Goal: Task Accomplishment & Management: Use online tool/utility

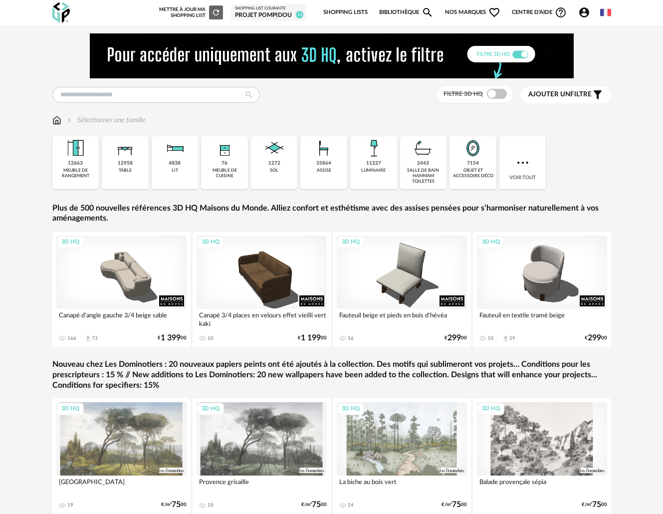
click at [481, 9] on span "Nos marques Heart Outline icon" at bounding box center [473, 12] width 56 height 21
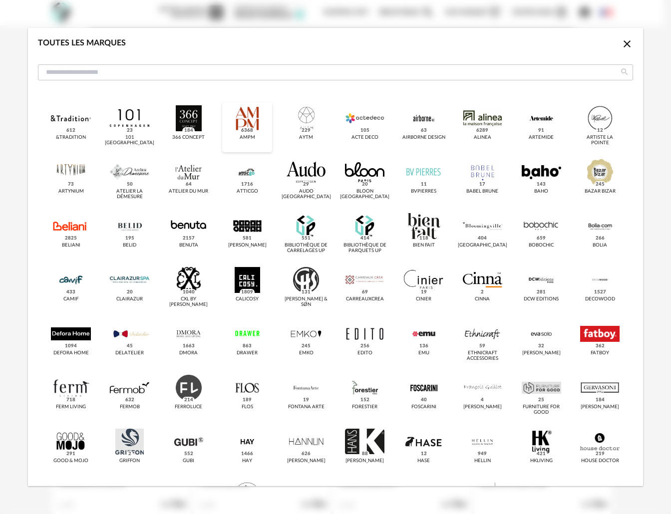
click at [228, 120] on div "dialog" at bounding box center [247, 118] width 39 height 26
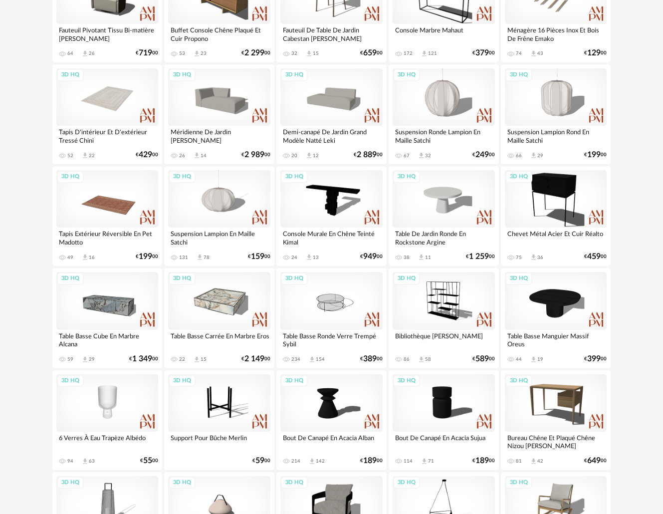
scroll to position [528, 0]
click at [568, 107] on div "3D HQ" at bounding box center [556, 96] width 102 height 57
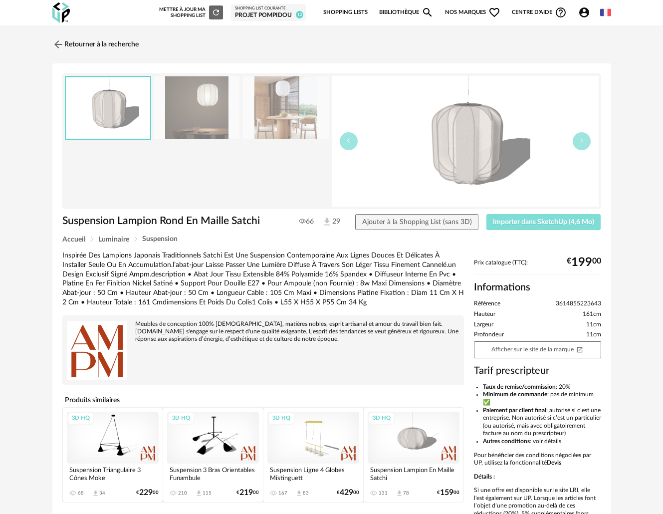
click at [518, 221] on span "Importer dans SketchUp (4,6 Mo)" at bounding box center [543, 222] width 101 height 7
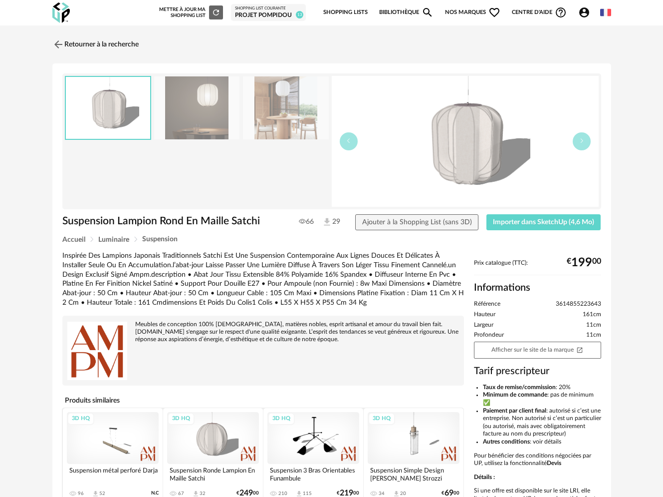
click at [202, 115] on img at bounding box center [197, 107] width 86 height 63
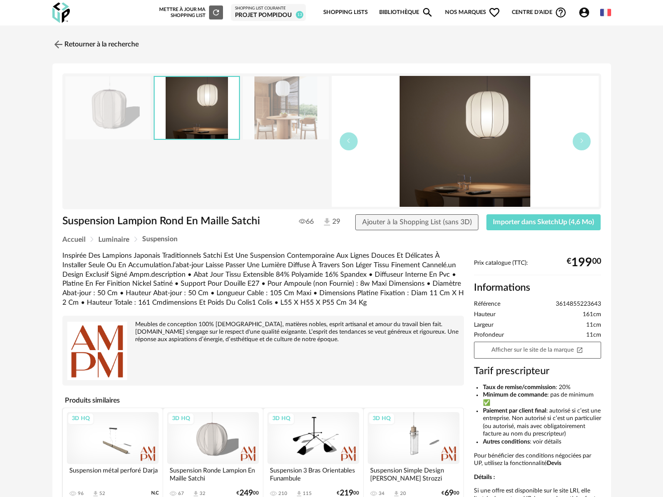
click at [300, 107] on img at bounding box center [286, 107] width 86 height 63
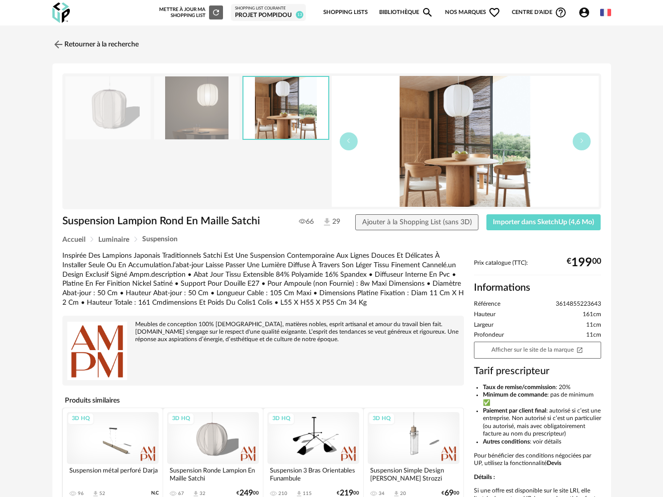
click at [196, 435] on div "3D HQ" at bounding box center [213, 438] width 92 height 52
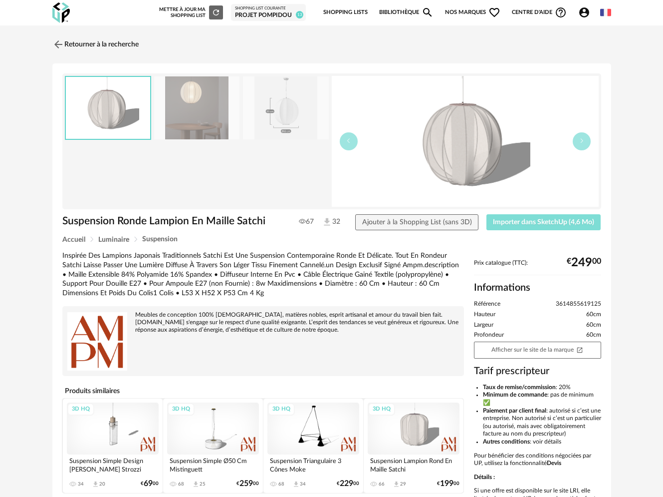
click at [515, 223] on span "Importer dans SketchUp (4,6 Mo)" at bounding box center [543, 222] width 101 height 7
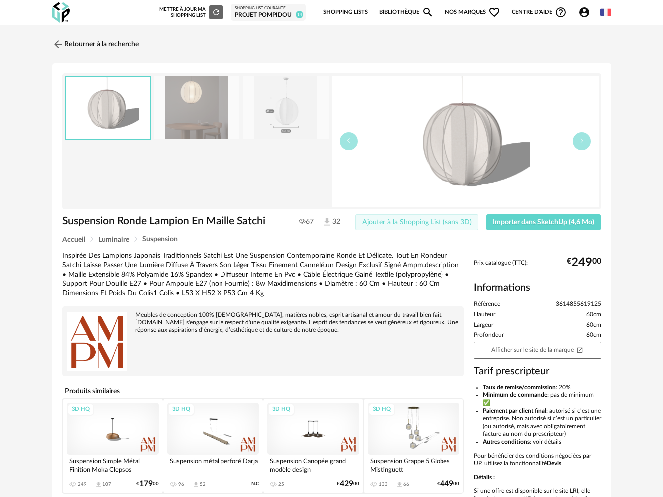
click at [427, 226] on span "Ajouter à la Shopping List (sans 3D)" at bounding box center [417, 222] width 110 height 7
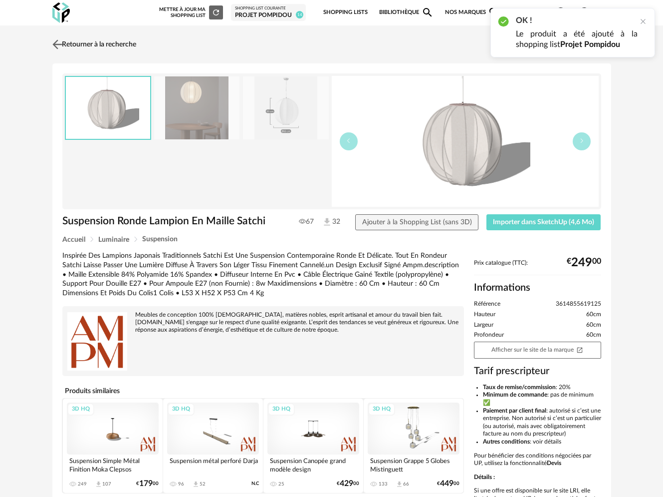
click at [62, 43] on img at bounding box center [57, 44] width 14 height 14
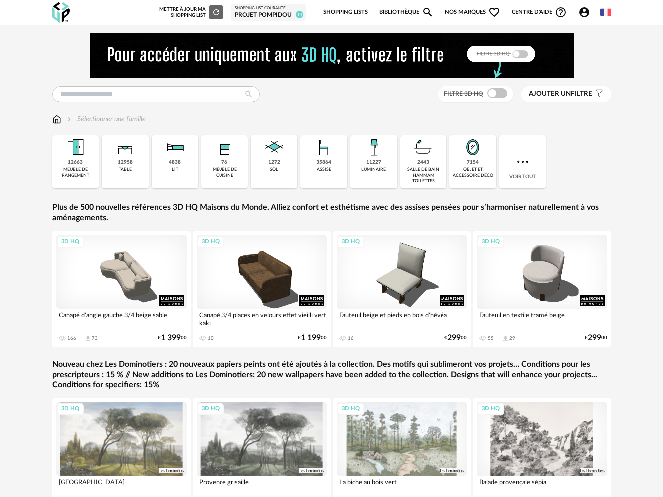
click at [481, 15] on span "Nos marques Heart Outline icon" at bounding box center [473, 12] width 56 height 21
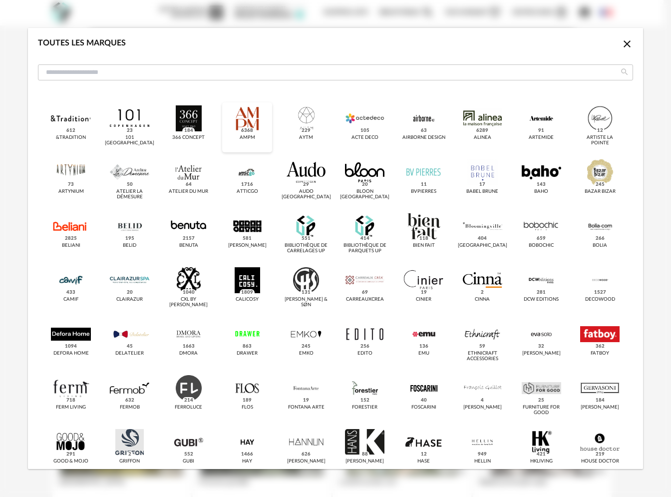
click at [256, 122] on div "dialog" at bounding box center [247, 118] width 39 height 26
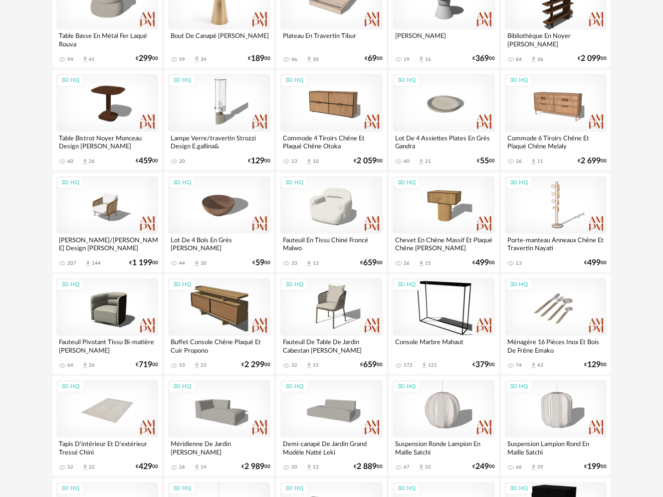
scroll to position [236, 0]
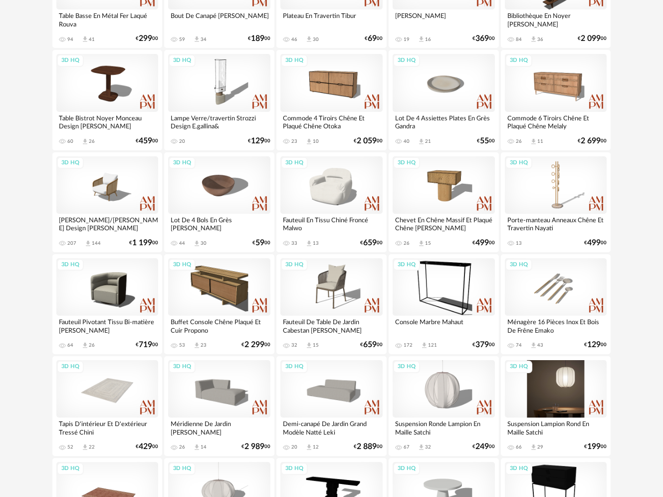
click at [572, 380] on div "3D HQ" at bounding box center [556, 388] width 102 height 57
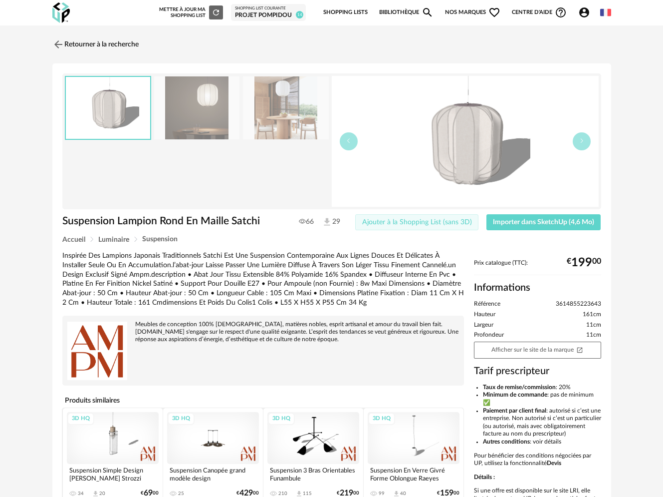
click at [448, 223] on span "Ajouter à la Shopping List (sans 3D)" at bounding box center [417, 222] width 110 height 7
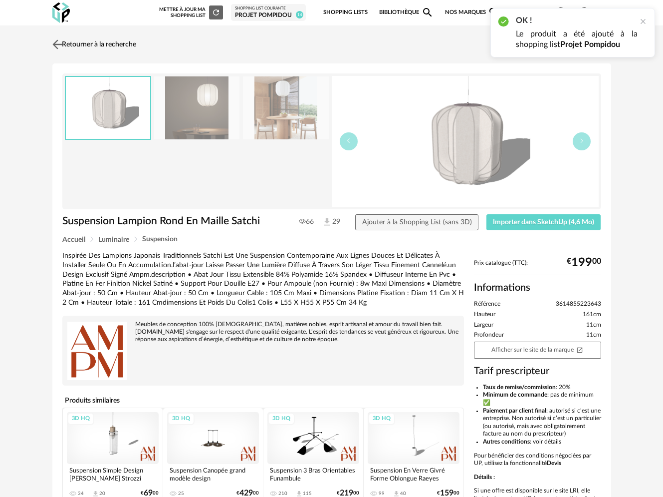
click at [60, 43] on img at bounding box center [57, 44] width 14 height 14
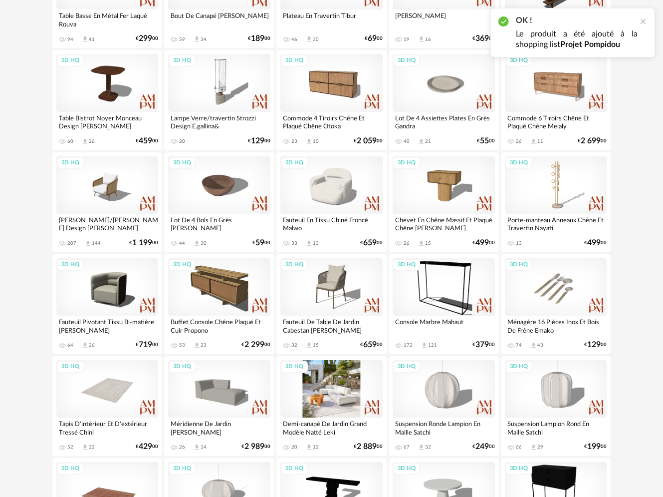
scroll to position [410, 0]
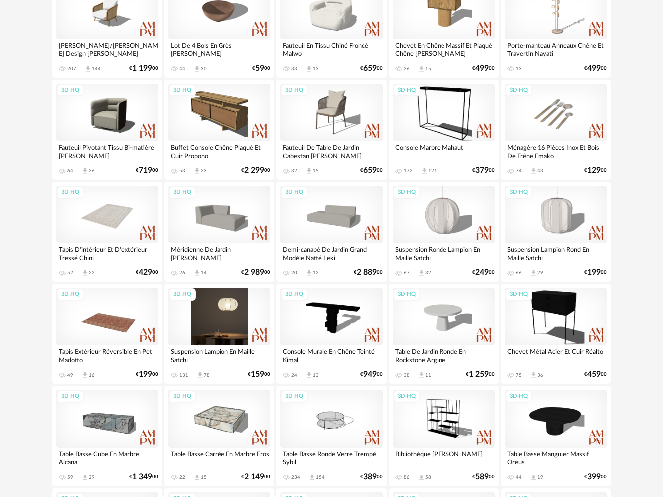
click at [214, 322] on div "3D HQ" at bounding box center [219, 315] width 102 height 57
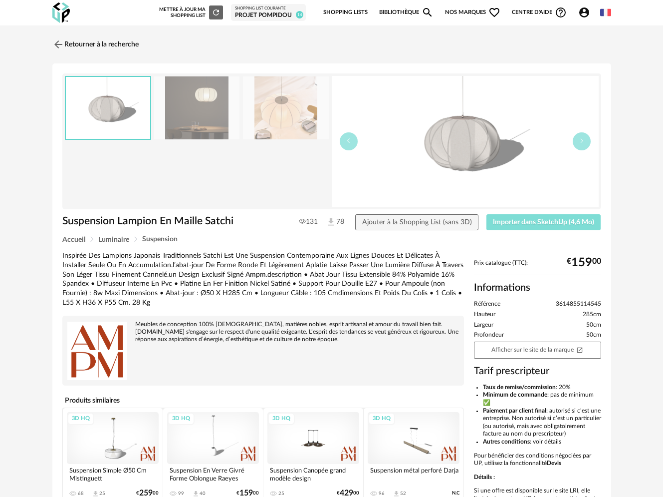
click at [570, 219] on span "Importer dans SketchUp (4,6 Mo)" at bounding box center [543, 222] width 101 height 7
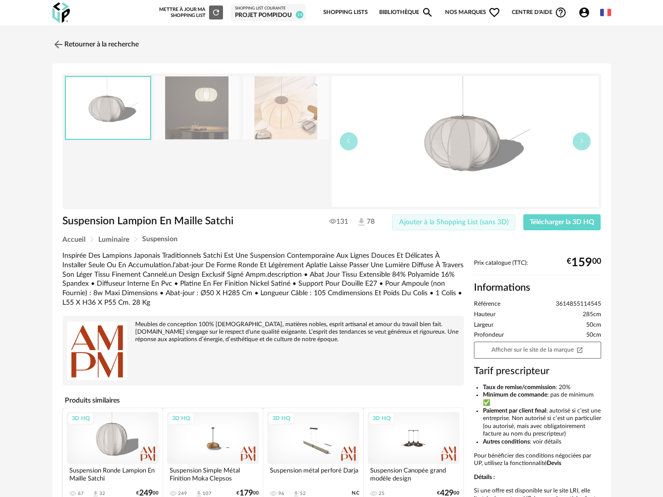
click at [433, 219] on span "Ajouter à la Shopping List (sans 3D)" at bounding box center [454, 222] width 110 height 7
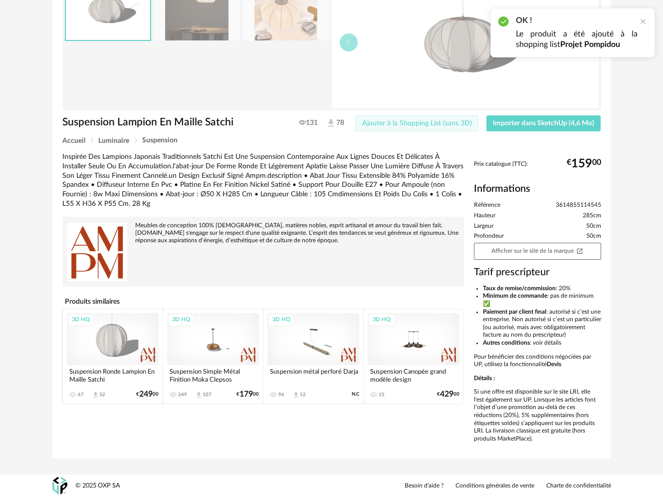
scroll to position [106, 0]
click at [230, 334] on div "3D HQ" at bounding box center [213, 339] width 92 height 52
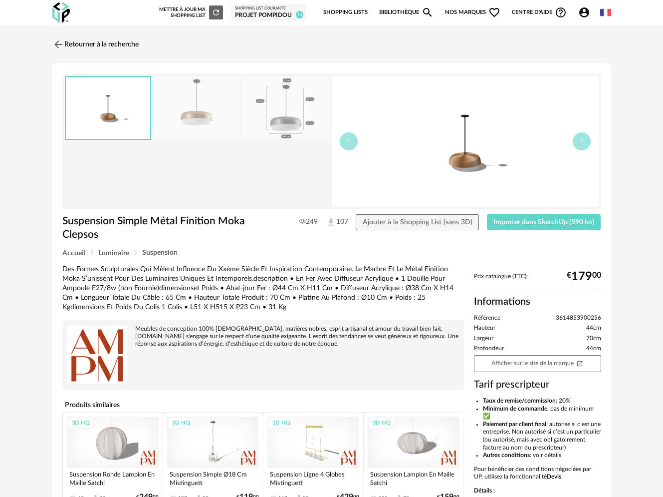
click at [454, 164] on img at bounding box center [465, 141] width 267 height 131
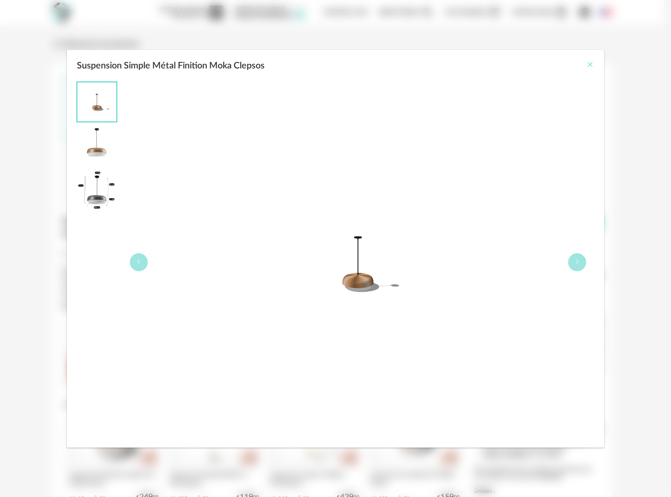
drag, startPoint x: 587, startPoint y: 64, endPoint x: 580, endPoint y: 64, distance: 6.5
click at [587, 64] on icon "Close" at bounding box center [590, 64] width 8 height 8
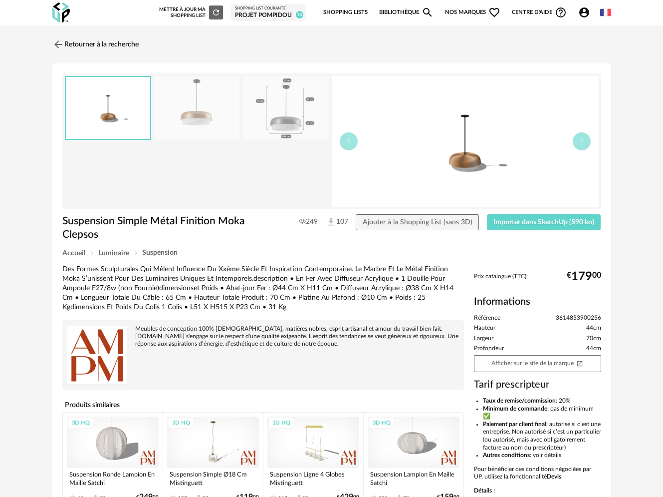
click at [218, 111] on img at bounding box center [197, 107] width 86 height 63
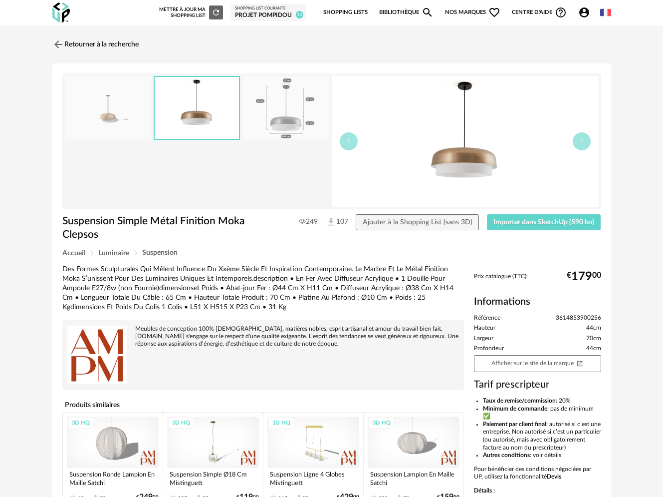
click at [286, 113] on img at bounding box center [286, 107] width 86 height 63
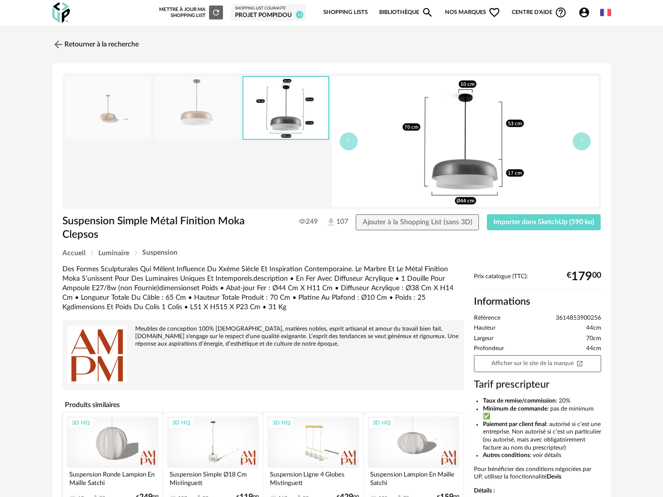
click at [114, 117] on img at bounding box center [108, 107] width 86 height 63
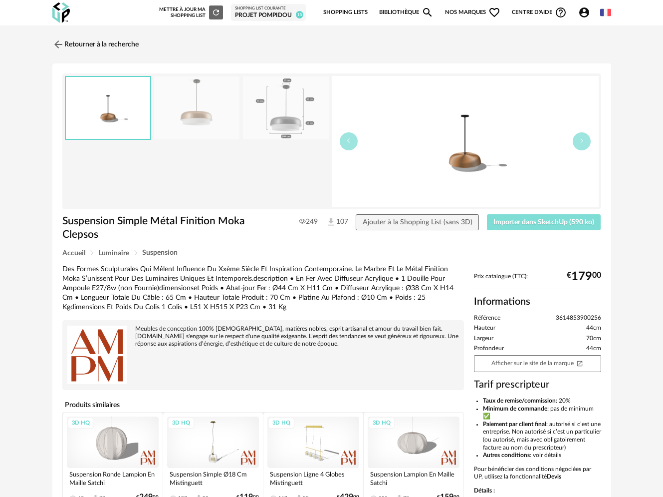
click at [522, 217] on button "Importer dans SketchUp (590 ko)" at bounding box center [544, 222] width 114 height 16
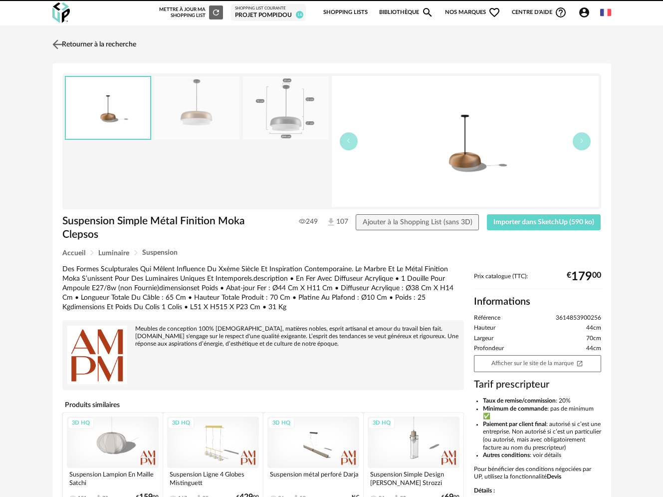
click at [61, 39] on img at bounding box center [57, 44] width 14 height 14
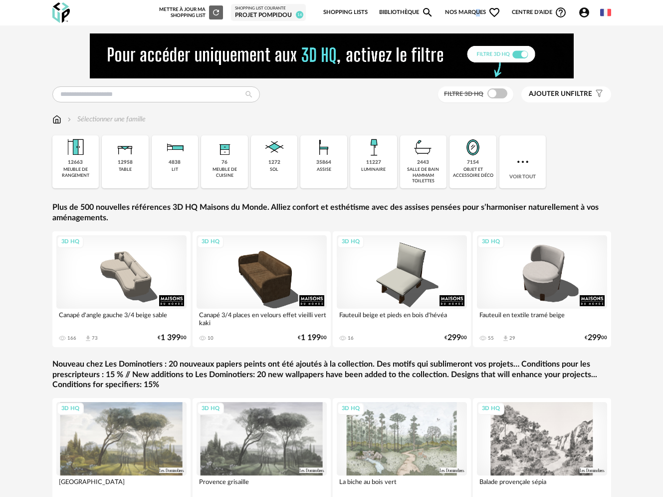
click at [478, 9] on span "Nos marques Heart Outline icon" at bounding box center [473, 12] width 56 height 21
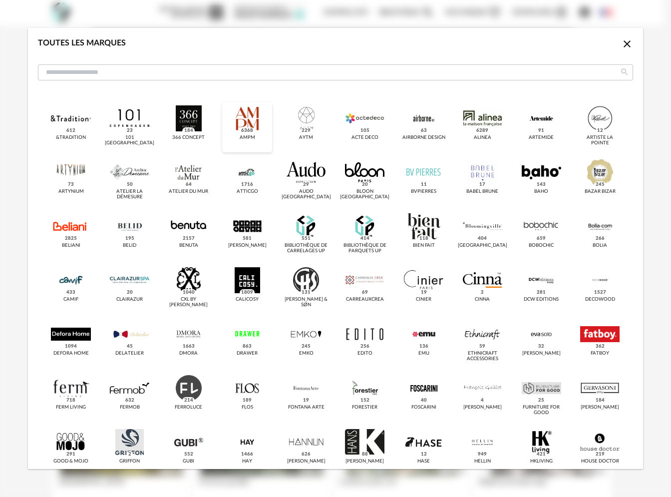
click at [249, 119] on div "dialog" at bounding box center [247, 118] width 39 height 26
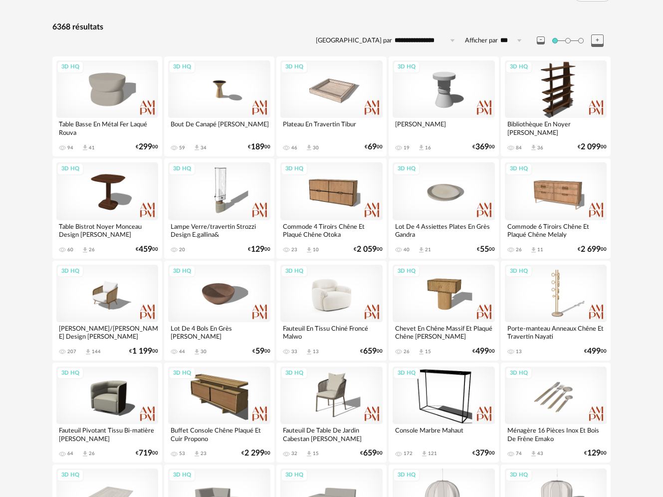
scroll to position [96, 0]
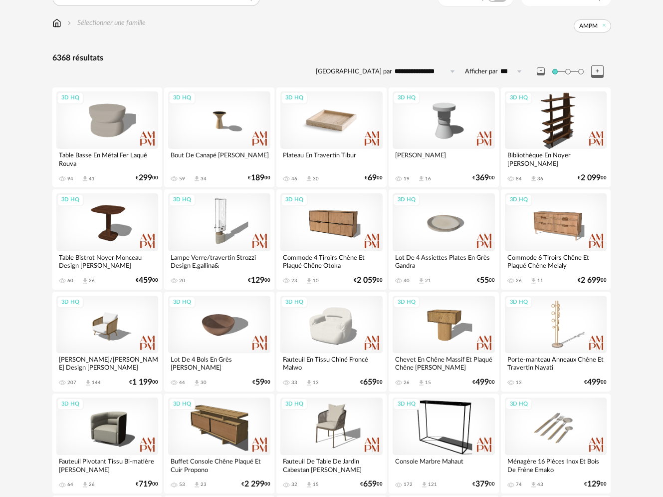
click at [323, 113] on div "3D HQ" at bounding box center [331, 119] width 102 height 57
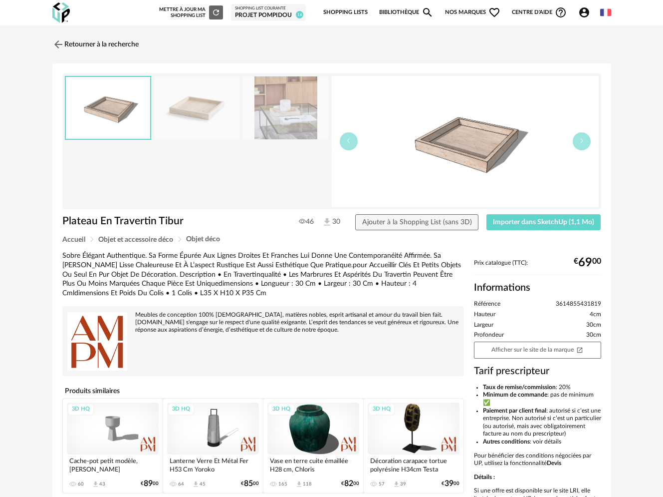
click at [310, 115] on img at bounding box center [286, 107] width 86 height 63
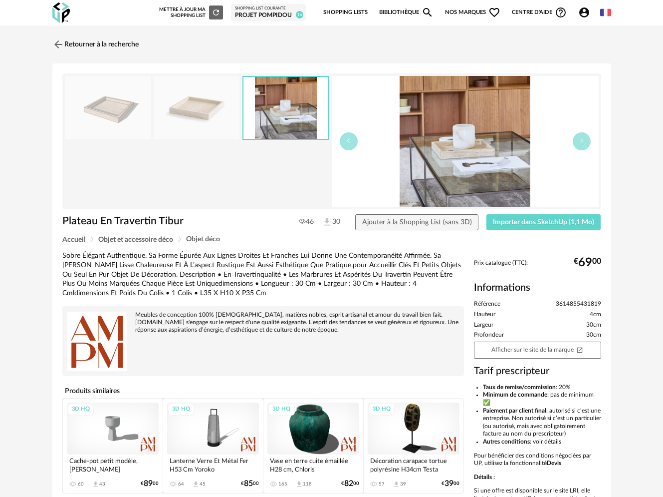
click at [192, 108] on img at bounding box center [197, 107] width 86 height 63
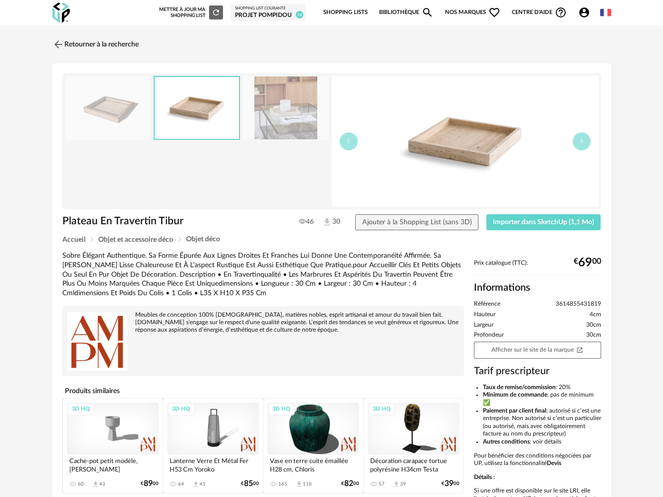
click at [122, 112] on img at bounding box center [108, 107] width 86 height 63
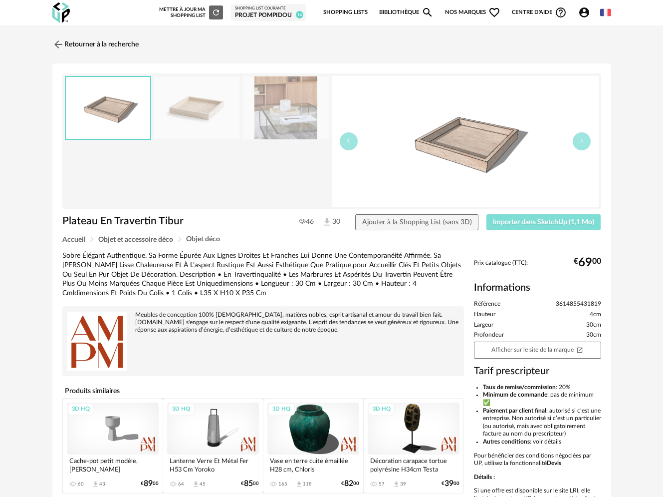
click at [556, 216] on button "Importer dans SketchUp (1,1 Mo)" at bounding box center [544, 222] width 115 height 16
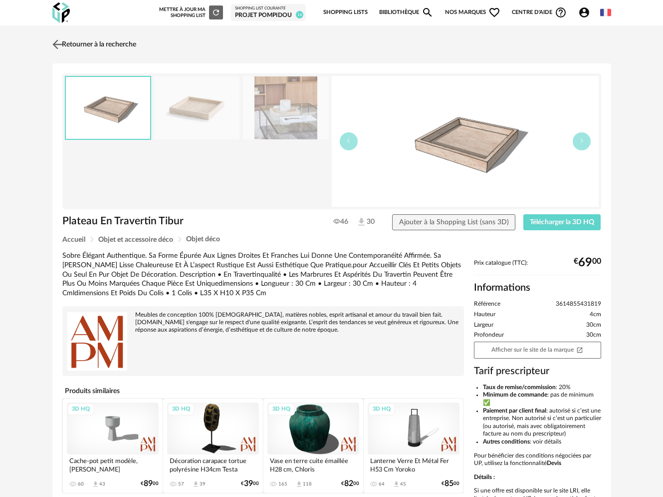
click at [66, 45] on link "Retourner à la recherche" at bounding box center [93, 44] width 86 height 22
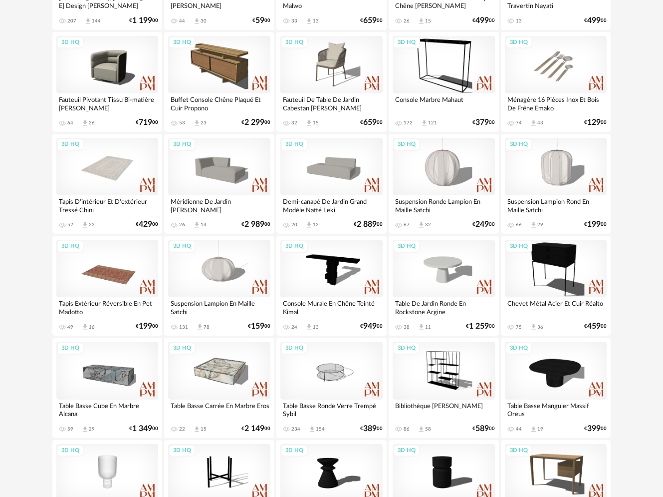
scroll to position [511, 0]
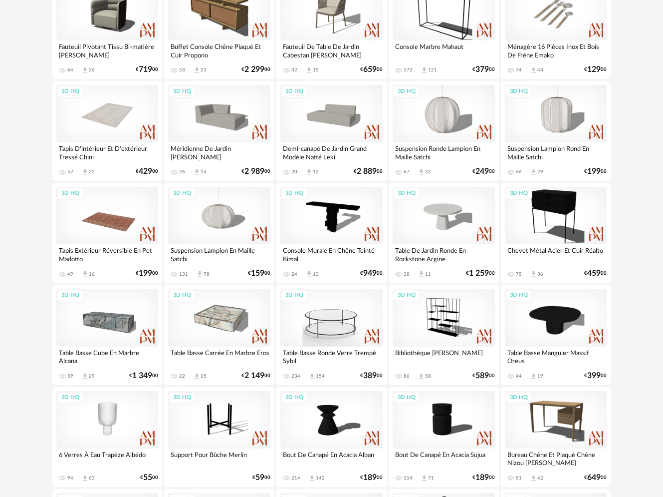
click at [332, 312] on div "3D HQ" at bounding box center [331, 316] width 102 height 57
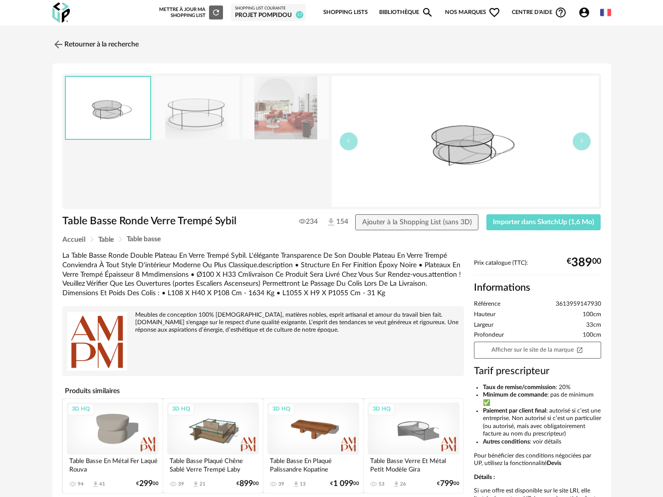
click at [273, 120] on img at bounding box center [286, 107] width 86 height 63
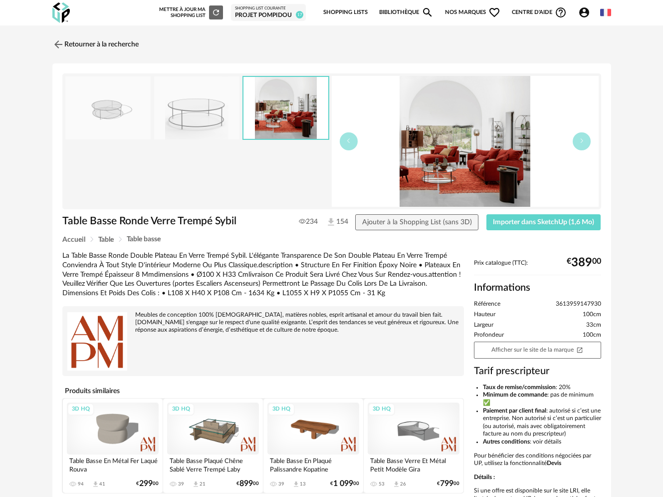
click at [221, 103] on img at bounding box center [197, 107] width 86 height 63
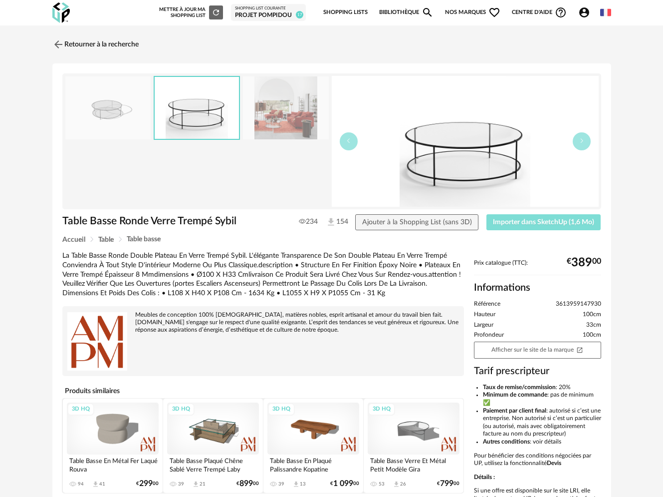
click at [549, 221] on span "Importer dans SketchUp (1,6 Mo)" at bounding box center [543, 222] width 101 height 7
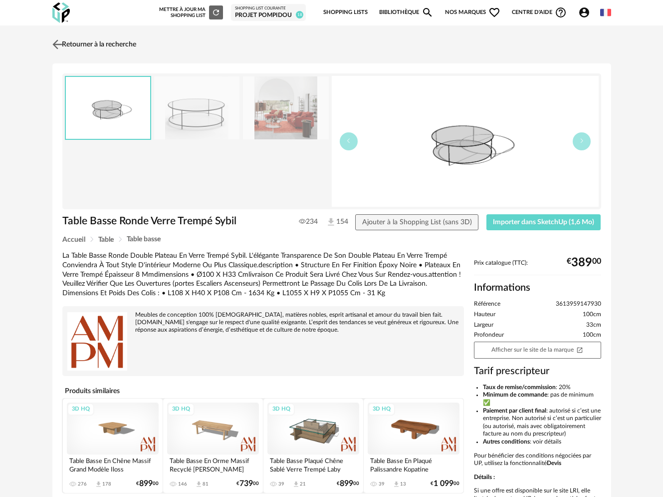
click at [75, 41] on link "Retourner à la recherche" at bounding box center [93, 44] width 86 height 22
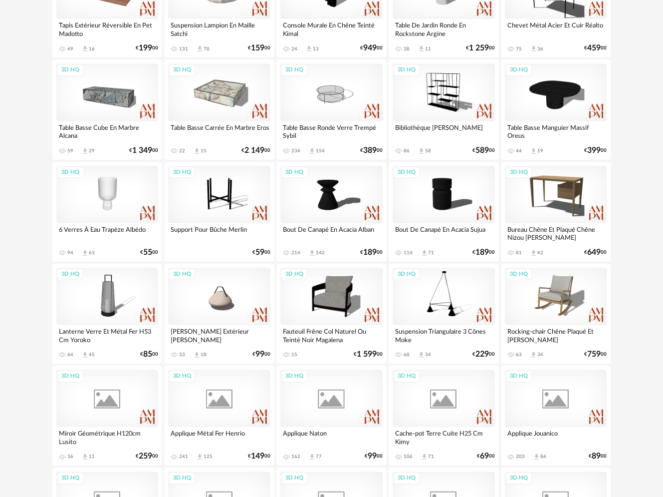
scroll to position [757, 0]
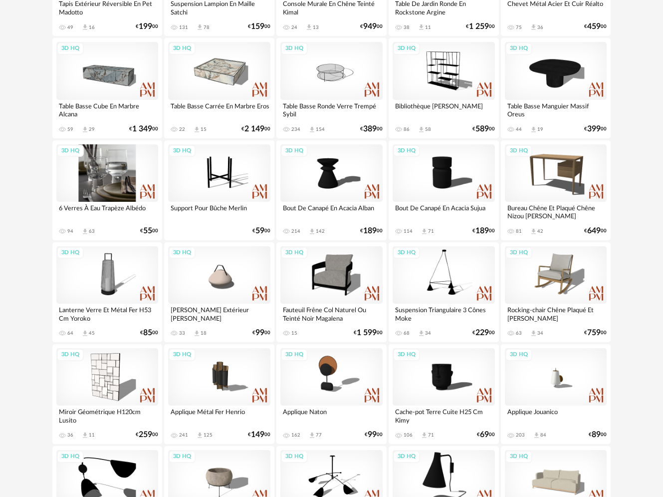
click at [101, 171] on div "3D HQ" at bounding box center [107, 172] width 102 height 57
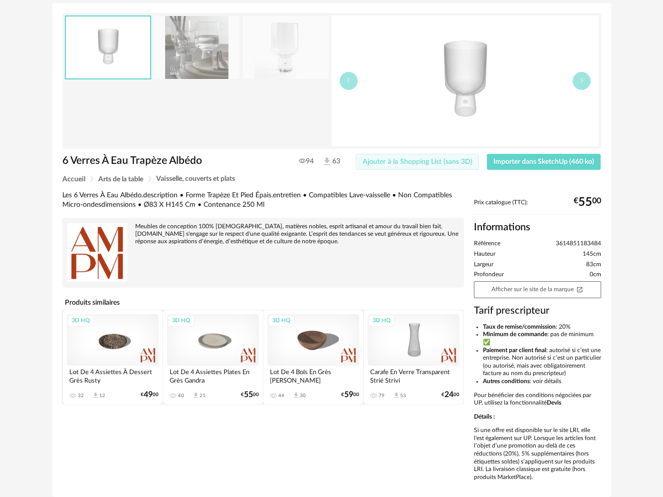
scroll to position [61, 0]
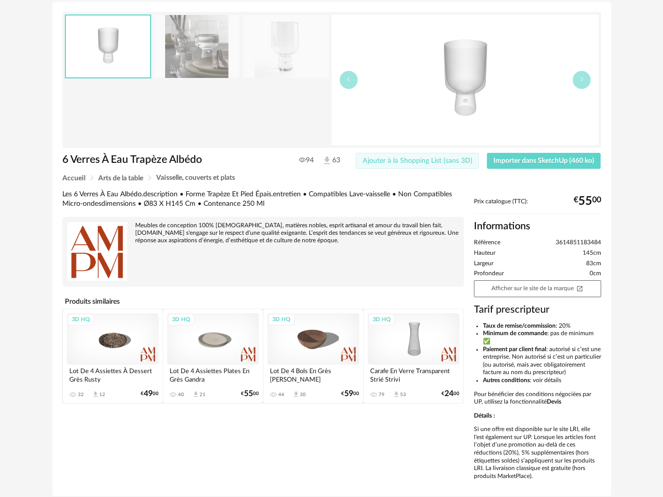
click at [400, 159] on span "Ajouter à la Shopping List (sans 3D)" at bounding box center [418, 160] width 110 height 7
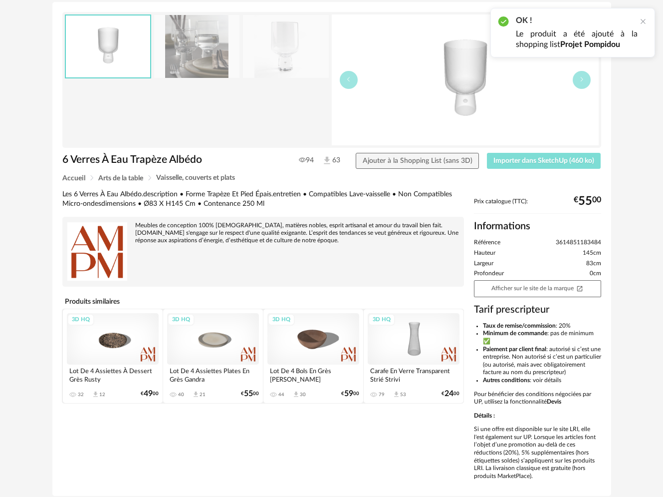
click at [557, 160] on span "Importer dans SketchUp (460 ko)" at bounding box center [544, 160] width 101 height 7
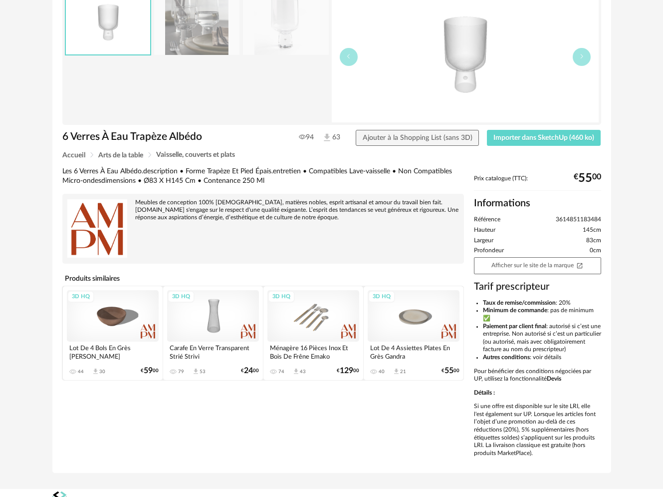
scroll to position [106, 0]
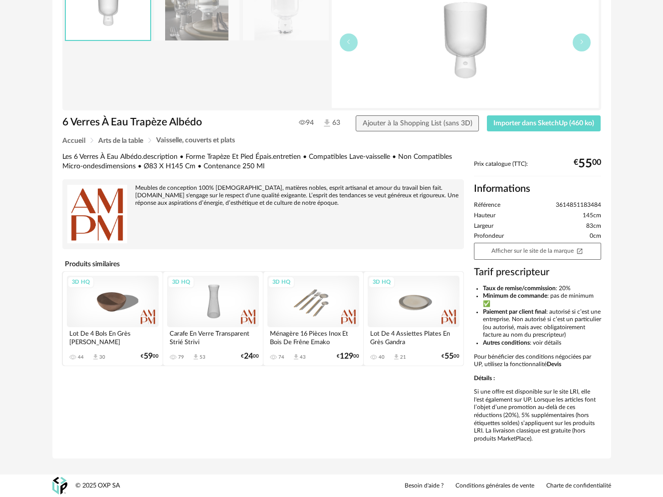
click at [213, 290] on div "3D HQ" at bounding box center [213, 301] width 92 height 52
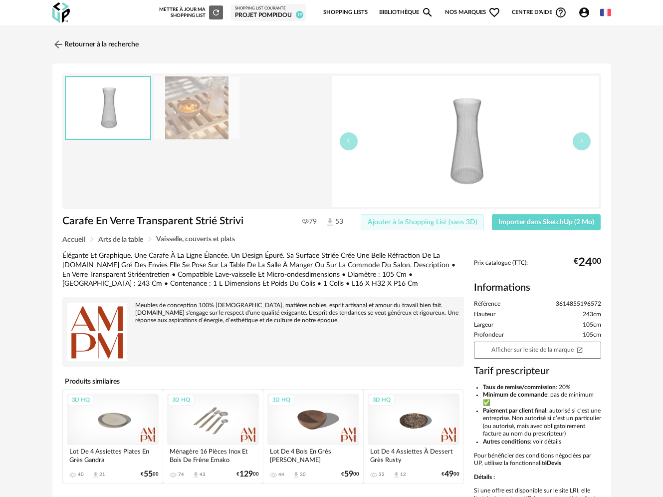
click at [440, 219] on span "Ajouter à la Shopping List (sans 3D)" at bounding box center [423, 222] width 110 height 7
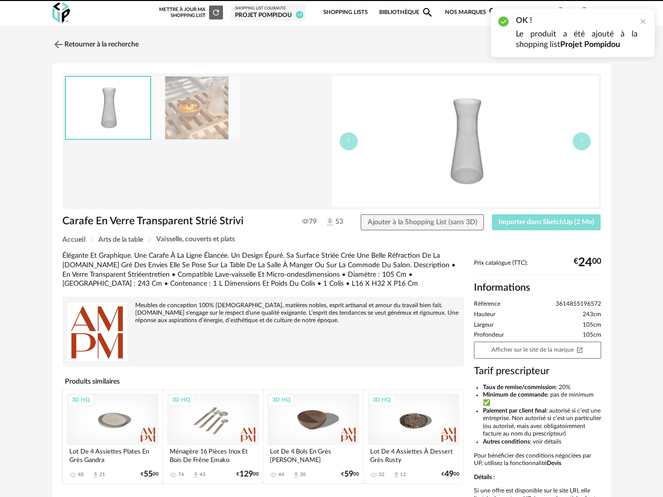
click at [521, 219] on span "Importer dans SketchUp (2 Mo)" at bounding box center [547, 222] width 96 height 7
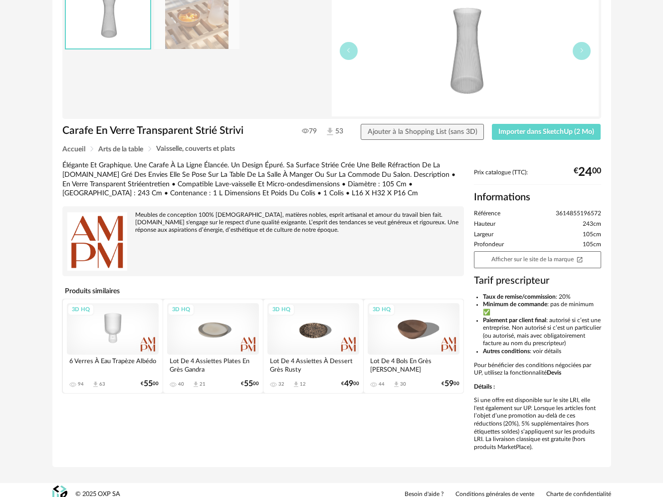
scroll to position [106, 0]
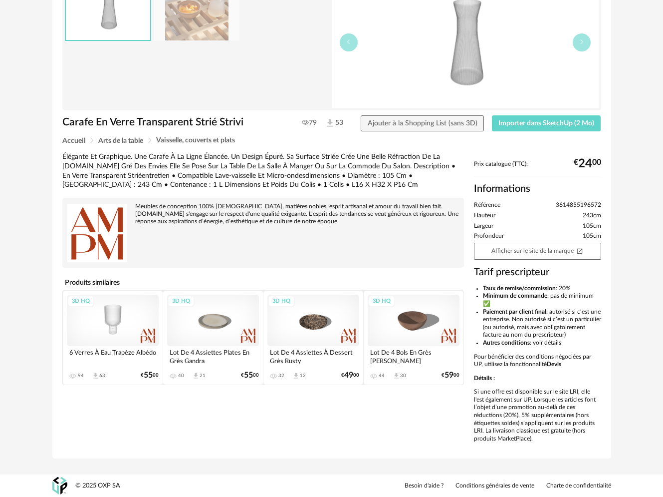
click at [221, 312] on div "3D HQ" at bounding box center [213, 320] width 92 height 52
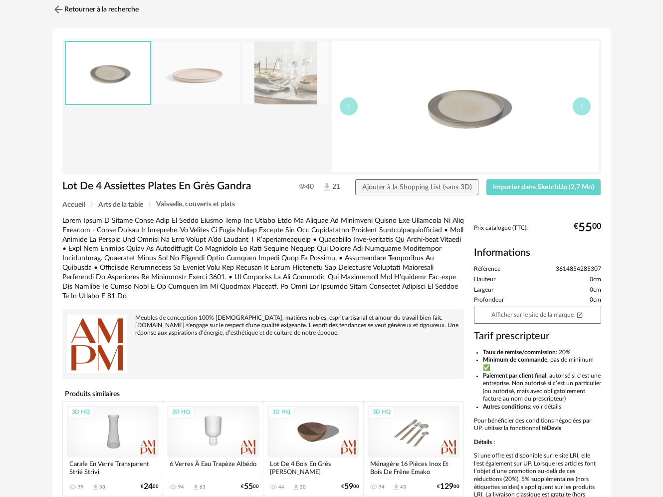
scroll to position [80, 0]
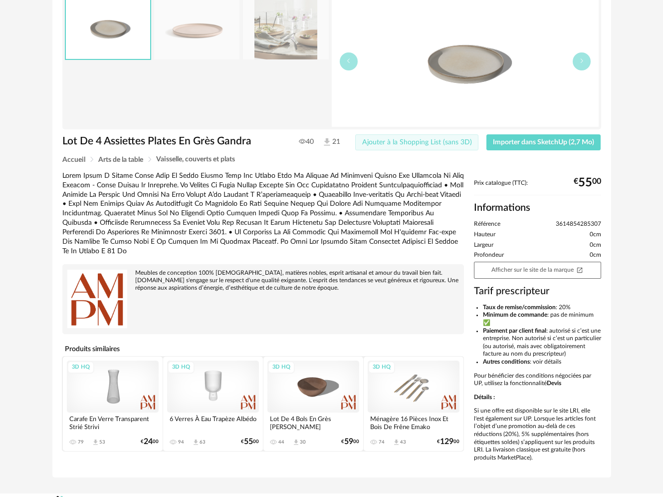
click at [386, 139] on span "Ajouter à la Shopping List (sans 3D)" at bounding box center [417, 142] width 110 height 7
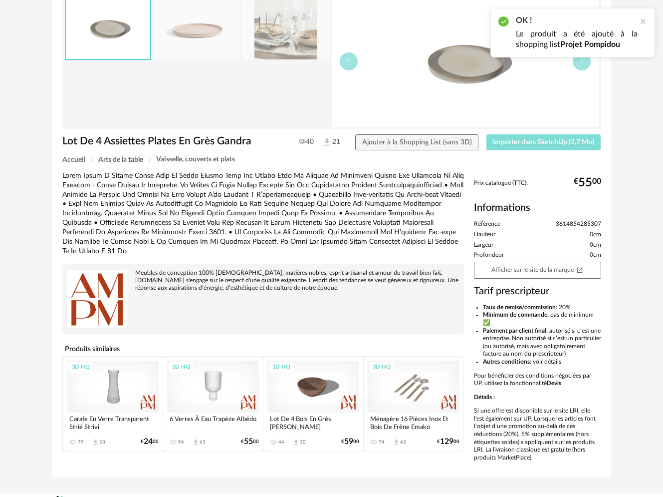
click at [502, 139] on span "Importer dans SketchUp (2,7 Mo)" at bounding box center [543, 142] width 101 height 7
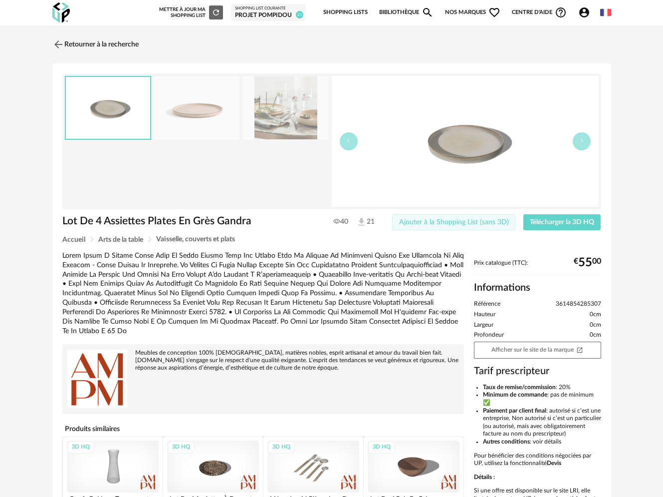
click at [406, 221] on span "Ajouter à la Shopping List (sans 3D)" at bounding box center [454, 222] width 110 height 7
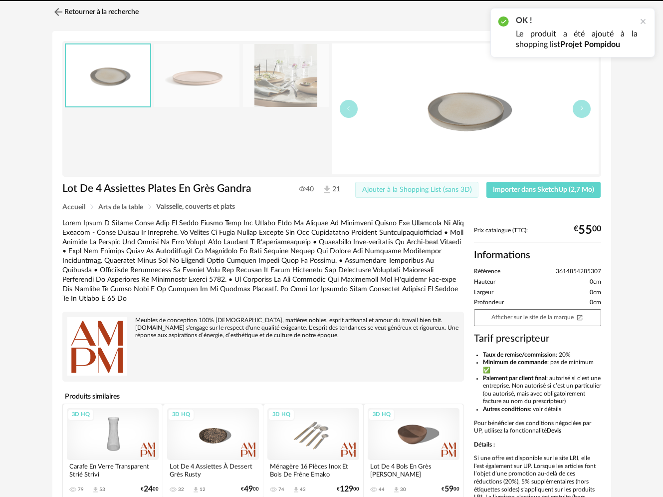
scroll to position [106, 0]
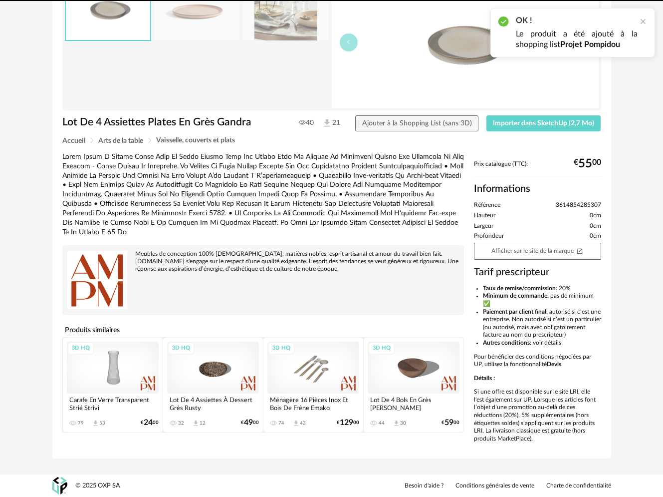
click at [325, 355] on div "3D HQ" at bounding box center [314, 367] width 92 height 52
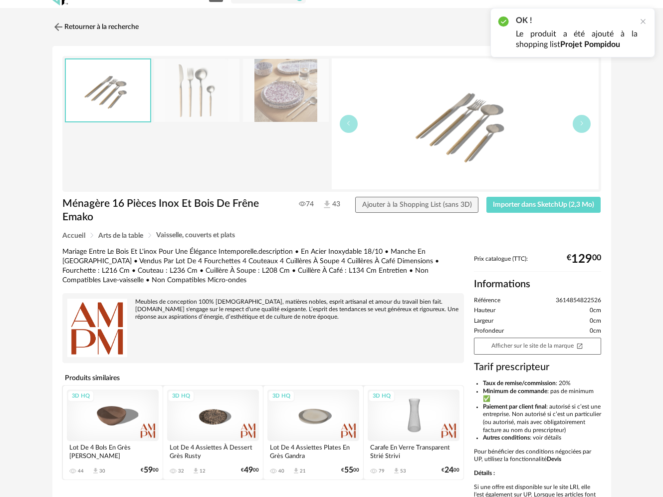
scroll to position [36, 0]
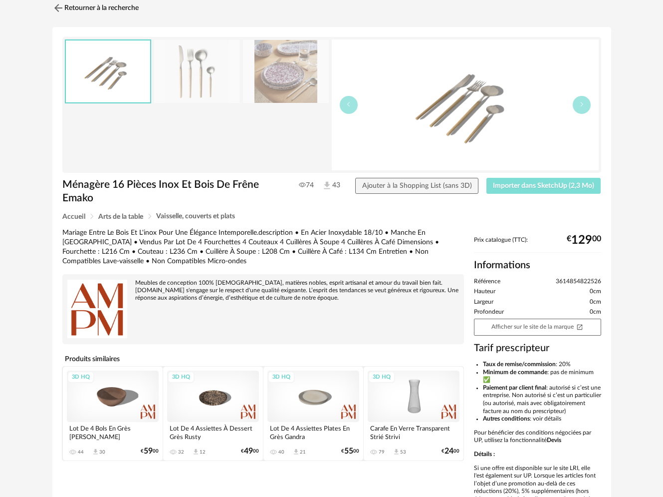
click at [541, 183] on span "Importer dans SketchUp (2,3 Mo)" at bounding box center [543, 185] width 101 height 7
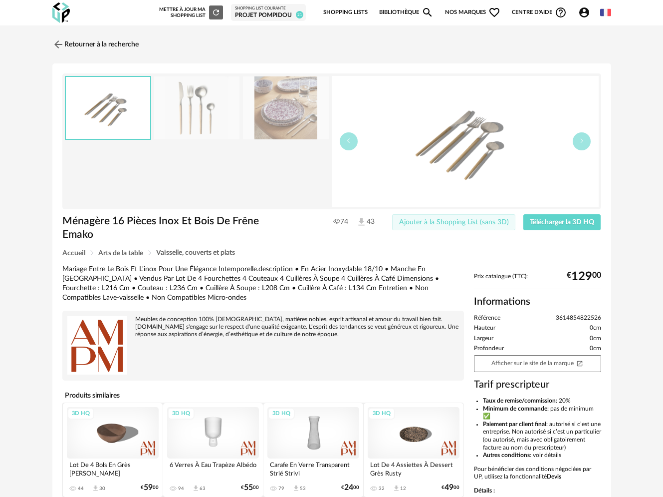
click at [417, 219] on span "Ajouter à la Shopping List (sans 3D)" at bounding box center [454, 222] width 110 height 7
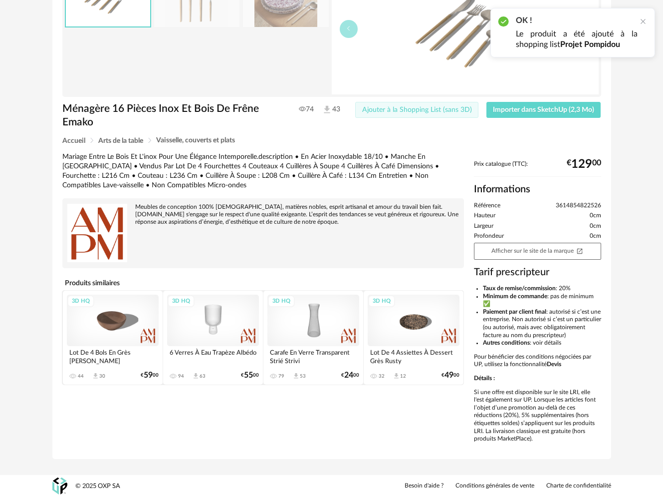
scroll to position [120, 0]
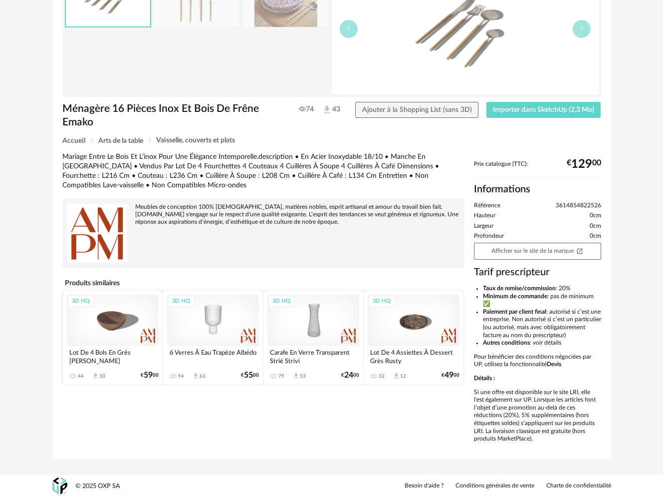
click at [120, 314] on div "3D HQ" at bounding box center [113, 320] width 92 height 52
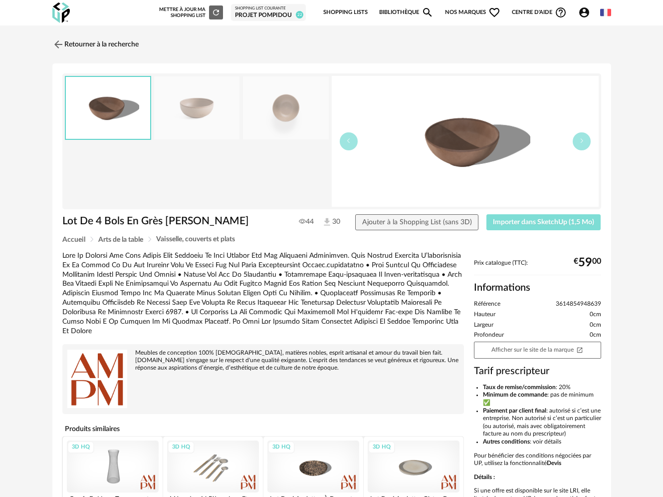
click at [499, 222] on span "Importer dans SketchUp (1,5 Mo)" at bounding box center [543, 222] width 101 height 7
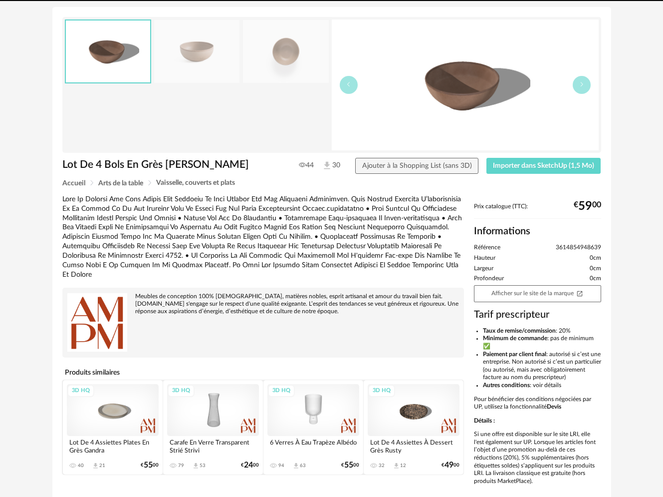
scroll to position [78, 0]
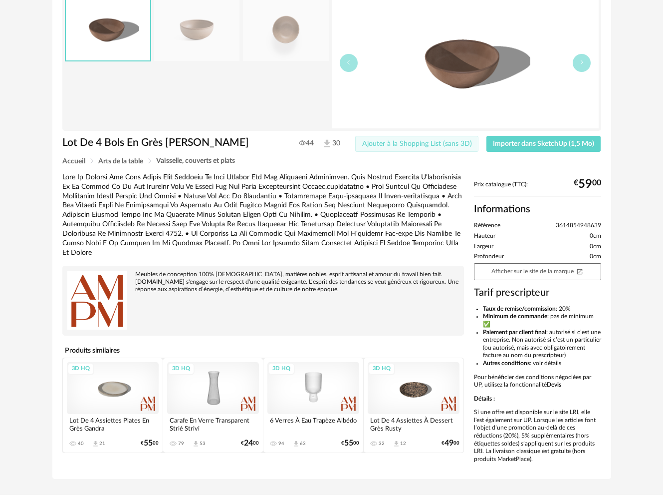
click at [429, 143] on span "Ajouter à la Shopping List (sans 3D)" at bounding box center [417, 143] width 110 height 7
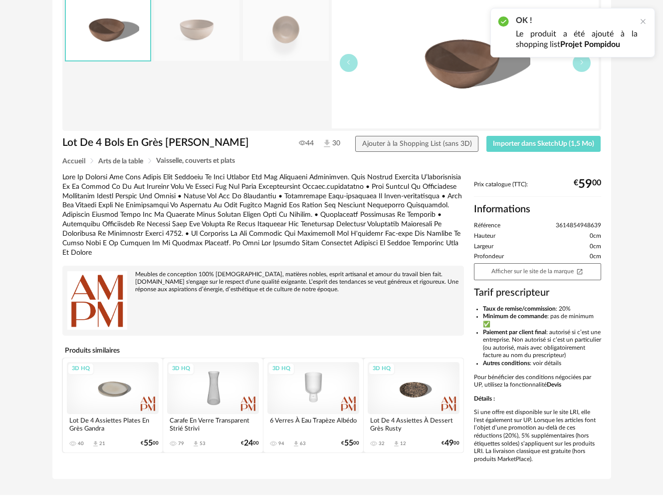
click at [408, 383] on div "3D HQ" at bounding box center [414, 388] width 92 height 52
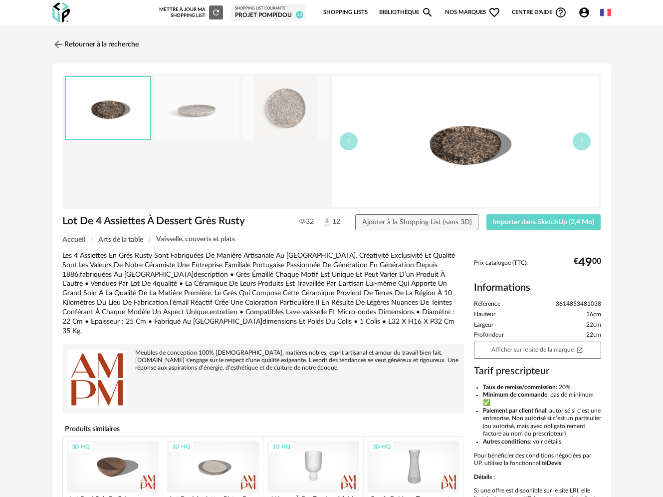
click at [447, 156] on img at bounding box center [465, 141] width 267 height 131
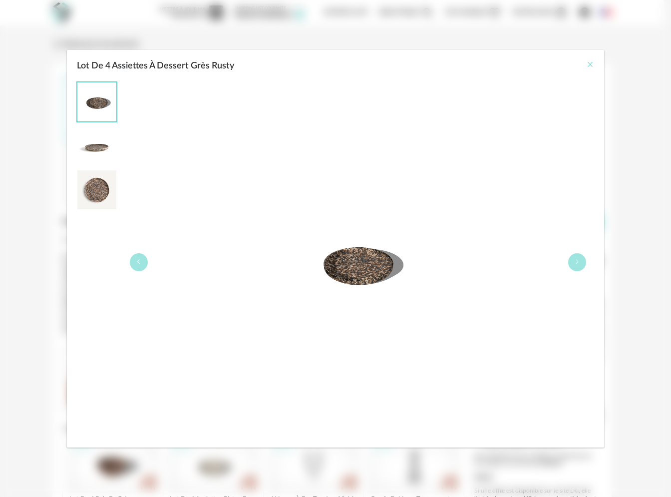
click at [589, 62] on icon "Close" at bounding box center [590, 64] width 8 height 8
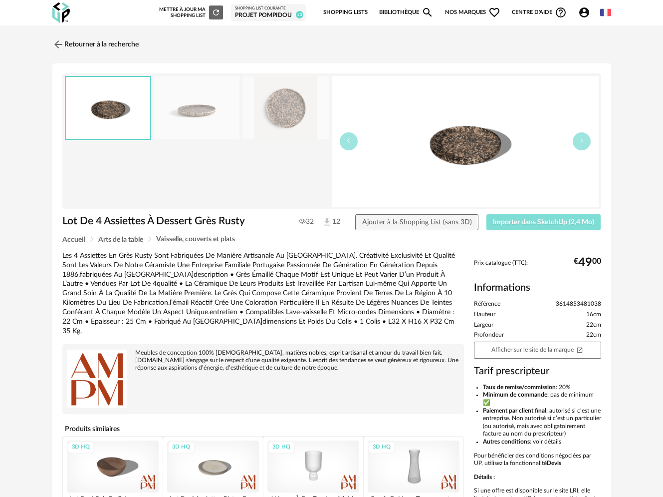
click at [501, 215] on button "Importer dans SketchUp (2,4 Mo)" at bounding box center [544, 222] width 115 height 16
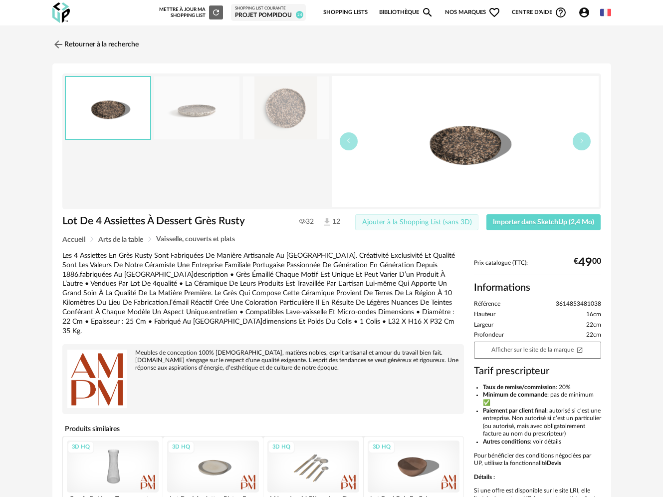
click at [417, 223] on span "Ajouter à la Shopping List (sans 3D)" at bounding box center [417, 222] width 110 height 7
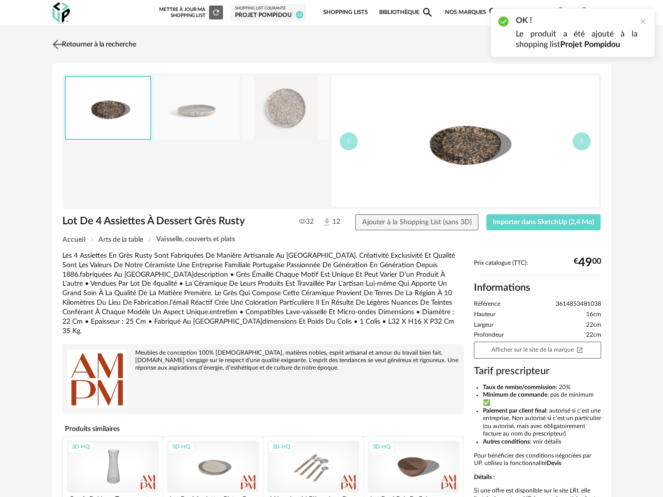
click at [94, 40] on link "Retourner à la recherche" at bounding box center [93, 44] width 86 height 22
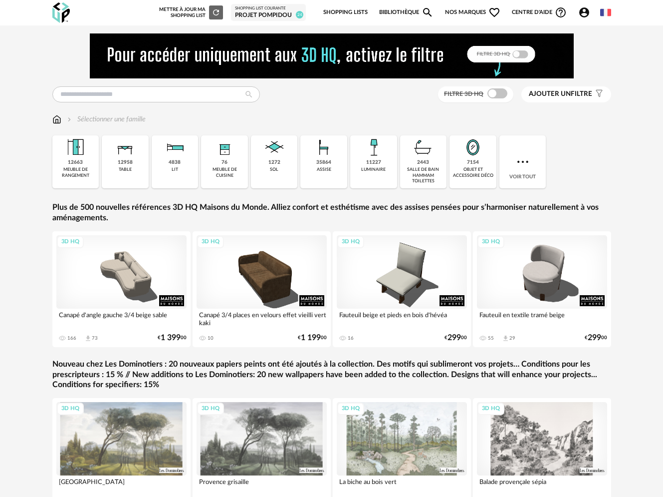
click at [462, 14] on span "Nos marques Heart Outline icon" at bounding box center [473, 12] width 56 height 21
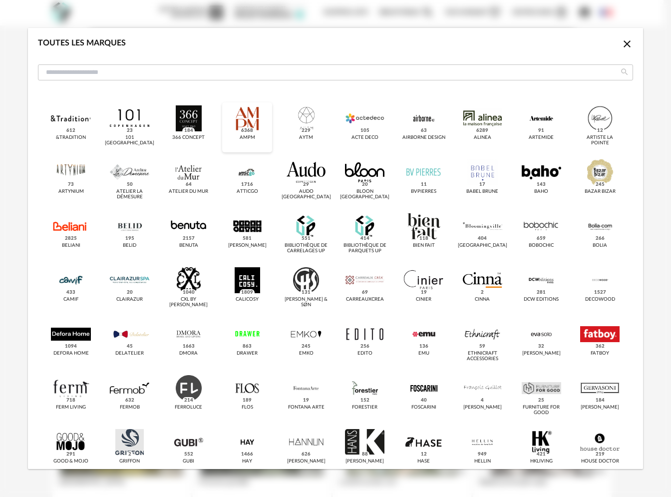
click at [254, 112] on div "dialog" at bounding box center [247, 118] width 39 height 26
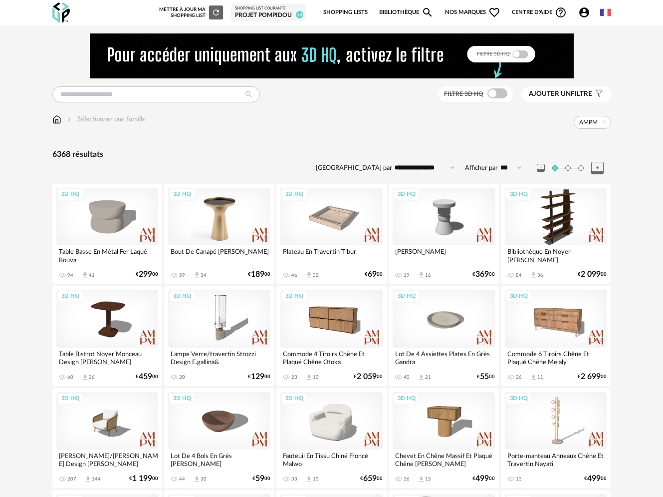
click at [237, 230] on div "3D HQ" at bounding box center [219, 216] width 102 height 57
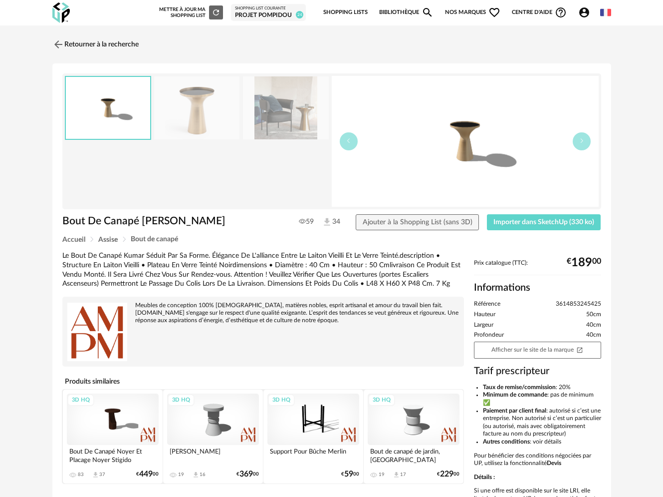
click at [213, 127] on img at bounding box center [197, 107] width 86 height 63
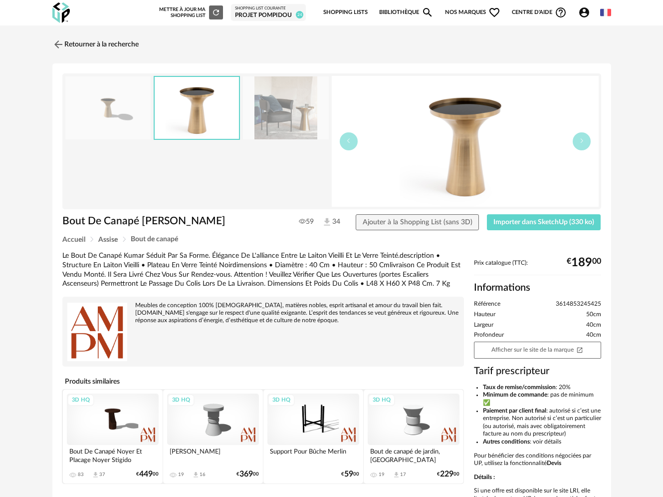
click at [295, 108] on img at bounding box center [286, 107] width 86 height 63
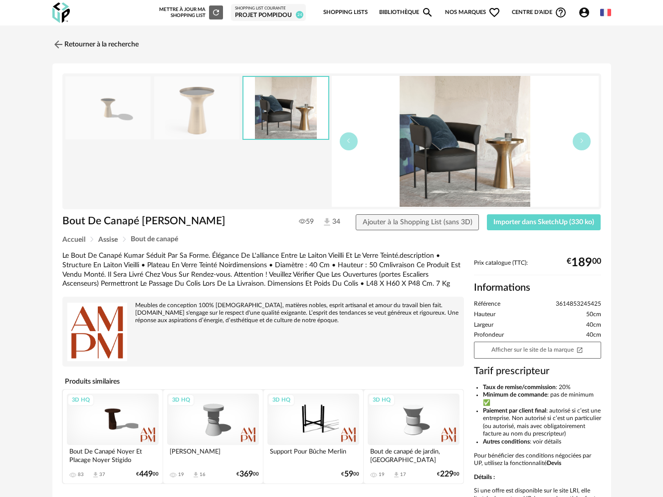
click at [205, 121] on img at bounding box center [197, 107] width 86 height 63
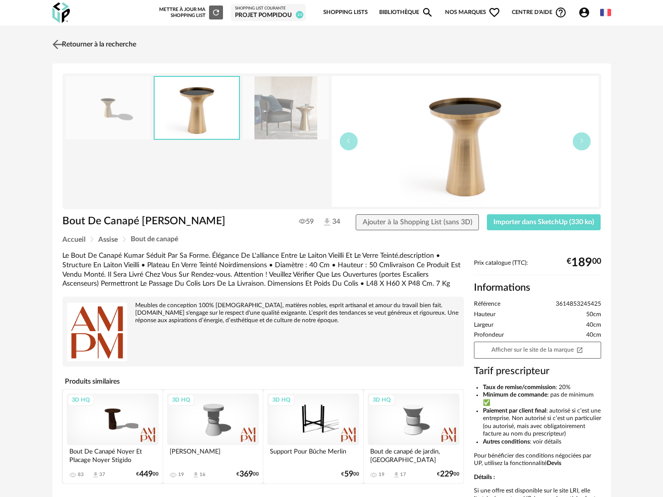
click at [80, 37] on link "Retourner à la recherche" at bounding box center [93, 44] width 86 height 22
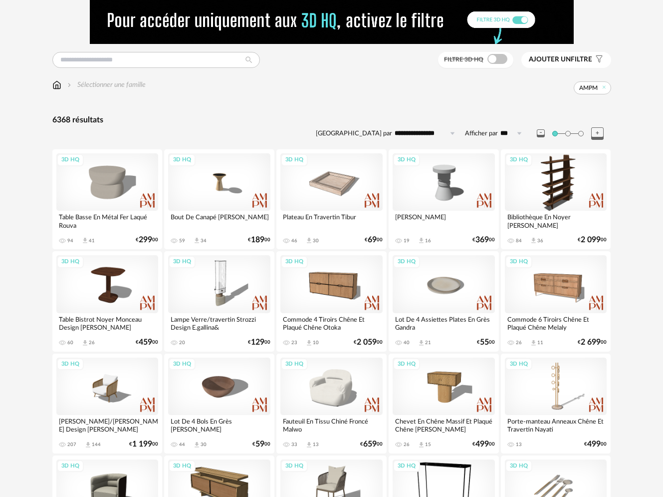
scroll to position [74, 0]
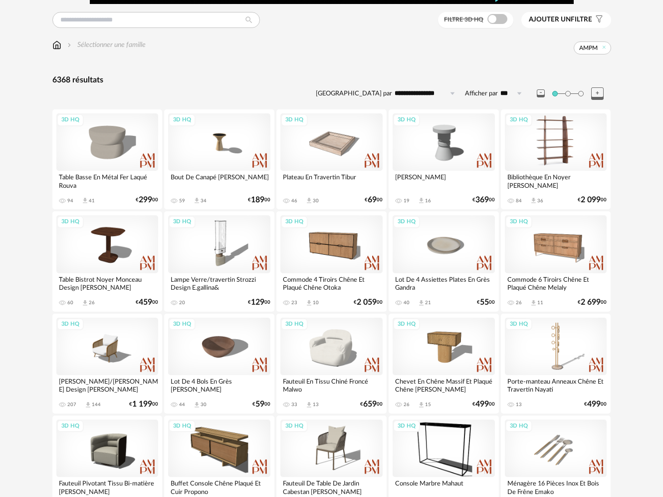
click at [557, 159] on div "3D HQ" at bounding box center [556, 141] width 102 height 57
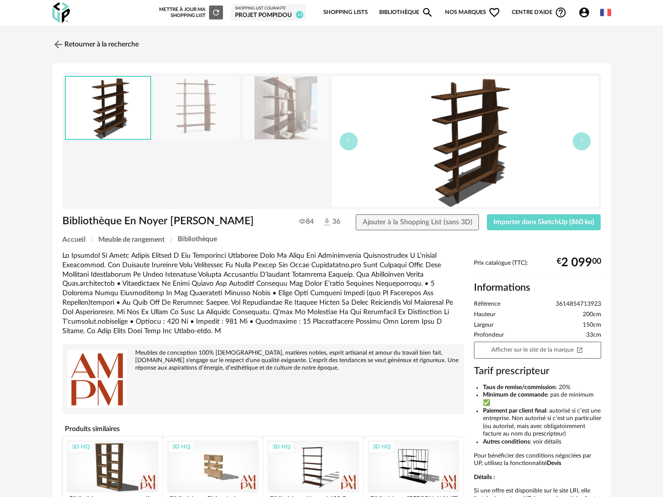
click at [262, 117] on img at bounding box center [286, 107] width 86 height 63
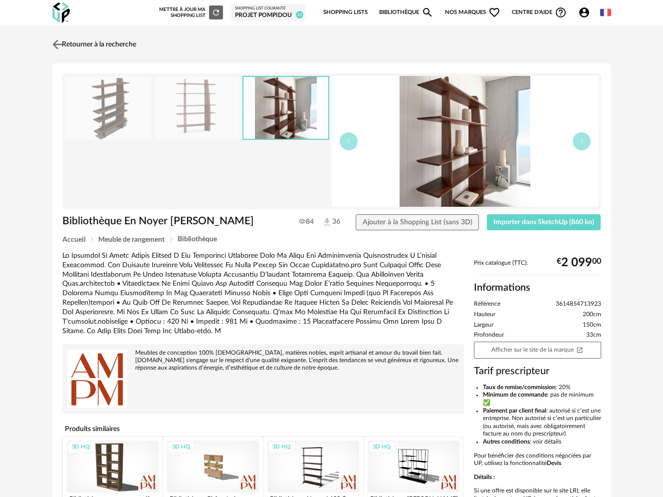
click at [72, 43] on link "Retourner à la recherche" at bounding box center [93, 44] width 86 height 22
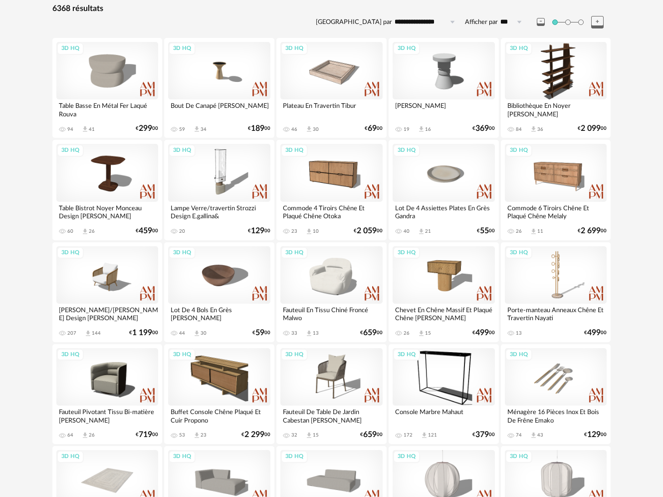
scroll to position [170, 0]
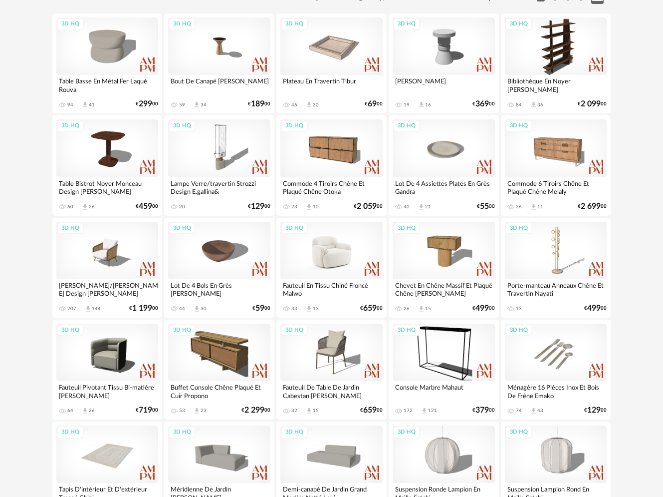
click at [357, 236] on div "3D HQ" at bounding box center [331, 250] width 102 height 57
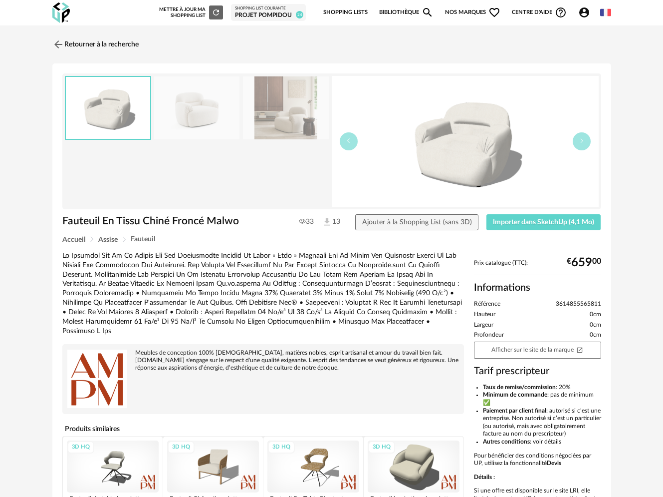
click at [213, 120] on img at bounding box center [197, 107] width 86 height 63
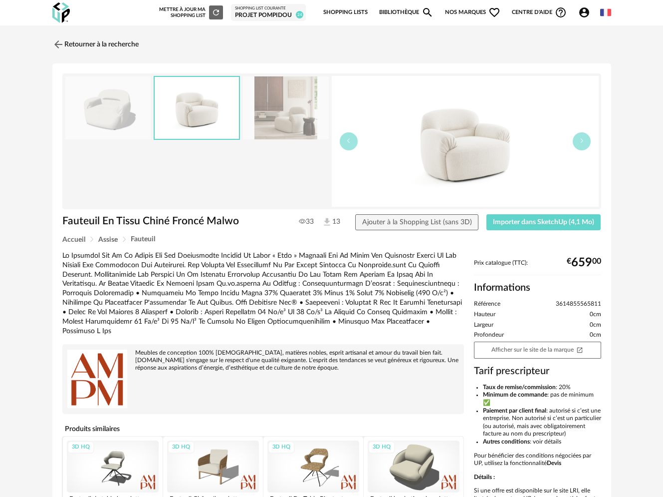
click at [267, 121] on img at bounding box center [286, 107] width 86 height 63
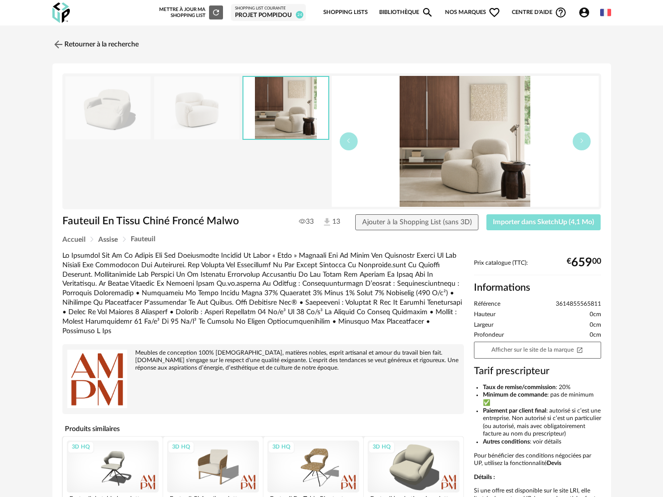
click at [510, 222] on span "Importer dans SketchUp (4,1 Mo)" at bounding box center [543, 222] width 101 height 7
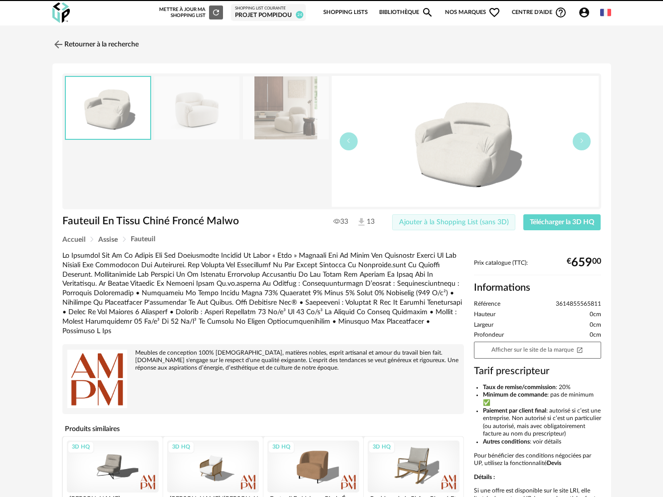
click at [413, 221] on span "Ajouter à la Shopping List (sans 3D)" at bounding box center [454, 222] width 110 height 7
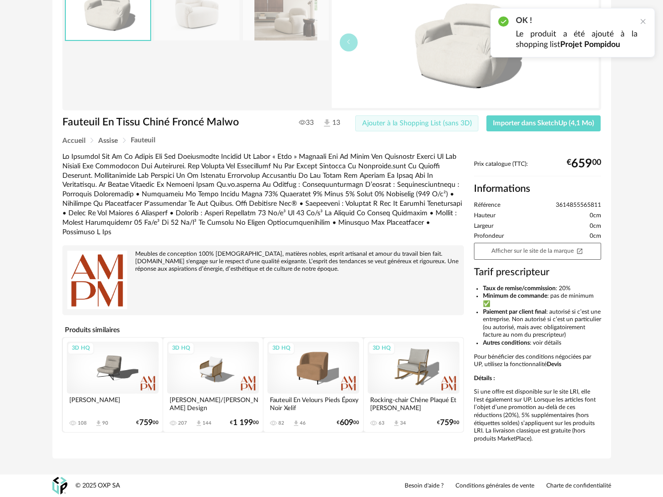
scroll to position [104, 0]
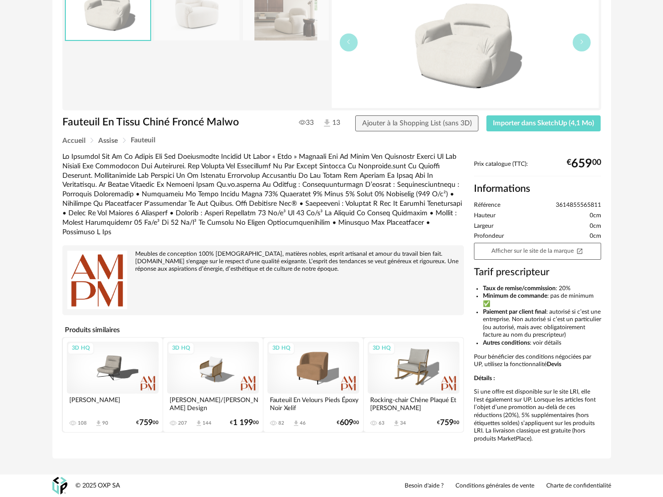
click at [285, 342] on div "3D HQ" at bounding box center [314, 367] width 92 height 52
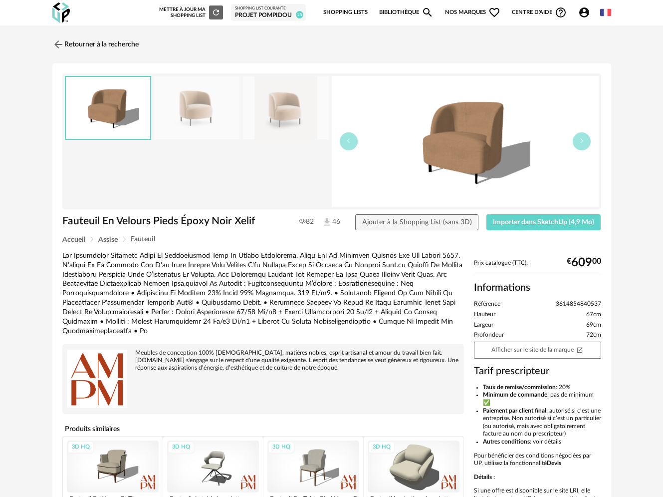
click at [291, 104] on img at bounding box center [286, 107] width 86 height 63
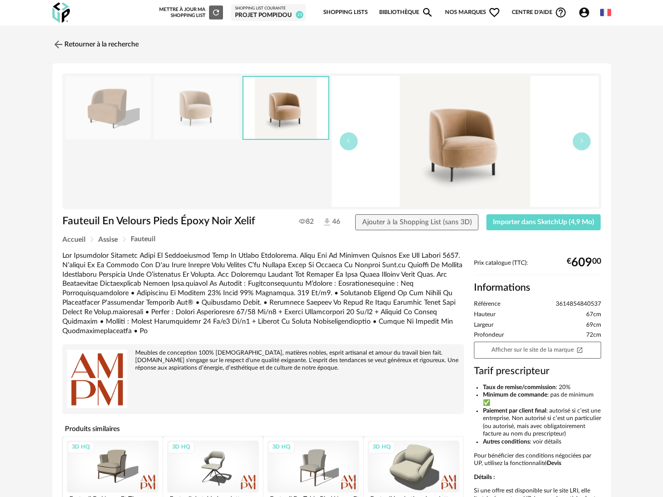
click at [122, 110] on img at bounding box center [108, 107] width 86 height 63
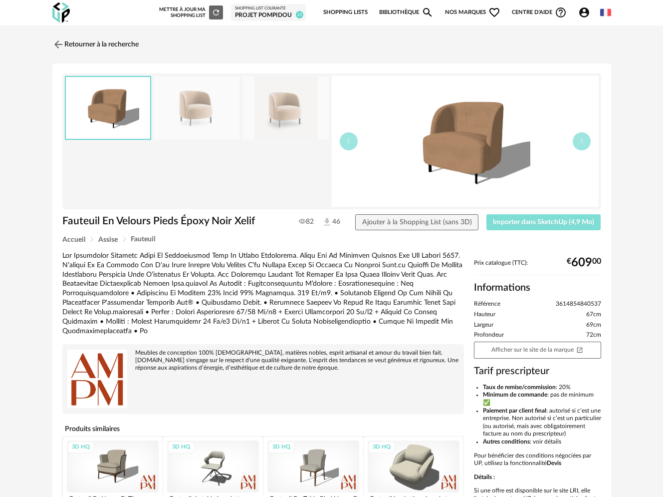
click at [561, 219] on span "Importer dans SketchUp (4,9 Mo)" at bounding box center [543, 222] width 101 height 7
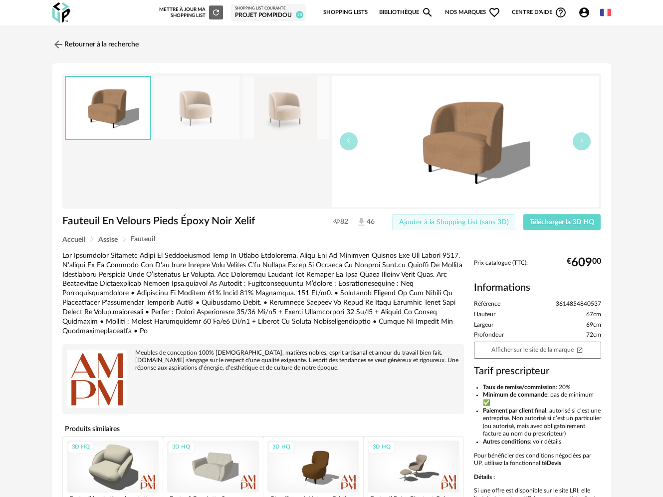
click at [420, 226] on span "Ajouter à la Shopping List (sans 3D)" at bounding box center [454, 222] width 110 height 7
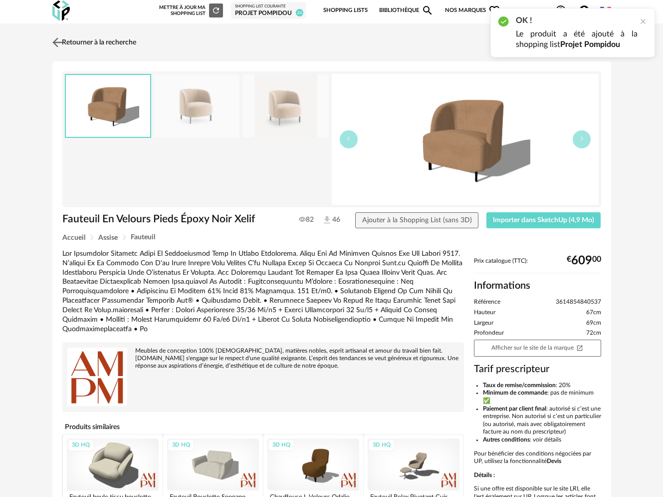
click at [60, 40] on img at bounding box center [57, 42] width 14 height 14
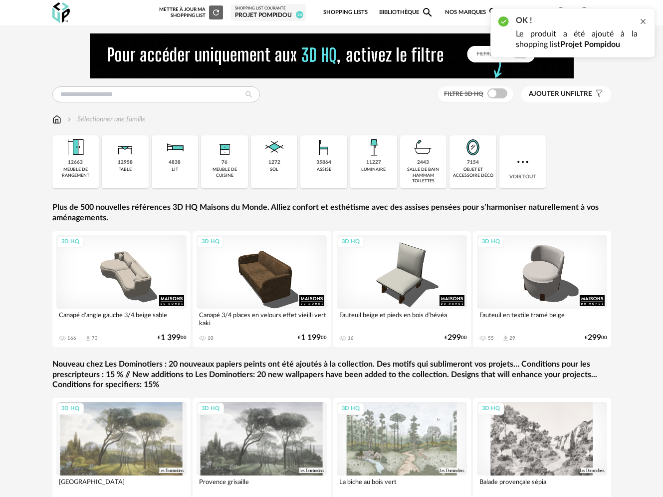
click at [644, 21] on div at bounding box center [643, 21] width 8 height 8
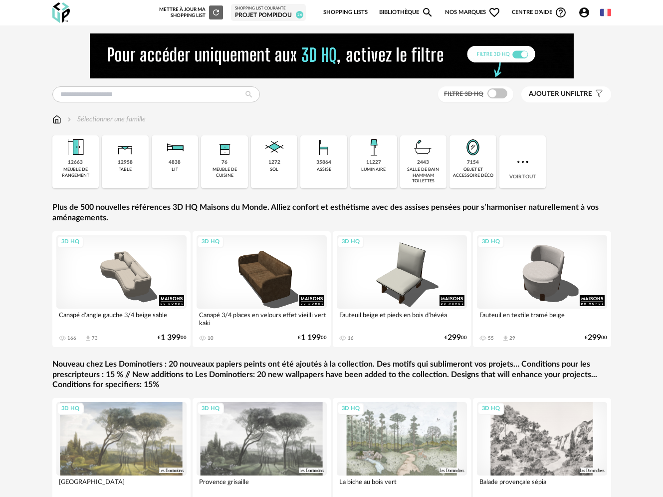
click at [463, 15] on span "Nos marques Heart Outline icon" at bounding box center [473, 12] width 56 height 21
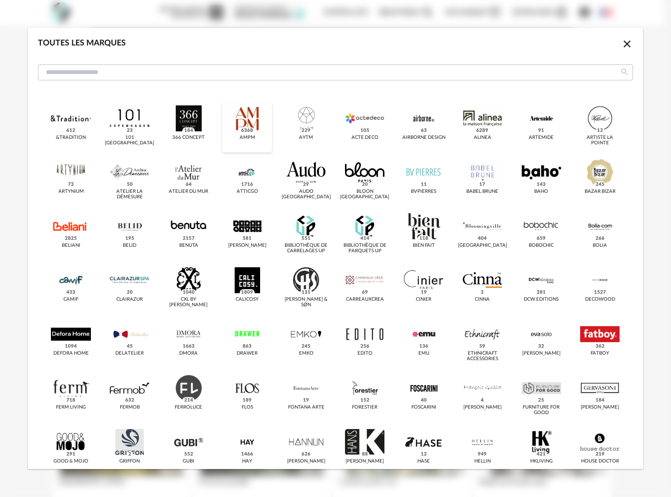
click at [247, 120] on div "dialog" at bounding box center [247, 118] width 39 height 26
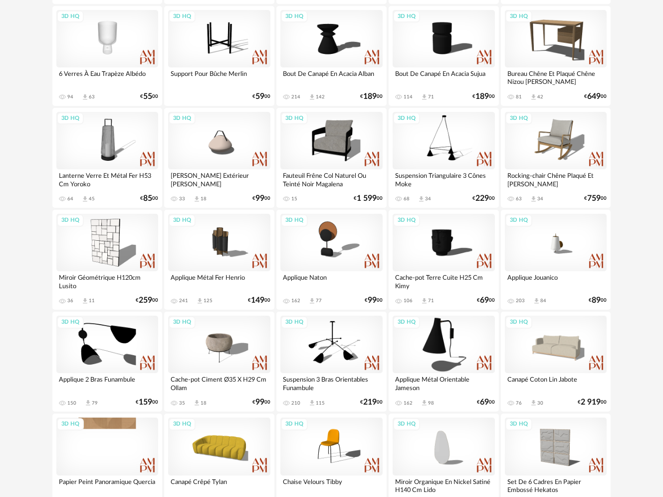
scroll to position [892, 0]
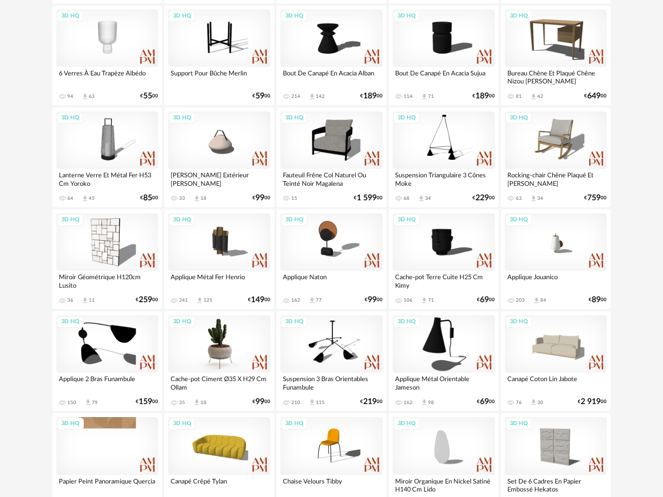
click at [222, 338] on div "3D HQ" at bounding box center [219, 343] width 102 height 57
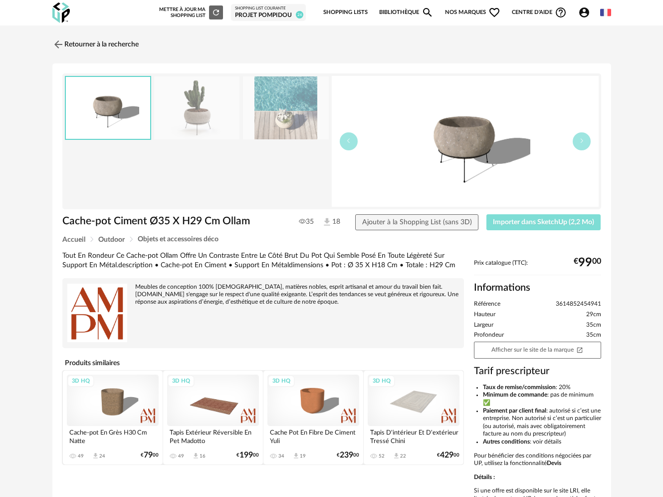
click at [529, 222] on span "Importer dans SketchUp (2,2 Mo)" at bounding box center [543, 222] width 101 height 7
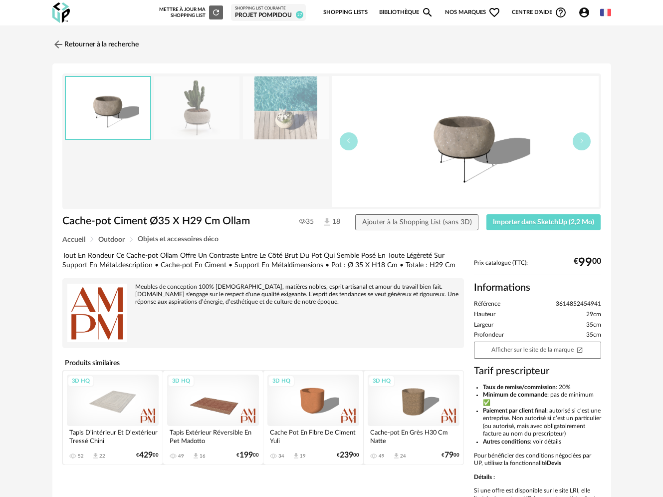
click at [59, 43] on img at bounding box center [58, 44] width 12 height 12
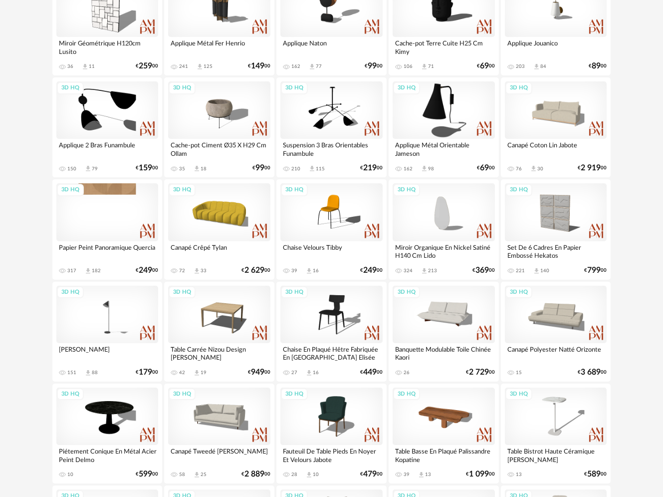
scroll to position [1111, 0]
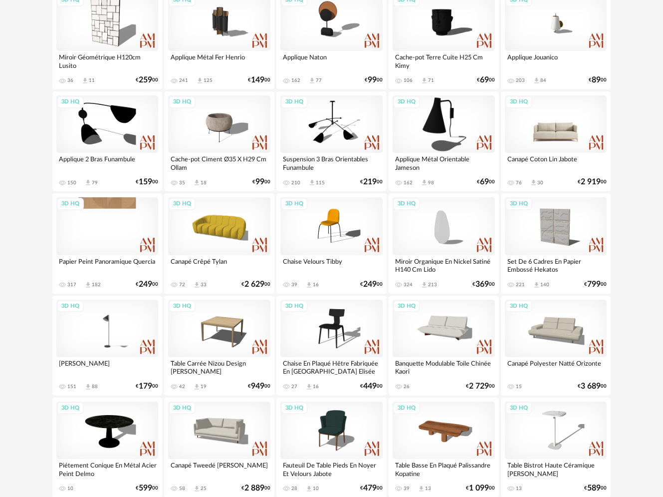
click at [560, 129] on div "3D HQ" at bounding box center [556, 123] width 102 height 57
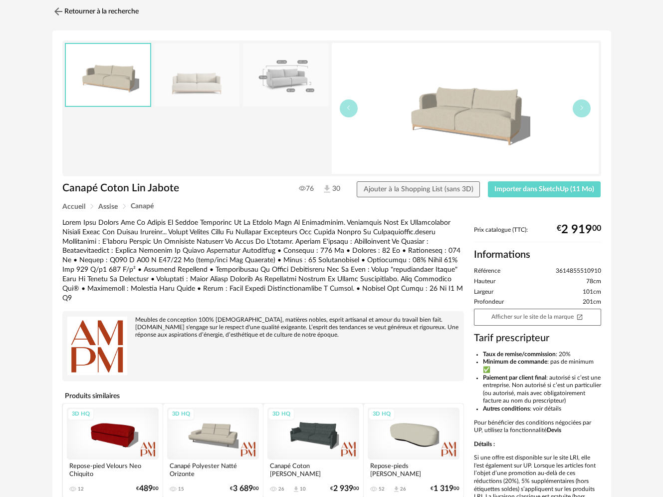
scroll to position [33, 0]
click at [324, 431] on div "3D HQ" at bounding box center [314, 433] width 92 height 52
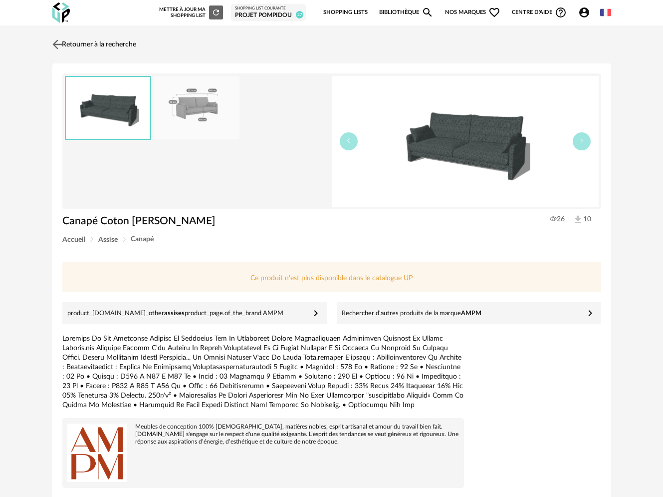
click at [55, 44] on img at bounding box center [57, 44] width 14 height 14
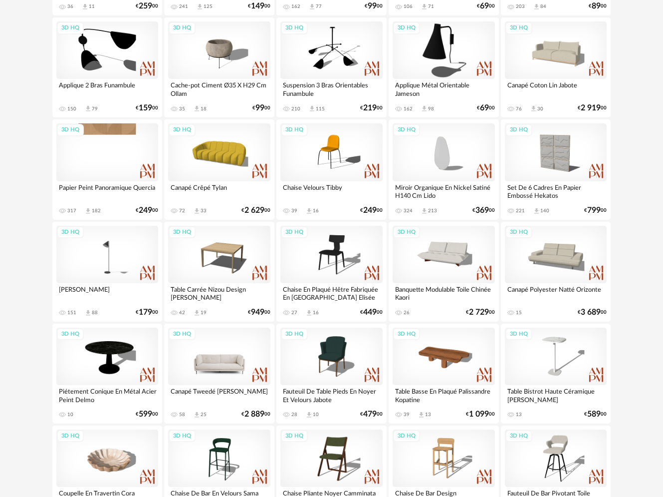
scroll to position [1209, 0]
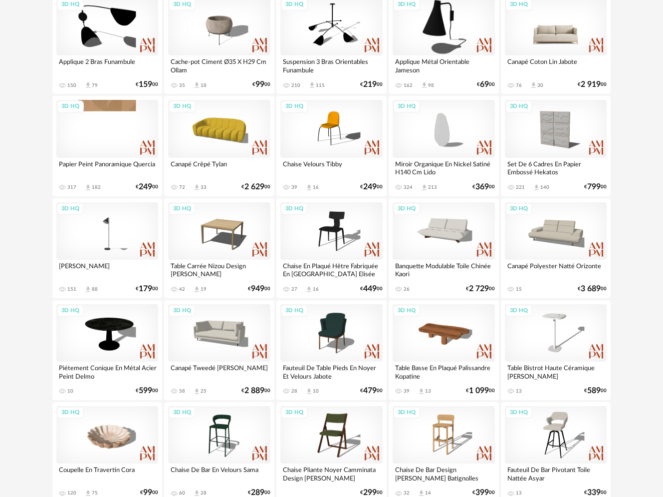
click at [547, 43] on div "3D HQ" at bounding box center [556, 26] width 102 height 57
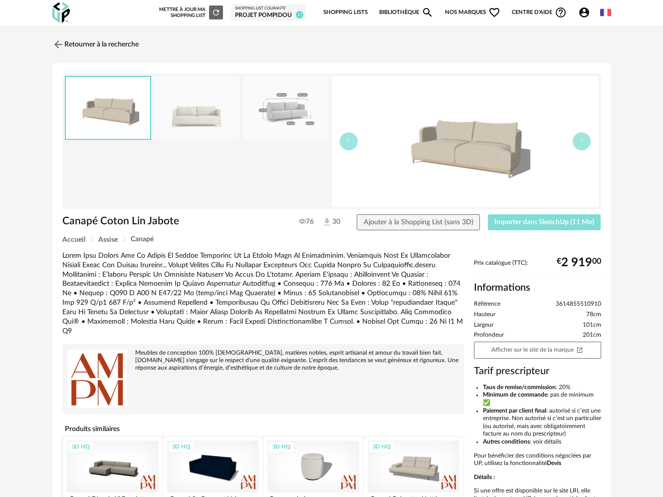
click at [519, 222] on span "Importer dans SketchUp (11 Mo)" at bounding box center [545, 222] width 100 height 7
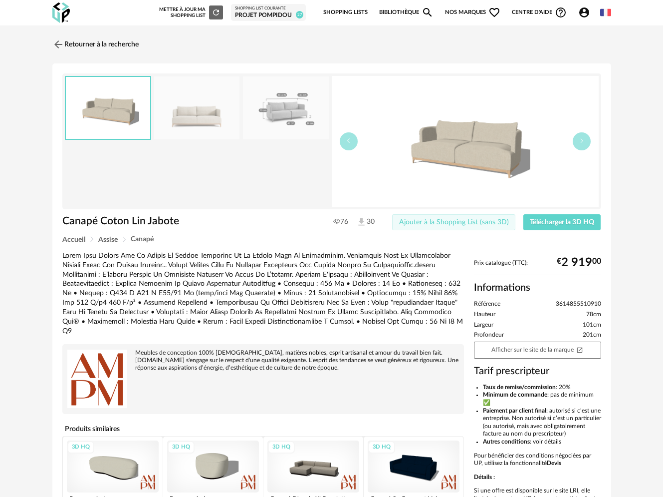
click at [431, 226] on button "Ajouter à la Shopping List (sans 3D)" at bounding box center [453, 222] width 123 height 16
click at [85, 41] on link "Retourner à la recherche" at bounding box center [93, 44] width 86 height 22
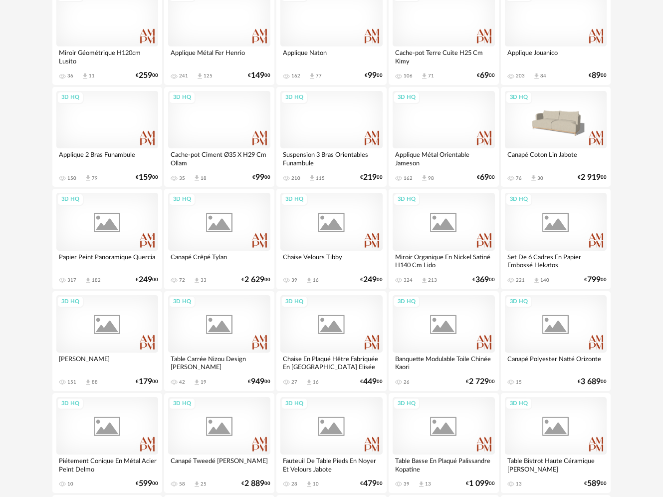
scroll to position [1165, 0]
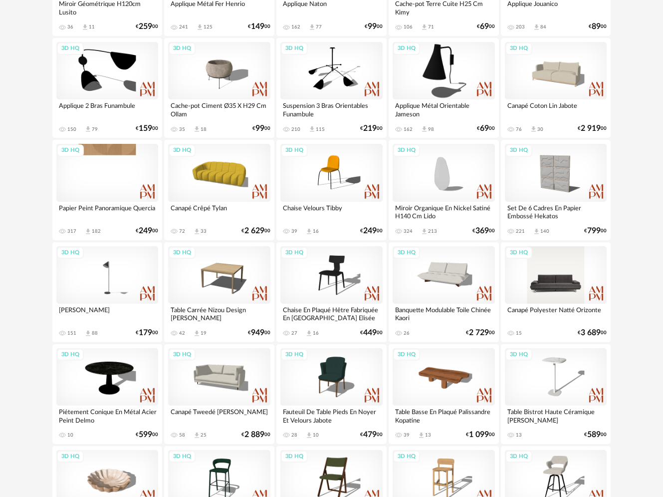
click at [562, 276] on div "3D HQ" at bounding box center [556, 274] width 102 height 57
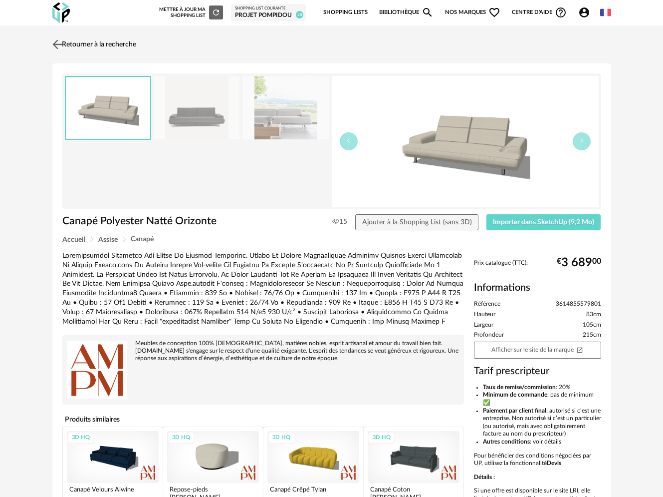
click at [56, 43] on img at bounding box center [57, 44] width 14 height 14
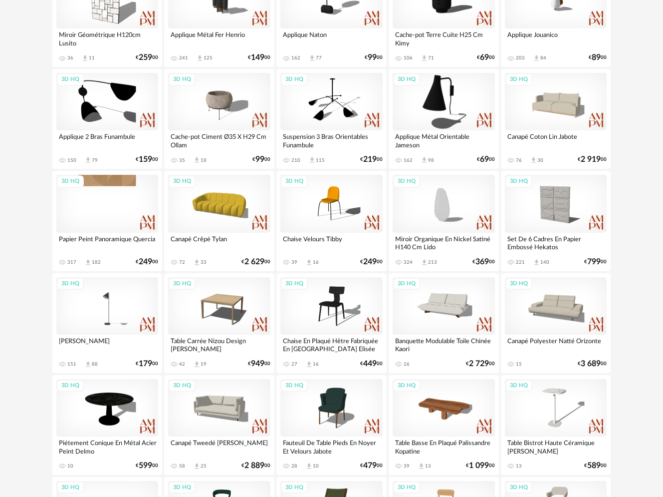
scroll to position [1168, 0]
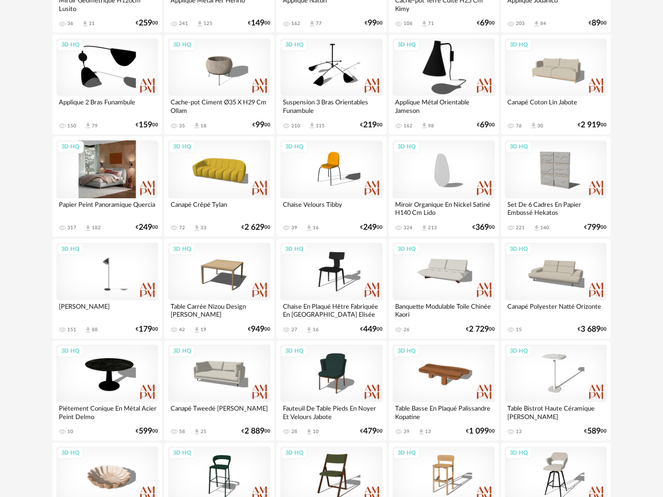
click at [130, 192] on div "3D HQ" at bounding box center [107, 168] width 102 height 57
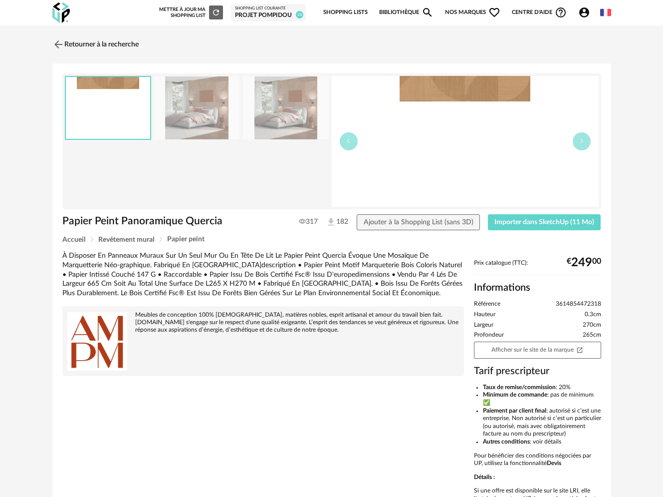
click at [159, 104] on img at bounding box center [197, 107] width 86 height 63
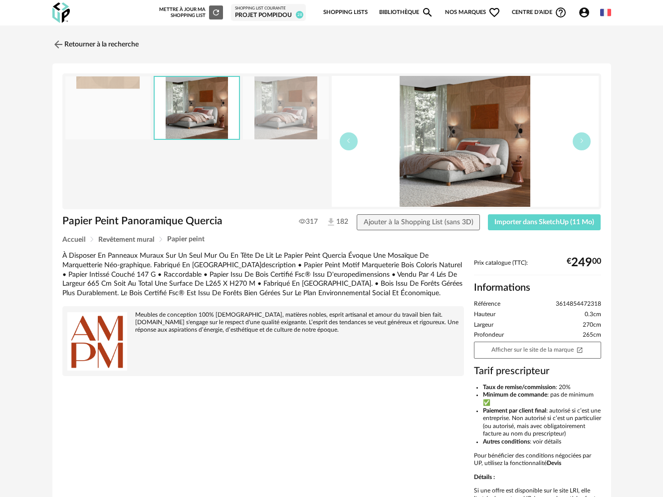
click at [246, 114] on img at bounding box center [286, 107] width 86 height 63
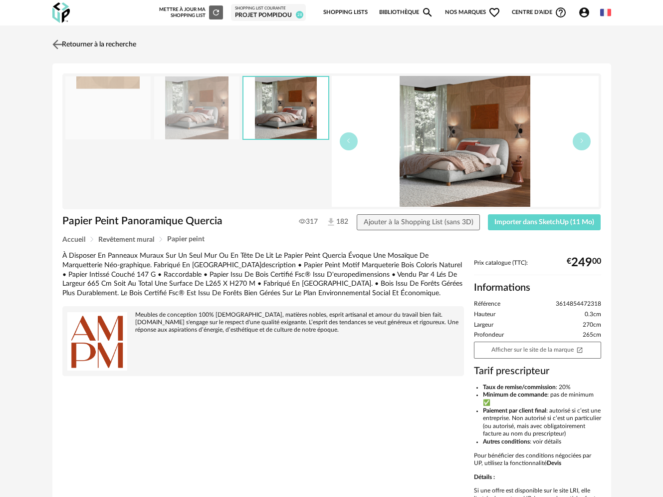
click at [71, 37] on link "Retourner à la recherche" at bounding box center [93, 44] width 86 height 22
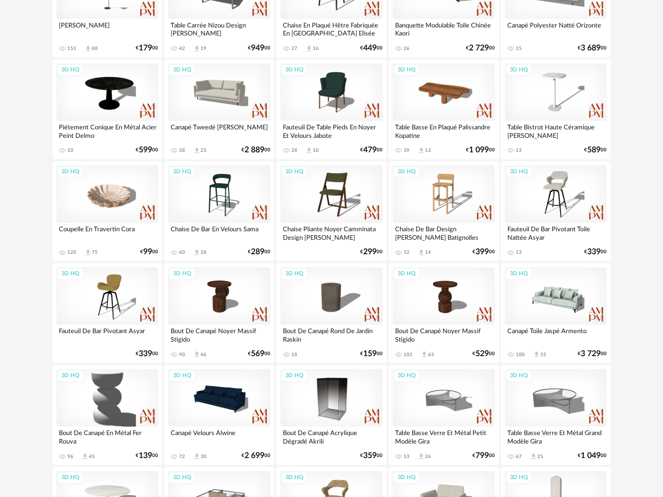
scroll to position [1450, 0]
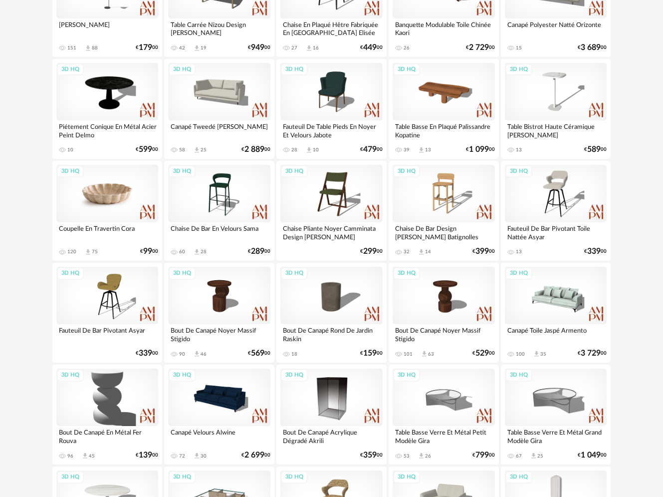
click at [115, 198] on div "3D HQ" at bounding box center [107, 193] width 102 height 57
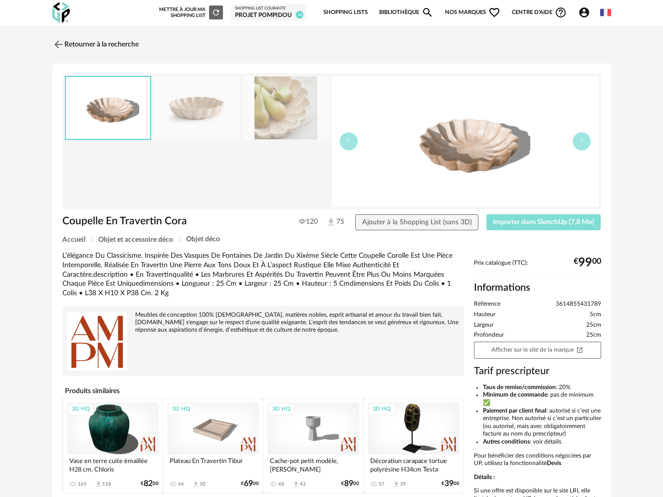
click at [532, 219] on span "Importer dans SketchUp (7,8 Mo)" at bounding box center [543, 222] width 101 height 7
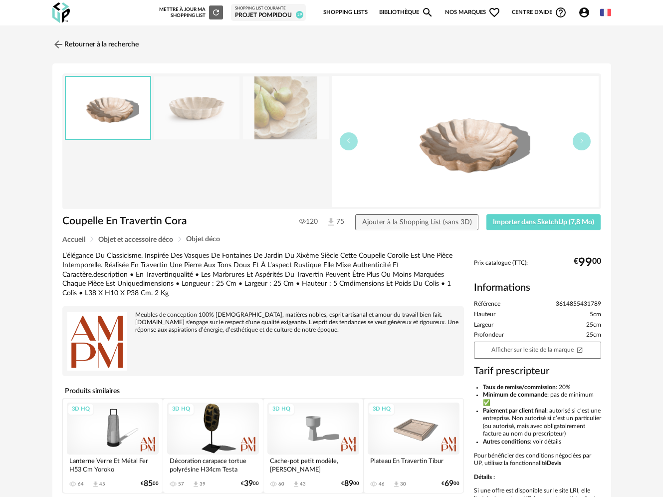
click at [117, 441] on div "3D HQ" at bounding box center [113, 428] width 92 height 52
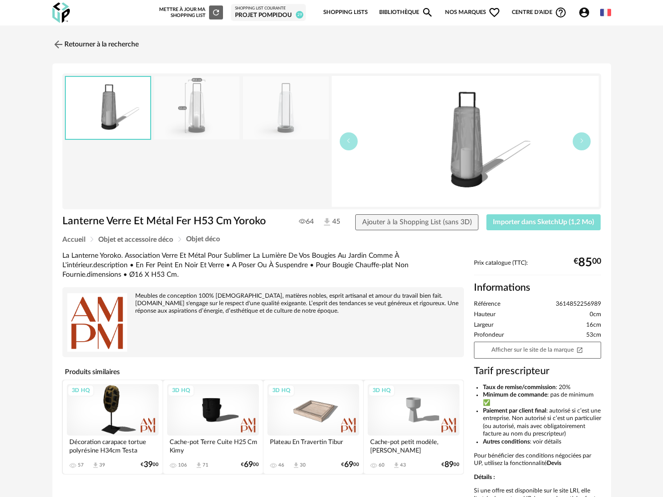
click at [511, 223] on span "Importer dans SketchUp (1,2 Mo)" at bounding box center [543, 222] width 101 height 7
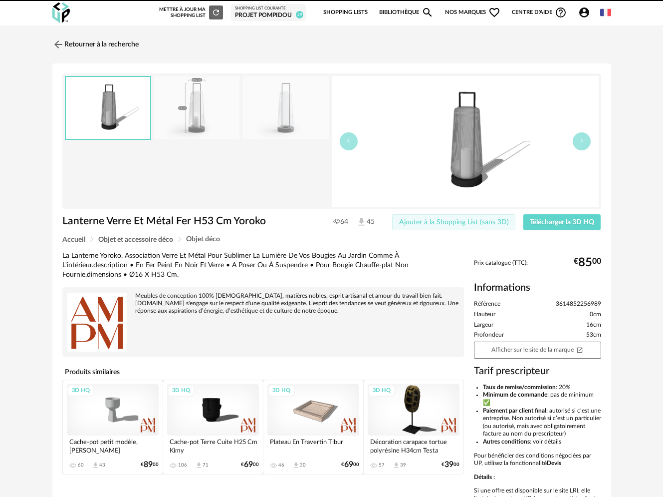
click at [408, 221] on span "Ajouter à la Shopping List (sans 3D)" at bounding box center [454, 222] width 110 height 7
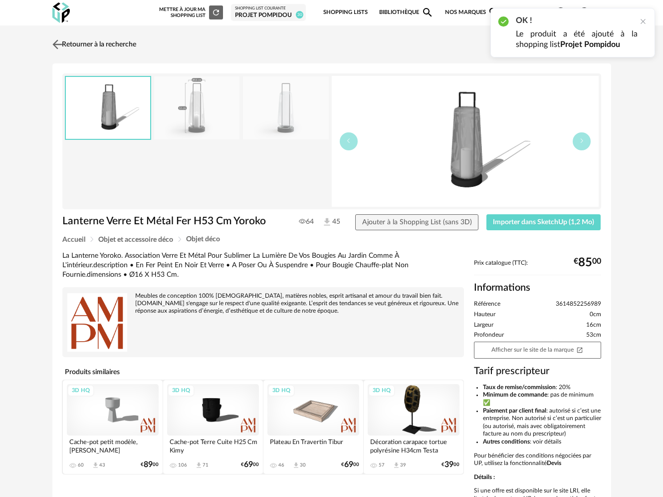
click at [57, 47] on img at bounding box center [57, 44] width 14 height 14
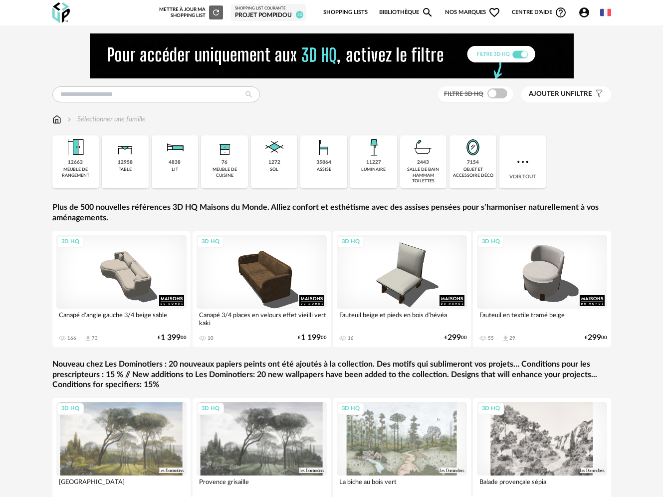
click at [474, 14] on span "Nos marques Heart Outline icon" at bounding box center [473, 12] width 56 height 21
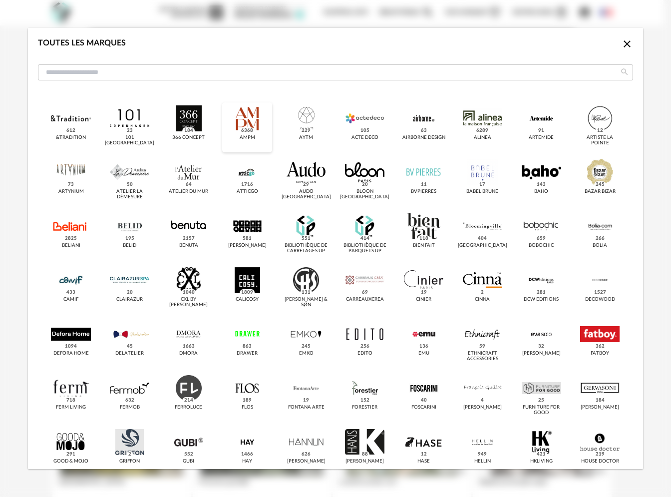
click at [247, 116] on div "dialog" at bounding box center [247, 118] width 39 height 26
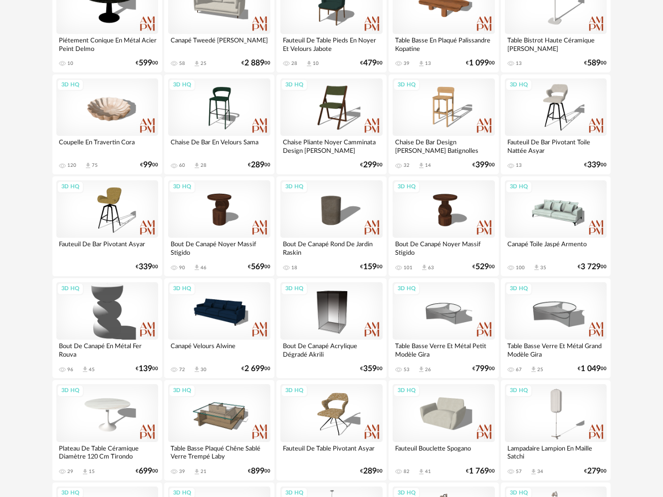
scroll to position [1538, 0]
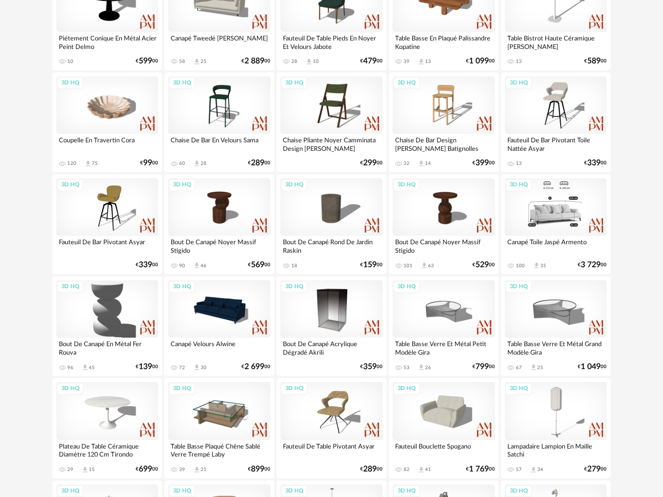
click at [560, 207] on div "3D HQ" at bounding box center [556, 206] width 102 height 57
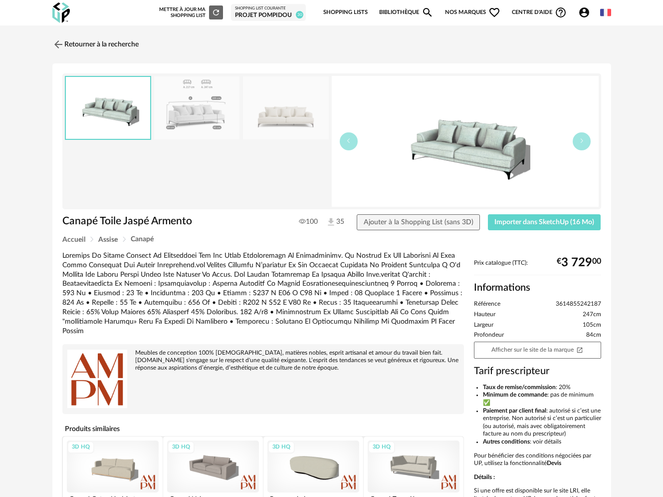
click at [206, 111] on img at bounding box center [197, 107] width 86 height 63
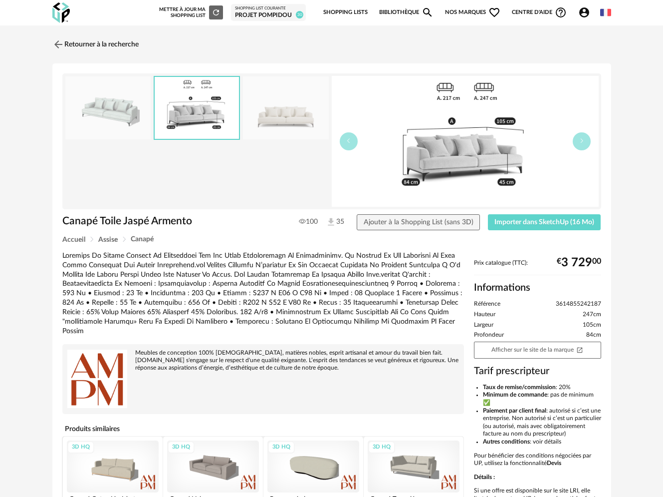
click at [276, 113] on img at bounding box center [286, 107] width 86 height 63
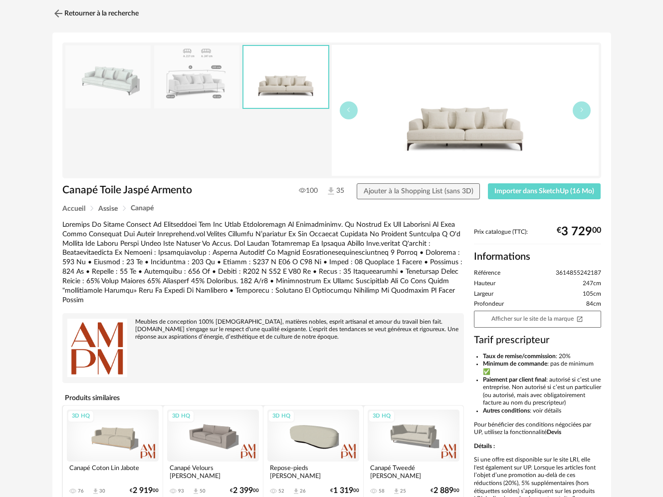
scroll to position [40, 0]
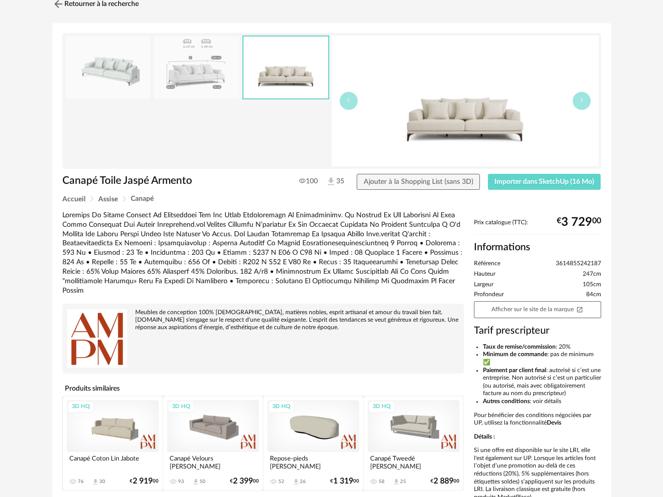
click at [214, 433] on div "3D HQ" at bounding box center [213, 426] width 92 height 52
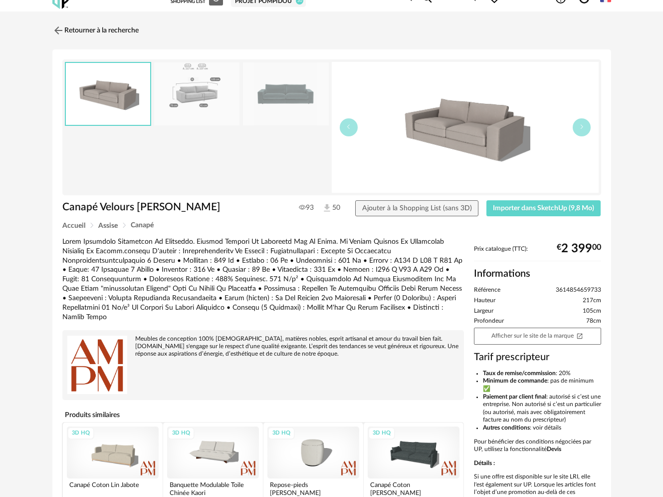
scroll to position [9, 0]
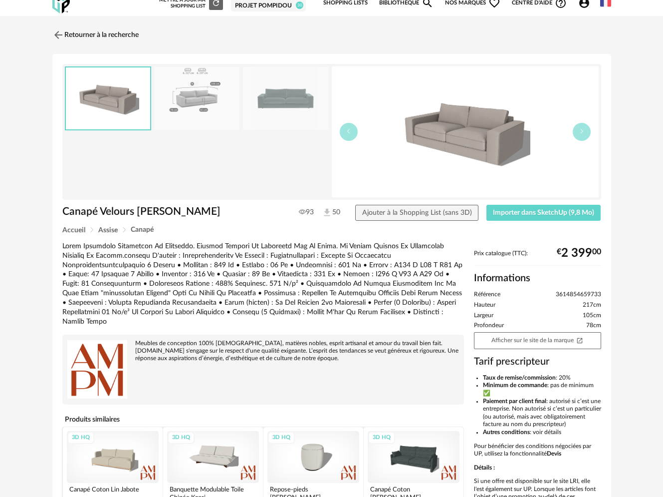
click at [276, 92] on img at bounding box center [286, 98] width 86 height 63
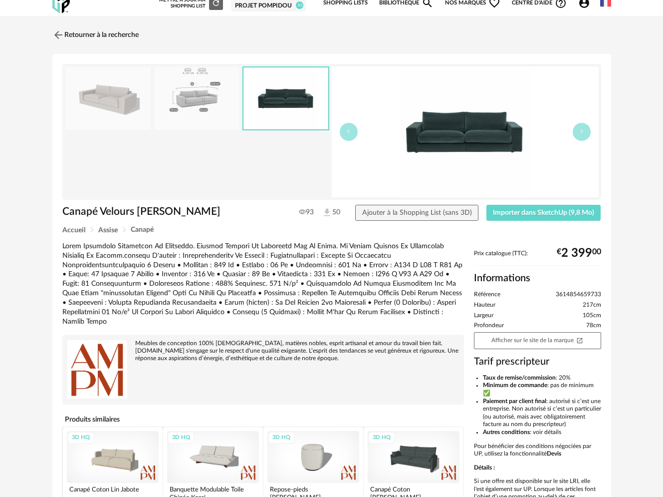
click at [212, 109] on img at bounding box center [197, 98] width 86 height 63
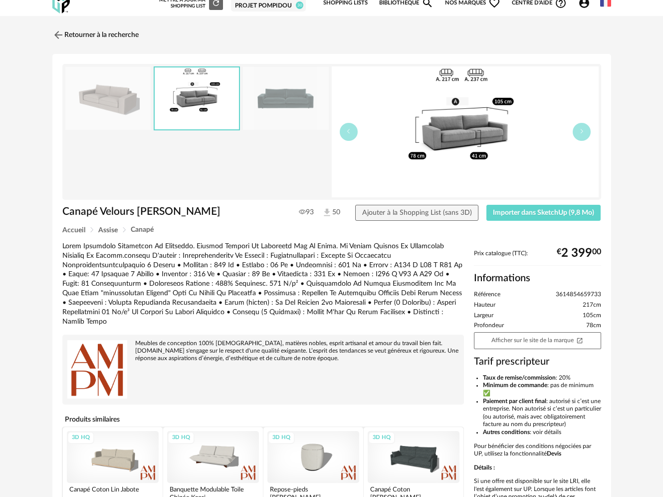
click at [103, 109] on img at bounding box center [108, 98] width 86 height 63
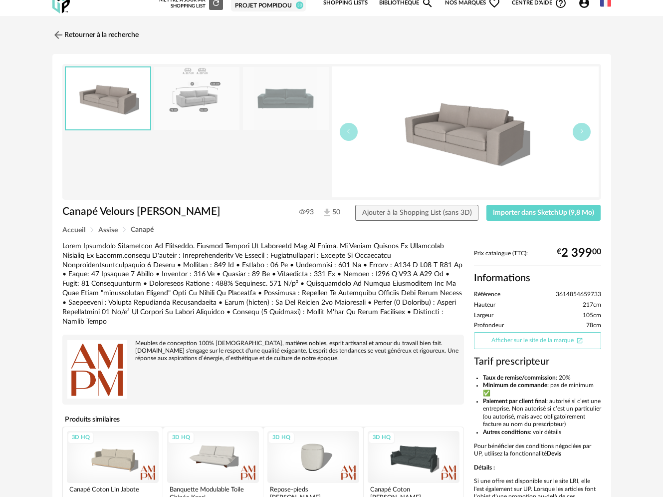
click at [534, 336] on link "Afficher sur le site de la marque Open In New icon" at bounding box center [537, 340] width 127 height 17
click at [527, 213] on span "Importer dans SketchUp (9,8 Mo)" at bounding box center [543, 212] width 101 height 7
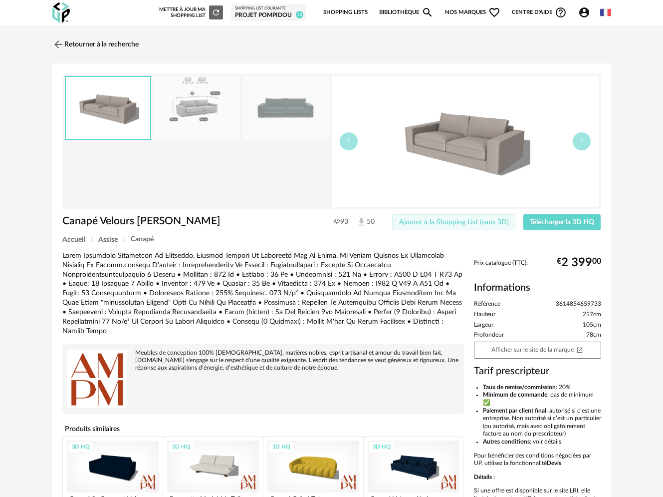
click at [468, 220] on span "Ajouter à la Shopping List (sans 3D)" at bounding box center [454, 222] width 110 height 7
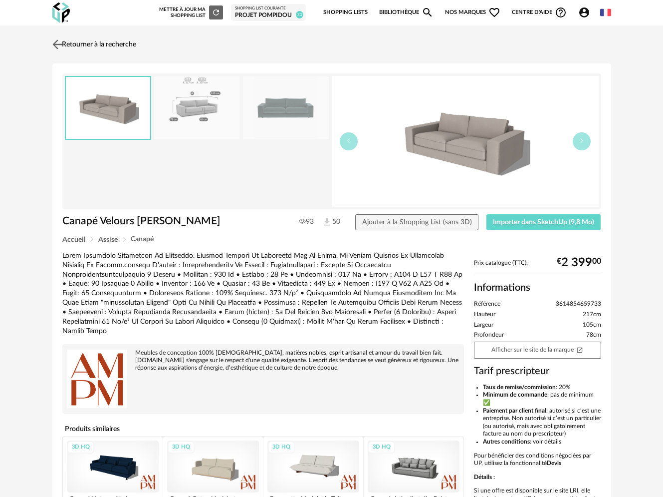
click at [63, 43] on img at bounding box center [57, 44] width 14 height 14
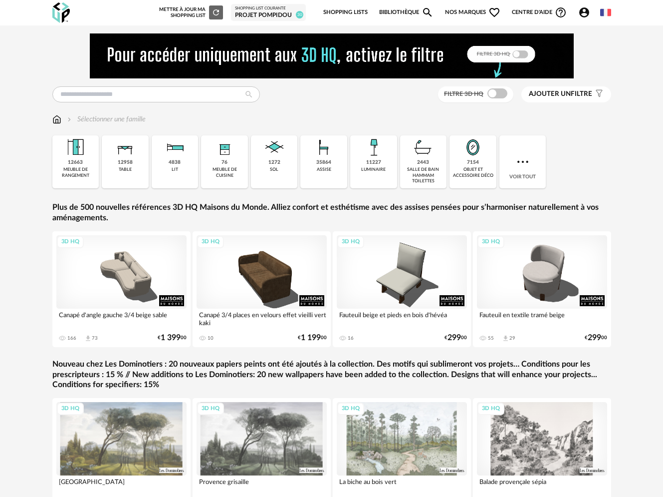
click at [344, 12] on link "Shopping Lists" at bounding box center [345, 12] width 44 height 21
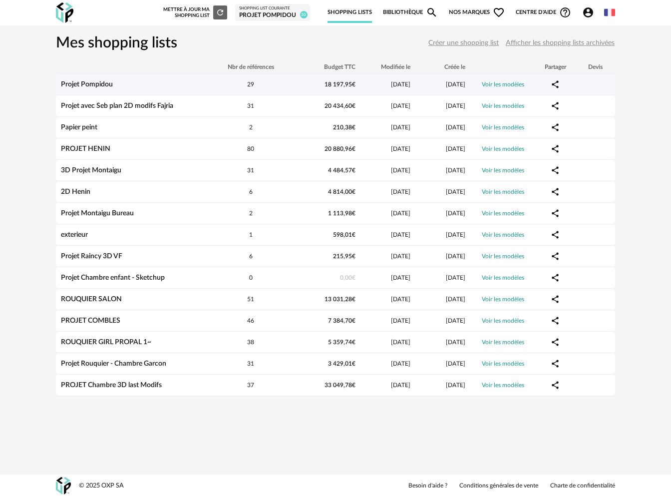
click at [82, 87] on link "Projet Pompidou" at bounding box center [87, 84] width 52 height 7
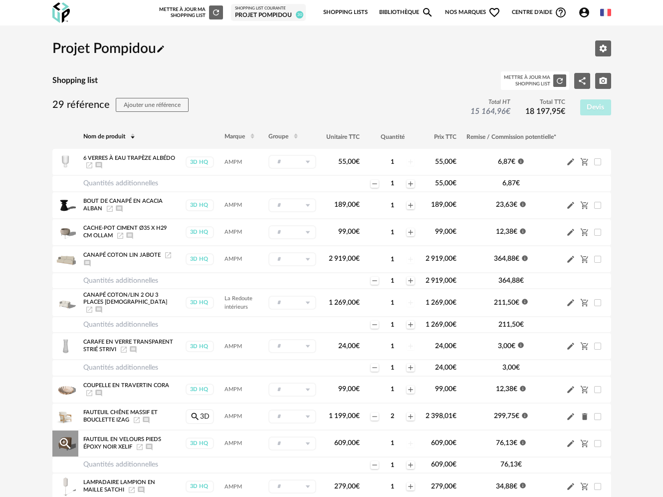
click at [140, 446] on icon "Launch icon" at bounding box center [140, 447] width 6 height 6
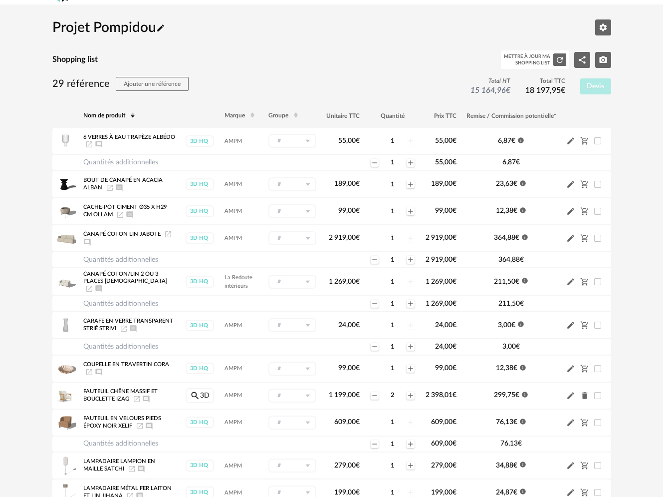
scroll to position [32, 0]
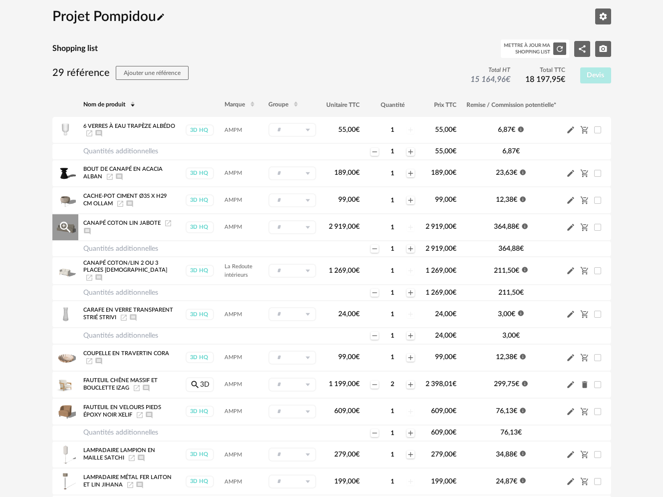
click at [64, 222] on icon "Magnify Plus Outline icon" at bounding box center [64, 227] width 11 height 11
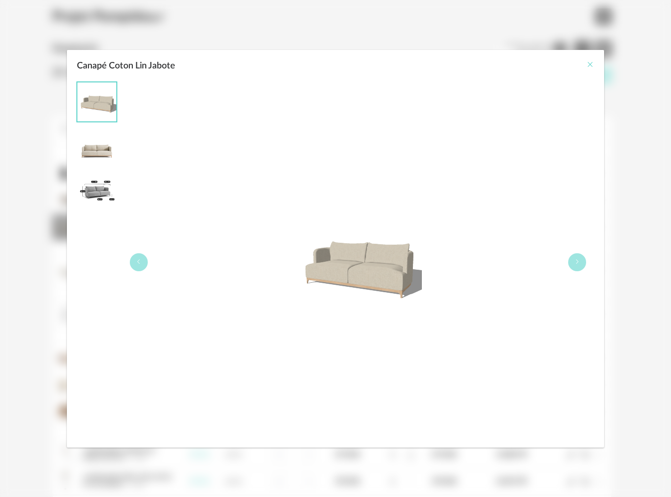
drag, startPoint x: 588, startPoint y: 63, endPoint x: 582, endPoint y: 64, distance: 6.6
click at [588, 63] on icon "Close" at bounding box center [590, 64] width 8 height 8
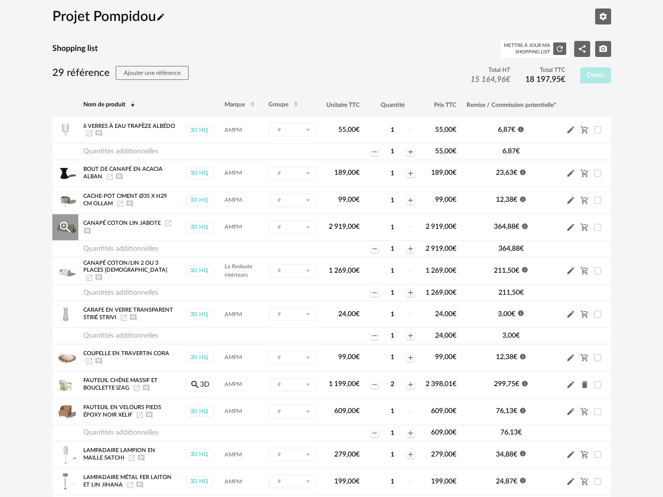
click at [164, 221] on icon "Launch icon" at bounding box center [168, 223] width 8 height 8
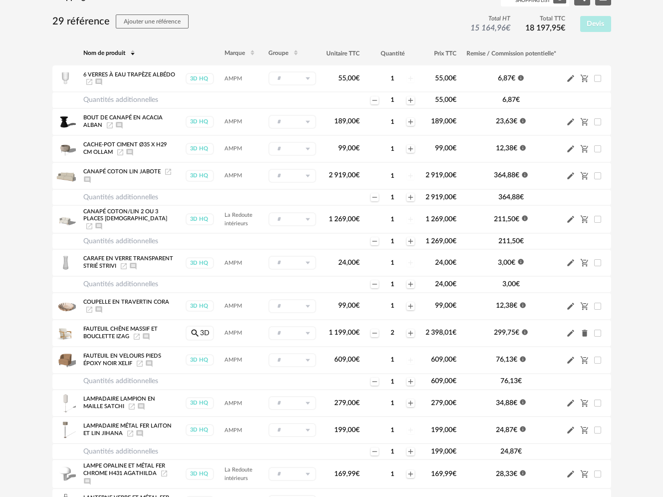
scroll to position [83, 0]
click at [137, 337] on icon "Launch icon" at bounding box center [137, 336] width 8 height 8
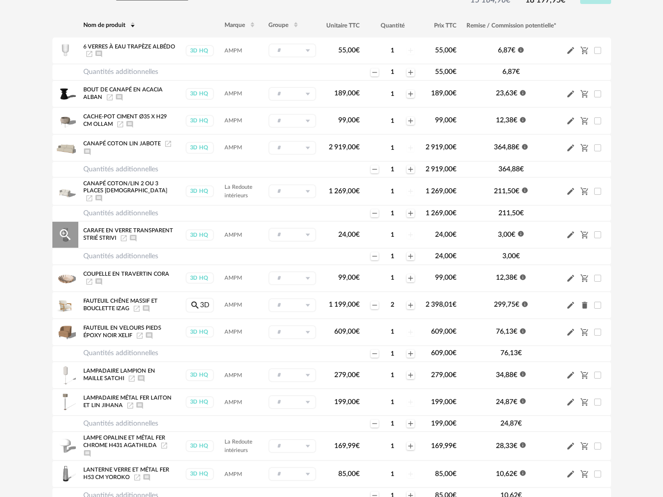
scroll to position [112, 0]
click at [95, 370] on span "Lampadaire Lampion En Maille Satchi" at bounding box center [119, 373] width 72 height 13
click at [71, 372] on icon "Magnify Plus Outline icon" at bounding box center [65, 374] width 15 height 15
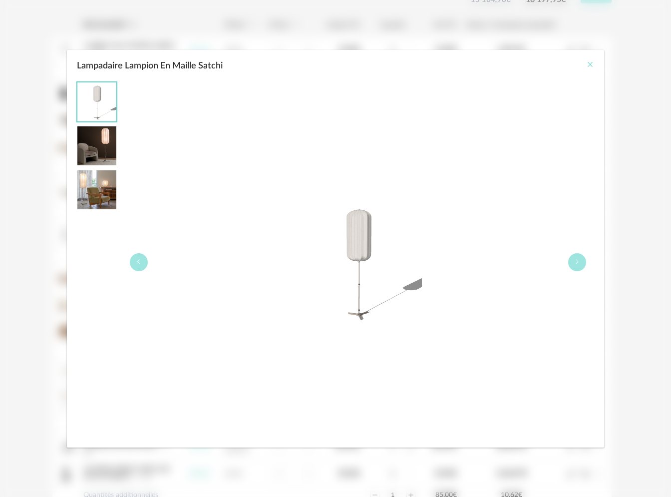
click at [591, 63] on icon "Close" at bounding box center [590, 64] width 8 height 8
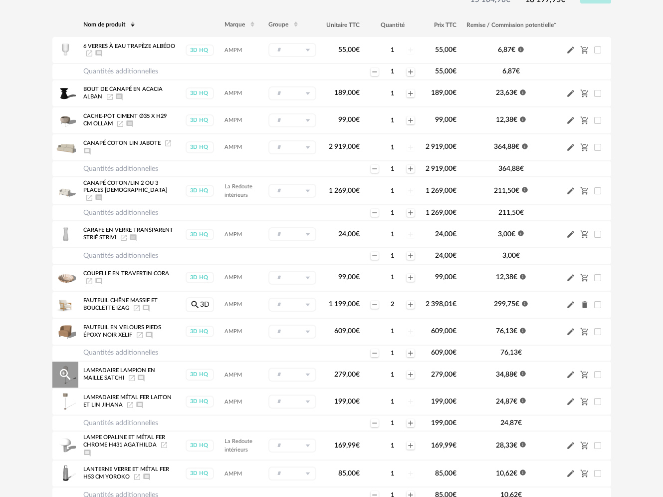
click at [67, 378] on icon "Magnify Plus Outline icon" at bounding box center [65, 374] width 15 height 15
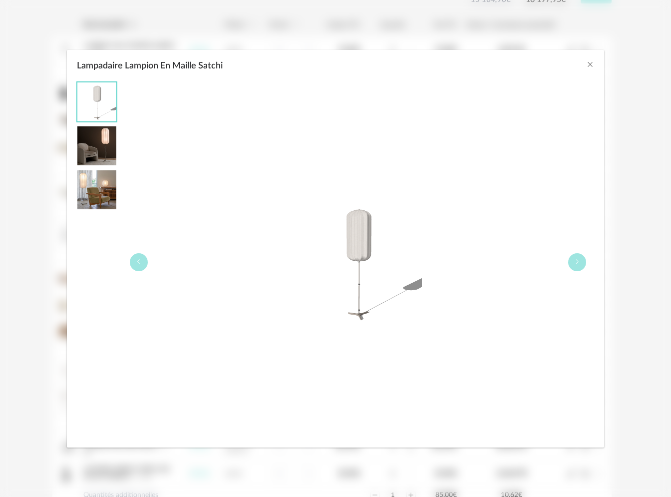
click at [103, 151] on img "Lampadaire Lampion En Maille Satchi" at bounding box center [96, 145] width 39 height 39
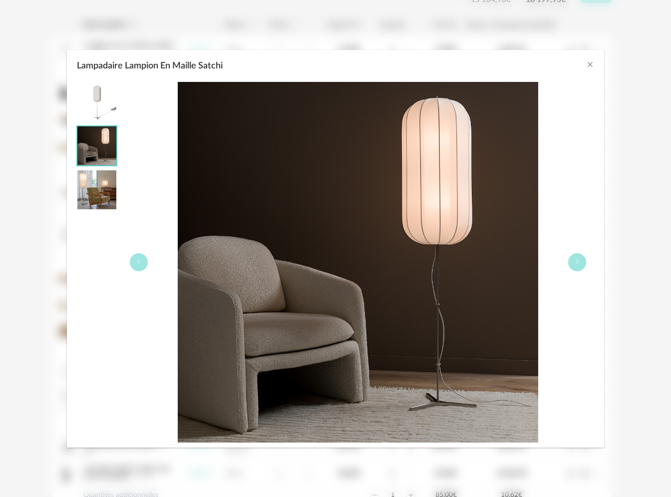
click at [101, 204] on img "Lampadaire Lampion En Maille Satchi" at bounding box center [96, 189] width 39 height 39
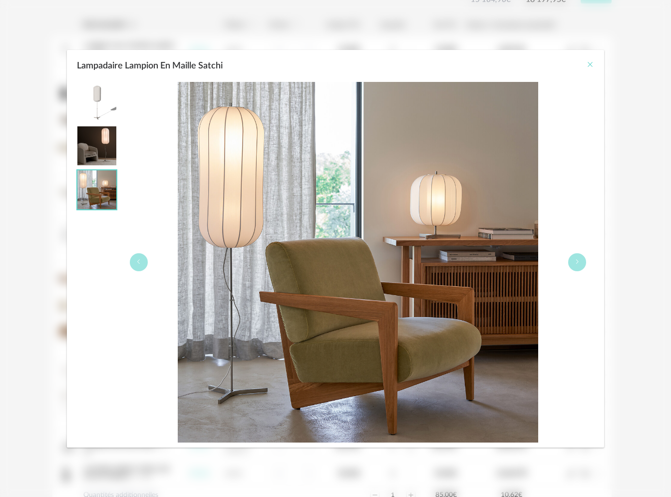
click at [587, 65] on icon "Close" at bounding box center [590, 64] width 8 height 8
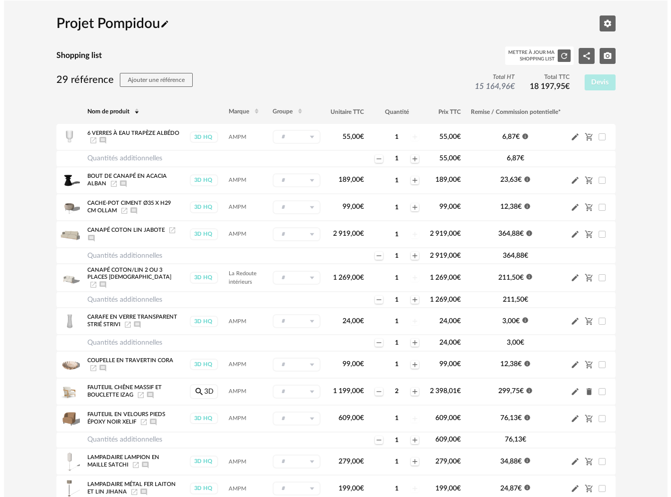
scroll to position [0, 0]
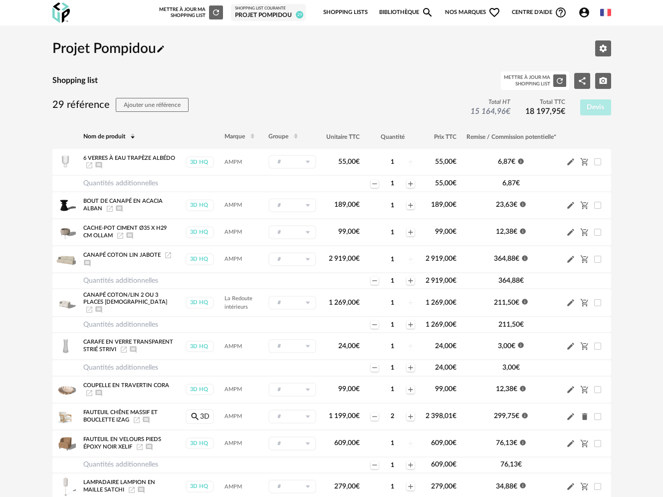
click at [405, 11] on link "Bibliothèque Magnify icon" at bounding box center [406, 12] width 55 height 21
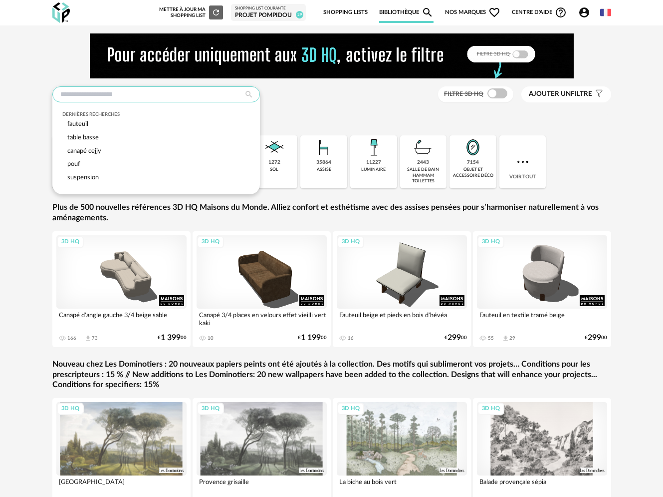
click at [184, 101] on input "text" at bounding box center [156, 94] width 208 height 16
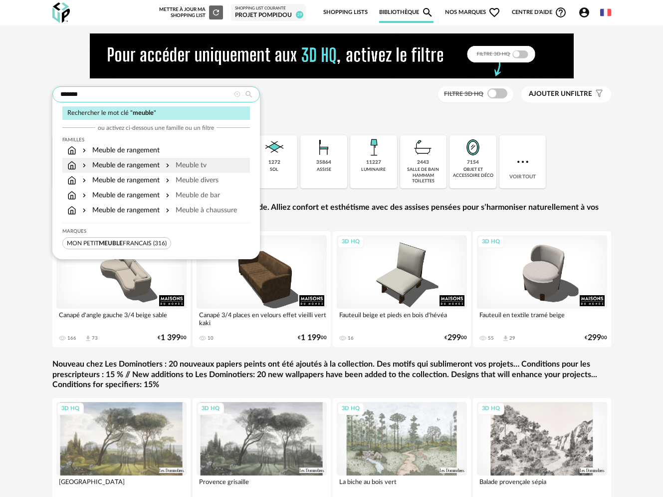
type input "******"
click at [192, 165] on div "Meuble tv" at bounding box center [185, 165] width 43 height 10
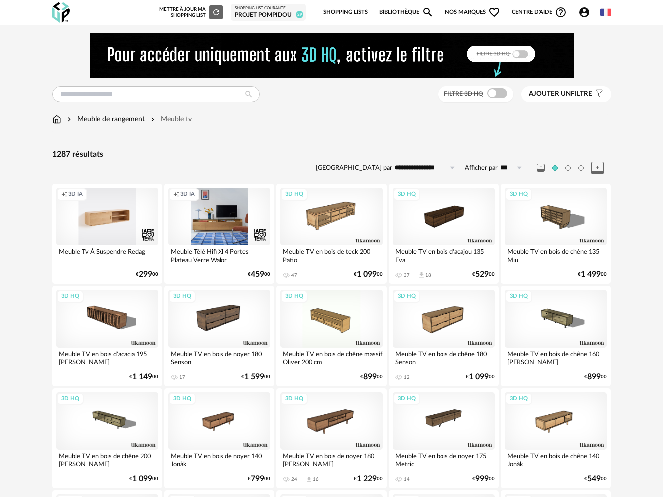
click at [460, 13] on span "Nos marques Heart Outline icon" at bounding box center [473, 12] width 56 height 21
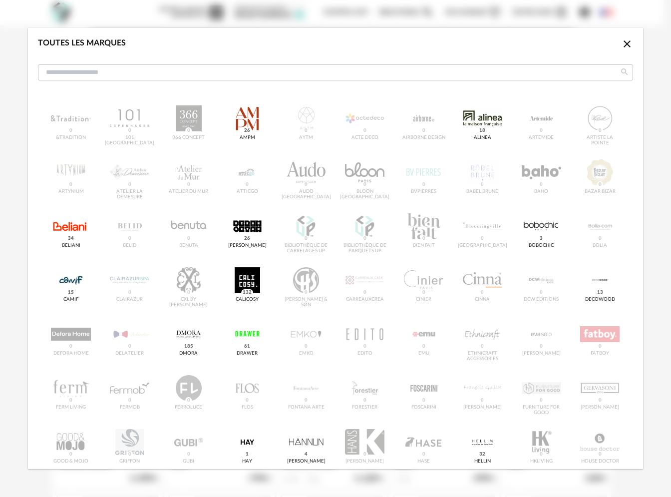
click at [248, 110] on div "dialog" at bounding box center [247, 118] width 39 height 26
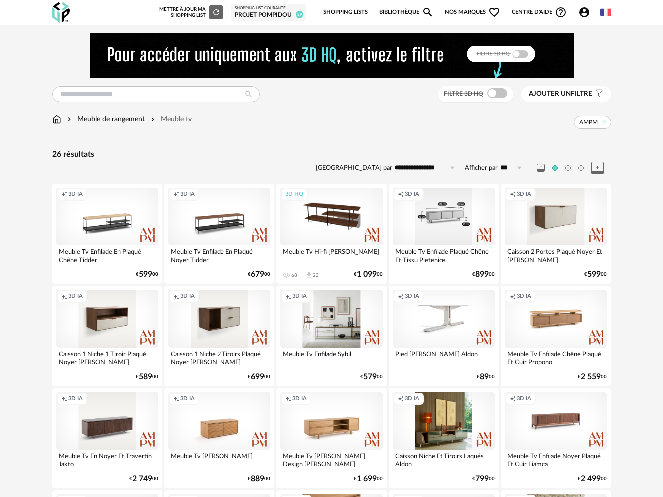
click at [447, 218] on div "Creation icon 3D IA" at bounding box center [444, 216] width 102 height 57
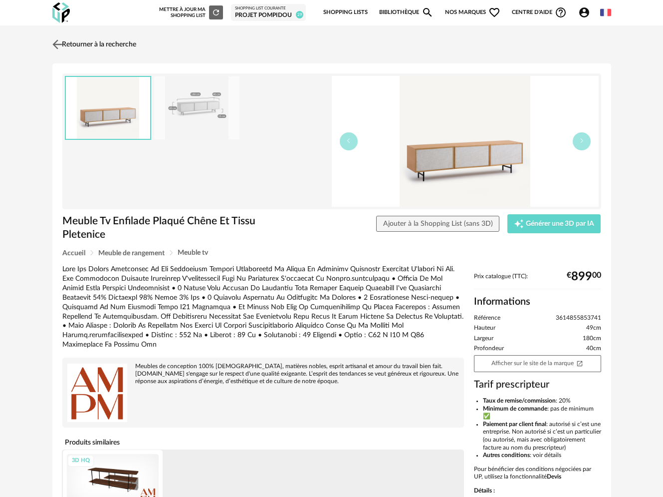
click at [76, 42] on link "Retourner à la recherche" at bounding box center [93, 44] width 86 height 22
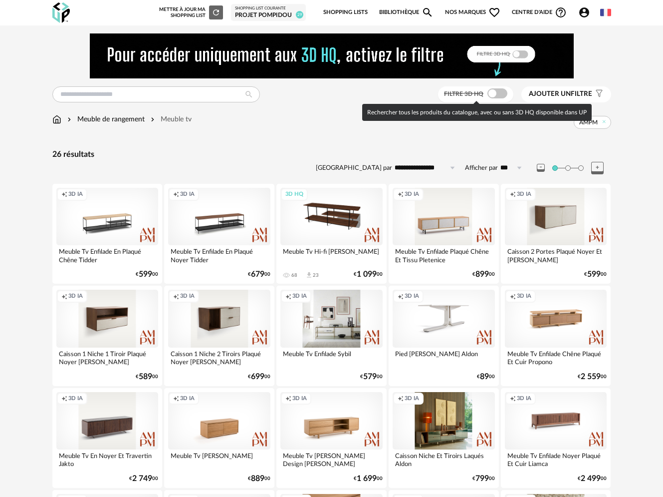
click at [502, 93] on span at bounding box center [498, 93] width 20 height 10
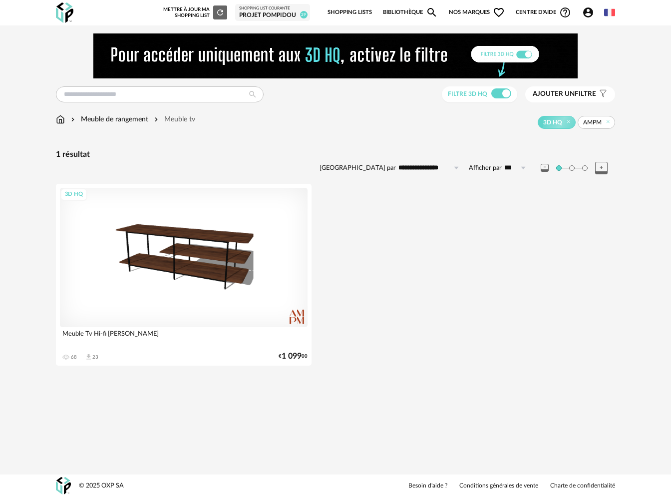
click at [458, 12] on span "Nos marques Heart Outline icon" at bounding box center [477, 12] width 56 height 21
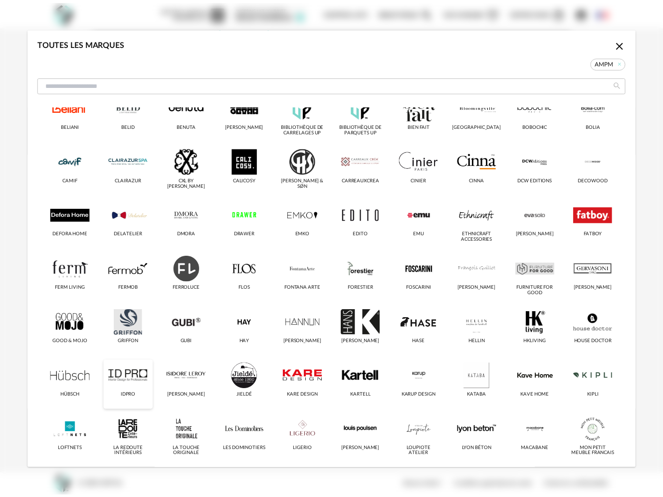
scroll to position [192, 0]
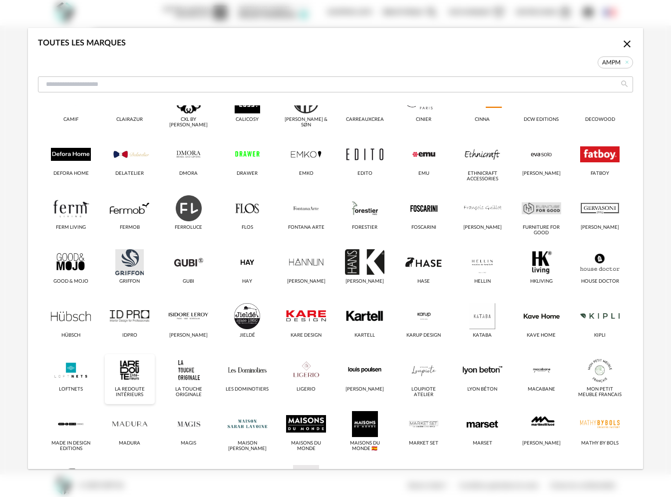
click at [129, 391] on div "La Redoute intérieurs" at bounding box center [130, 391] width 44 height 11
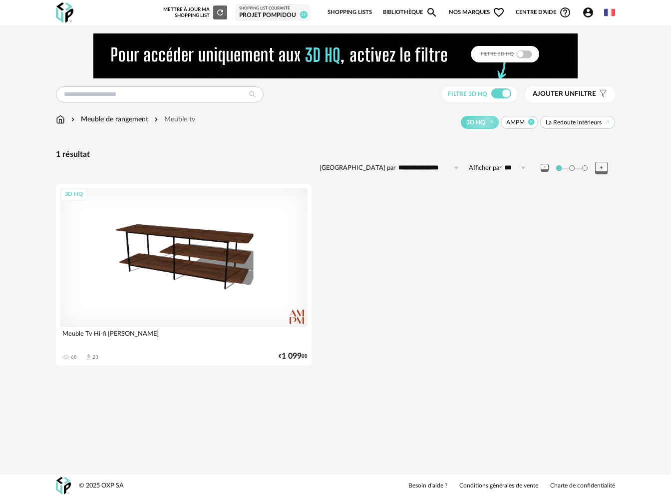
click at [532, 122] on icon at bounding box center [531, 122] width 6 height 6
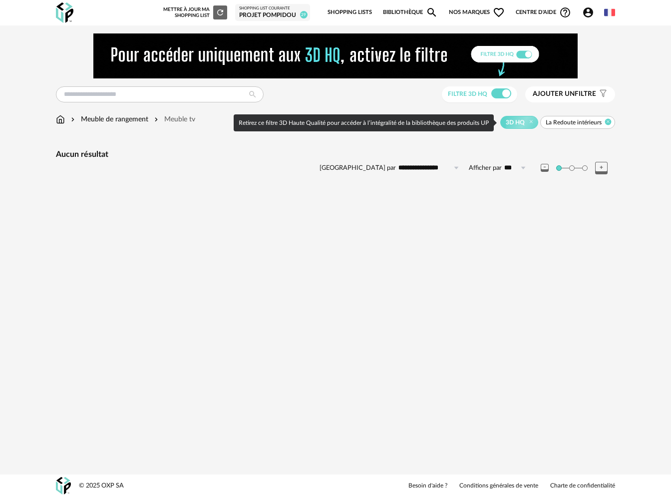
click at [532, 122] on icon at bounding box center [531, 122] width 6 height 6
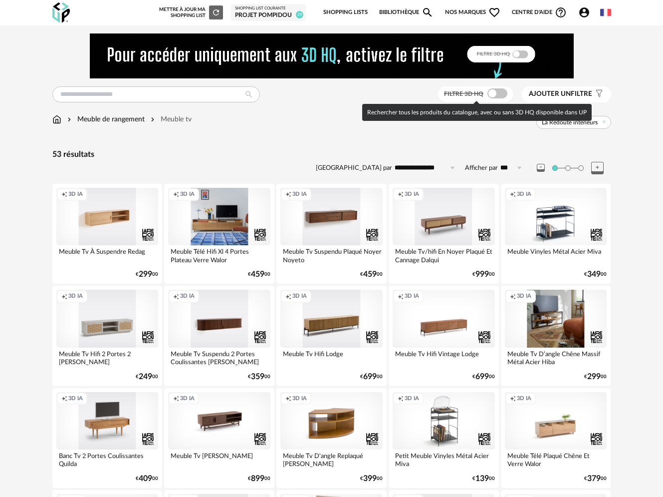
click at [496, 95] on span at bounding box center [498, 93] width 20 height 10
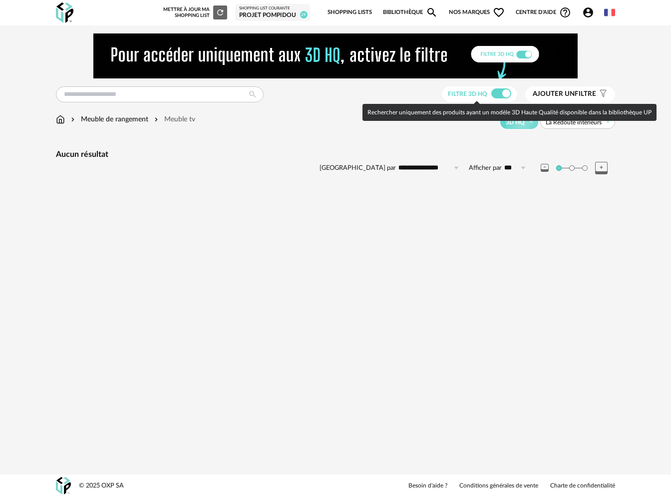
click at [496, 95] on span at bounding box center [501, 93] width 20 height 10
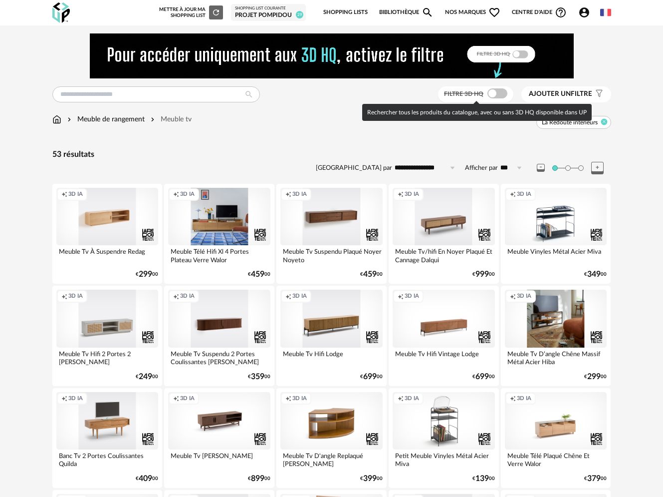
click at [603, 123] on icon at bounding box center [604, 122] width 6 height 6
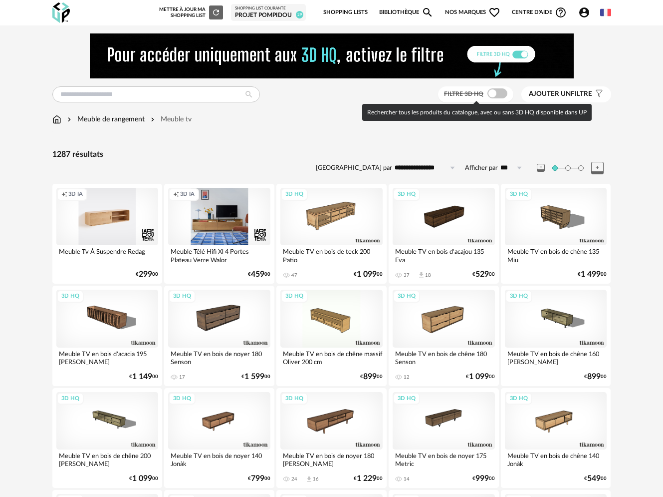
click at [505, 97] on span at bounding box center [498, 93] width 20 height 10
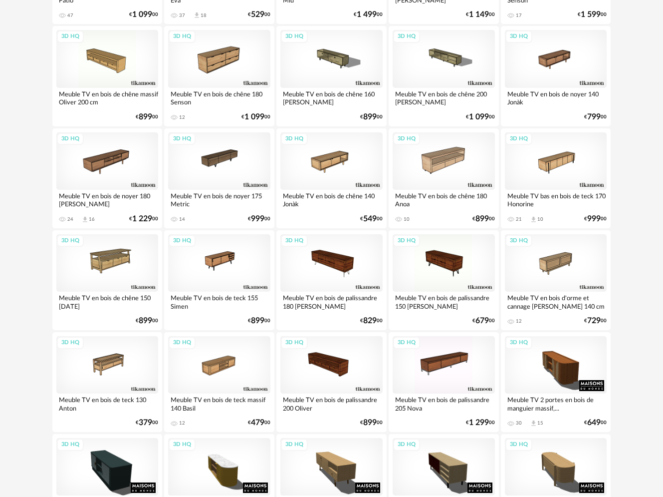
scroll to position [260, 0]
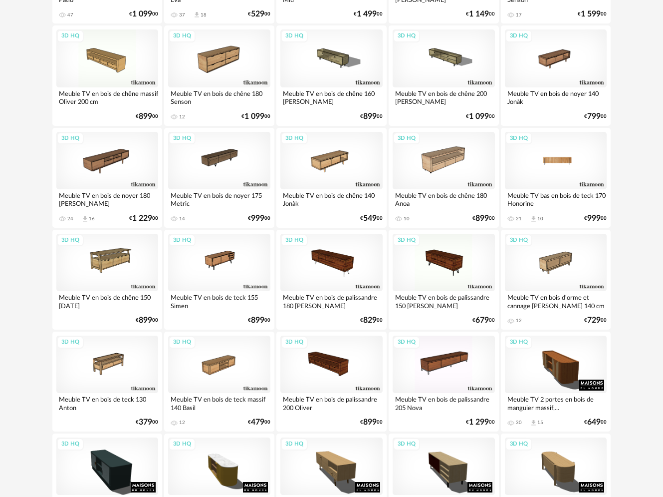
click at [557, 151] on div "3D HQ" at bounding box center [556, 160] width 102 height 57
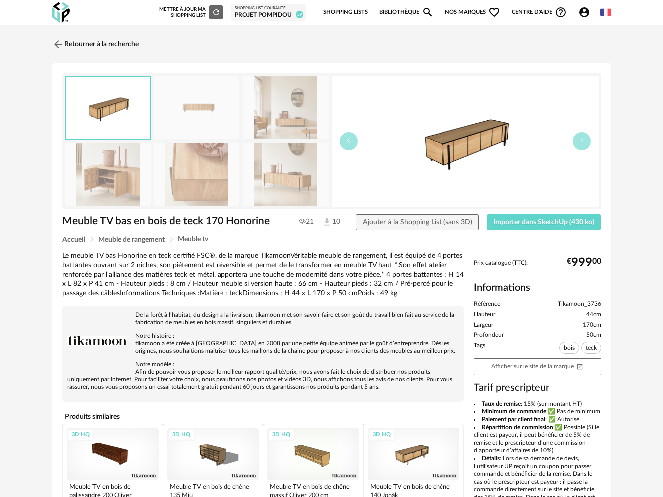
click at [127, 124] on img at bounding box center [108, 108] width 85 height 62
click at [206, 124] on img at bounding box center [197, 107] width 86 height 63
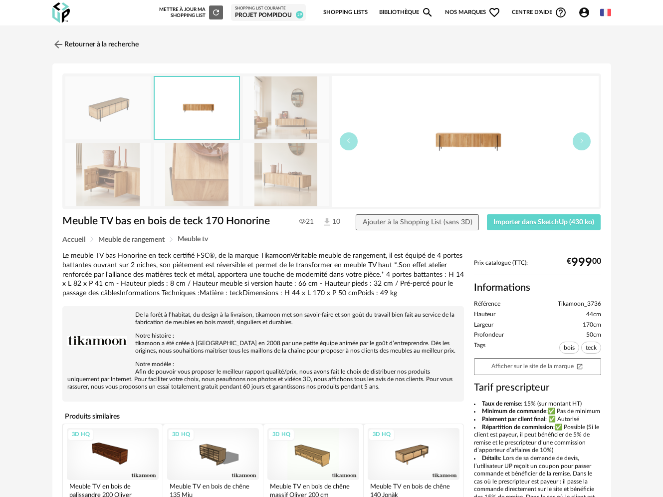
click at [138, 169] on img at bounding box center [108, 174] width 86 height 63
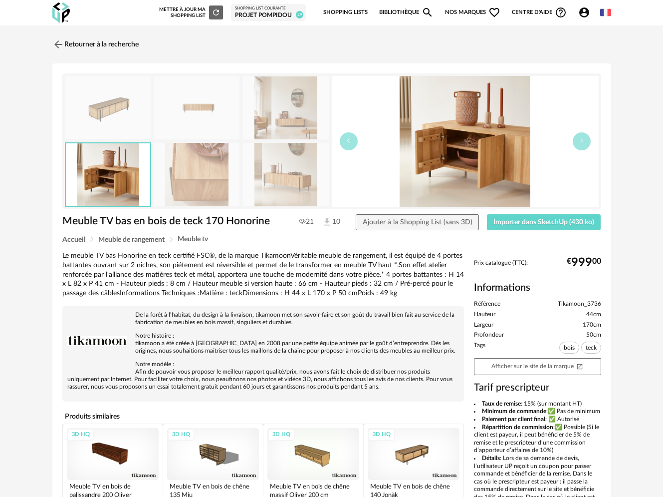
click at [188, 166] on img at bounding box center [197, 174] width 86 height 63
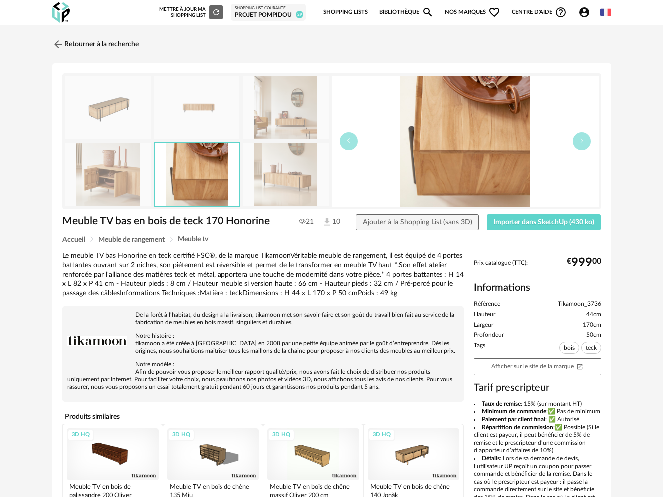
click at [266, 162] on img at bounding box center [286, 174] width 86 height 63
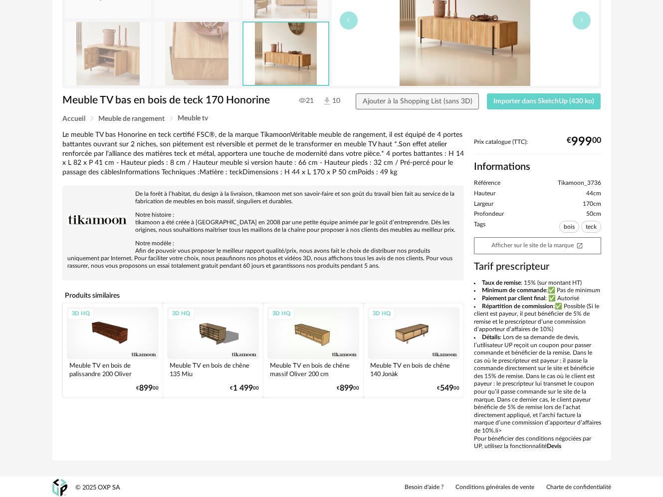
scroll to position [122, 0]
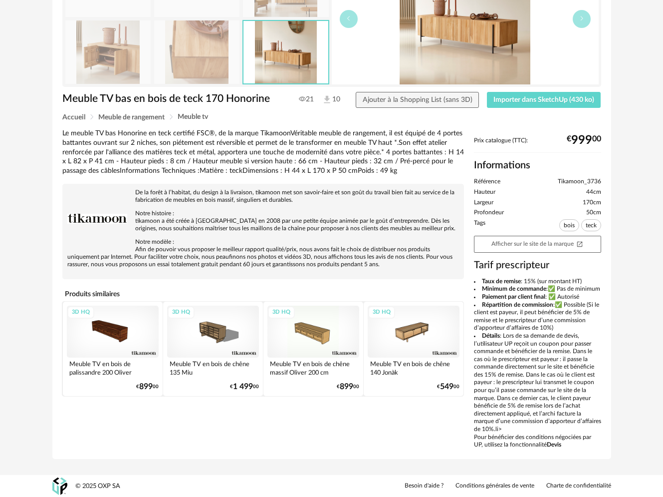
click at [419, 336] on div "3D HQ" at bounding box center [414, 331] width 92 height 52
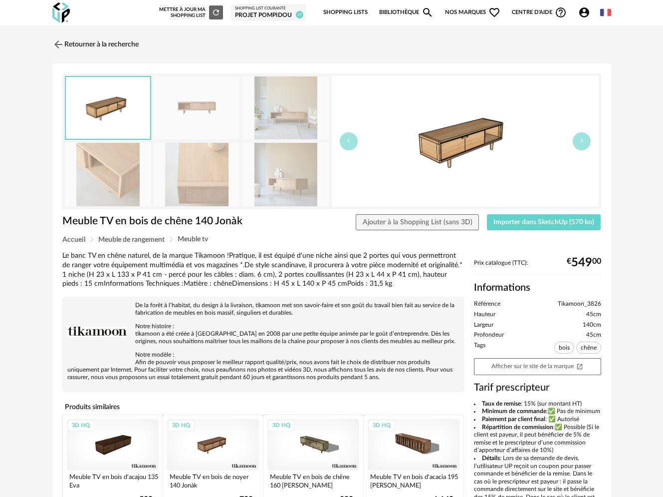
click at [297, 178] on img at bounding box center [286, 174] width 86 height 63
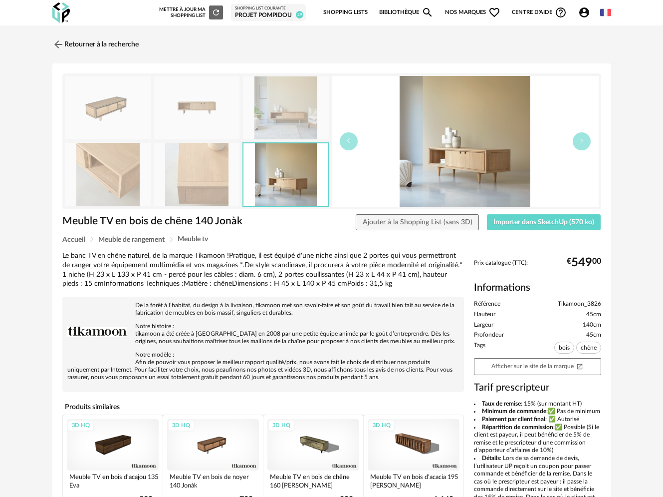
click at [273, 90] on img at bounding box center [286, 107] width 86 height 63
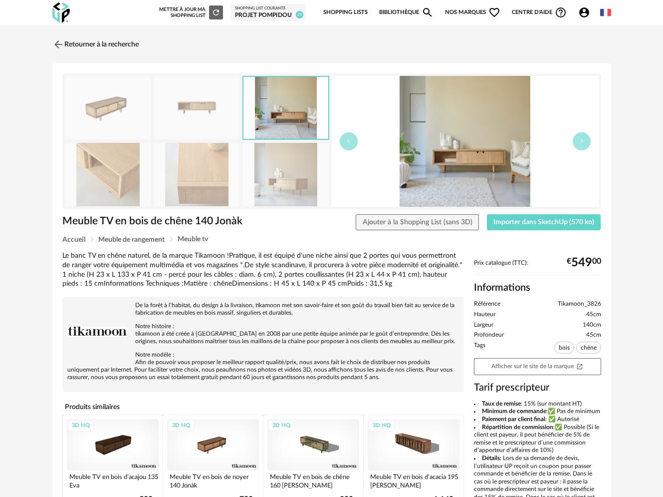
click at [114, 97] on img at bounding box center [108, 107] width 86 height 63
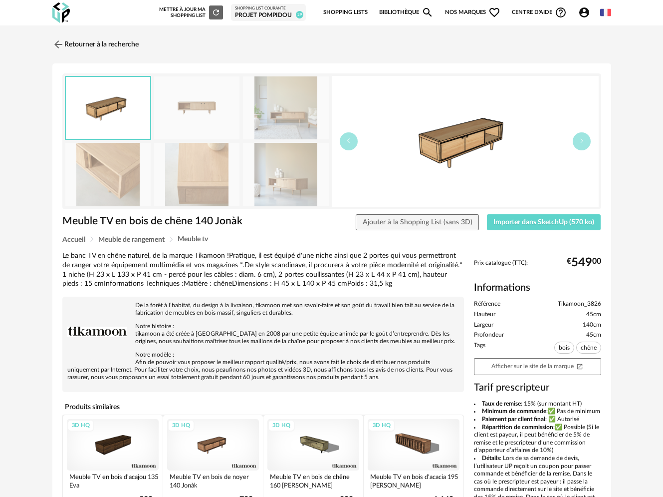
click at [98, 162] on img at bounding box center [108, 174] width 86 height 63
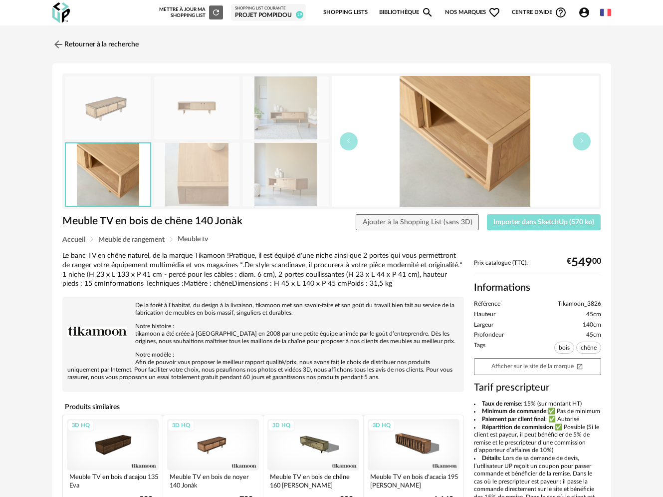
click at [549, 223] on span "Importer dans SketchUp (570 ko)" at bounding box center [544, 222] width 101 height 7
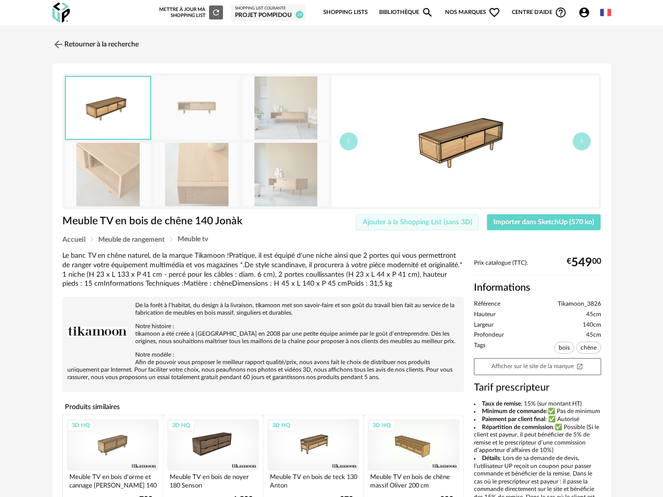
click at [417, 224] on span "Ajouter à la Shopping List (sans 3D)" at bounding box center [418, 222] width 110 height 7
click at [80, 46] on link "Retourner à la recherche" at bounding box center [93, 44] width 86 height 22
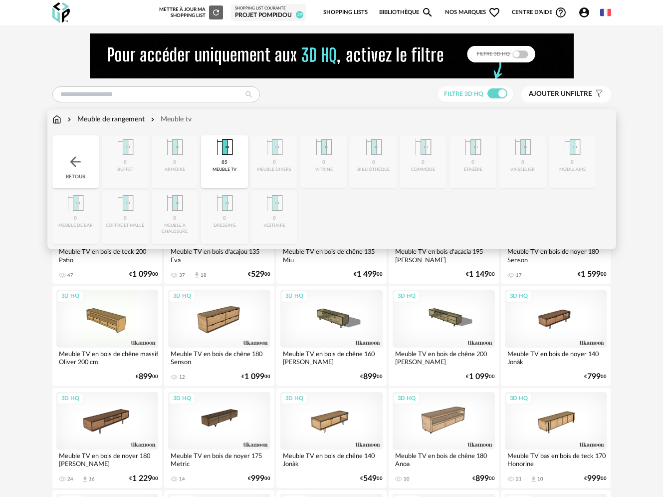
click at [85, 120] on div "Meuble de rangement" at bounding box center [104, 119] width 79 height 10
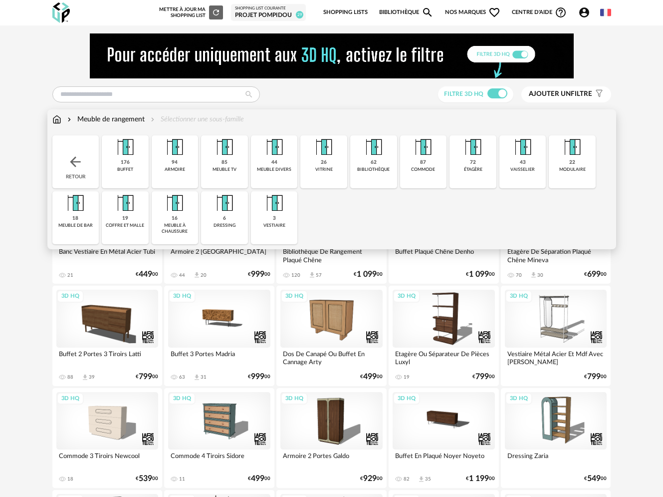
click at [378, 159] on img at bounding box center [374, 147] width 24 height 24
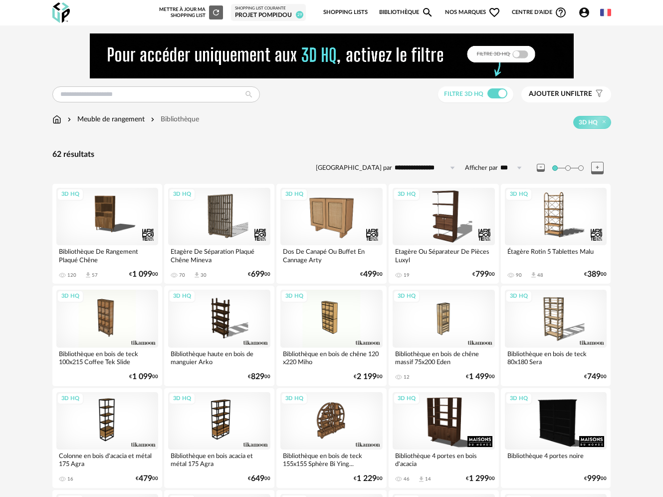
click at [475, 10] on span "Nos marques Heart Outline icon" at bounding box center [473, 12] width 56 height 21
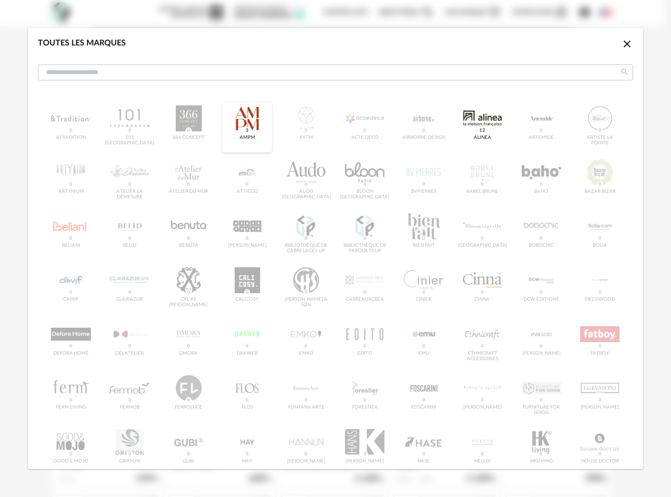
click at [244, 133] on span "3" at bounding box center [247, 130] width 6 height 7
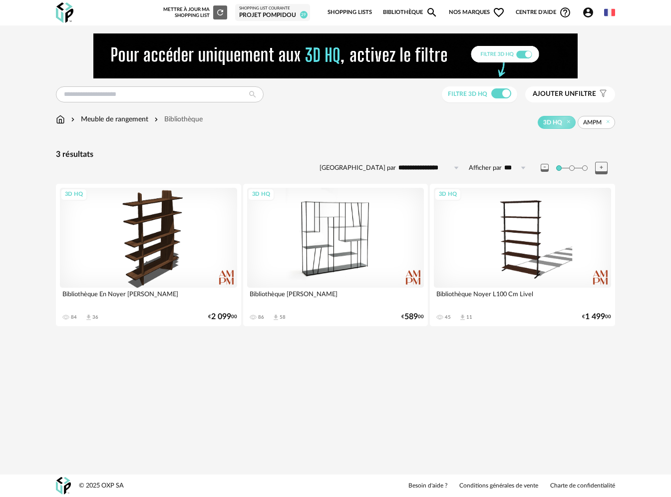
click at [333, 255] on div "3D HQ" at bounding box center [335, 238] width 177 height 100
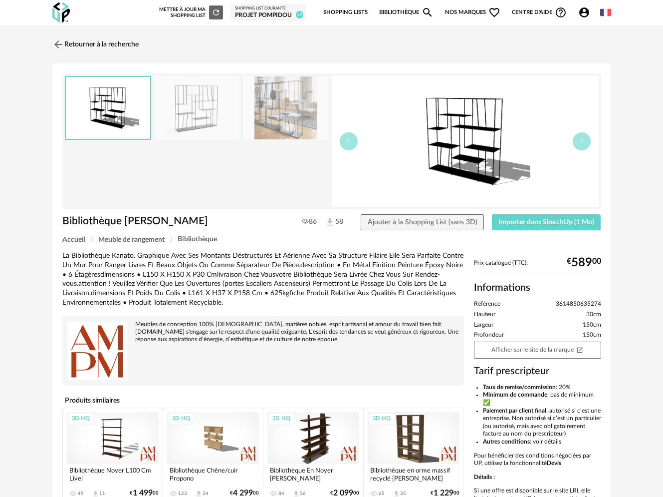
click at [294, 121] on img at bounding box center [286, 107] width 86 height 63
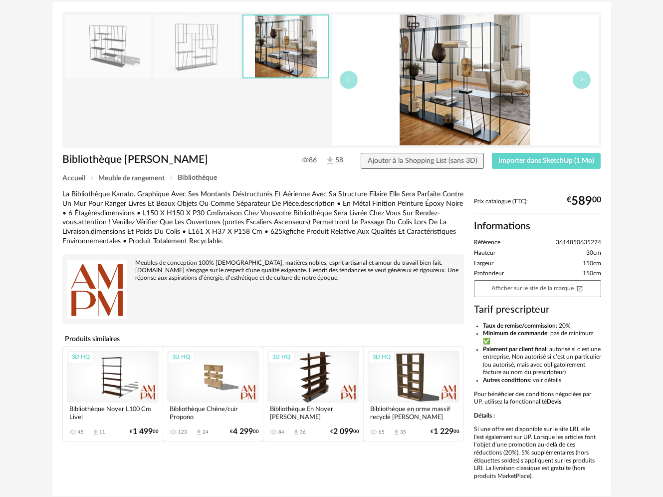
scroll to position [66, 0]
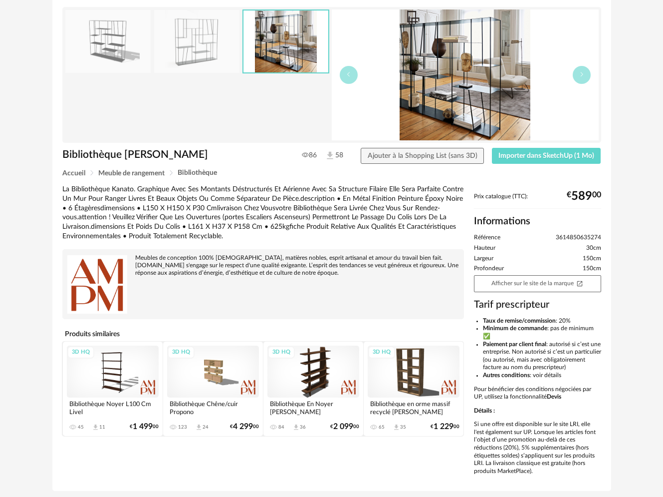
click at [230, 381] on div "3D HQ" at bounding box center [213, 371] width 92 height 52
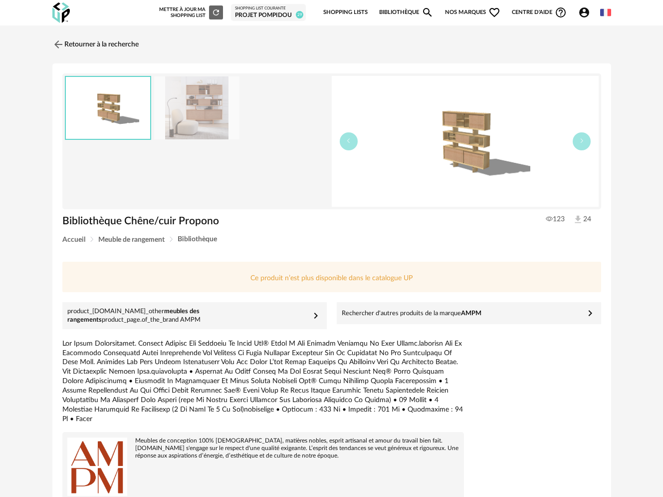
click at [198, 115] on img at bounding box center [197, 107] width 86 height 63
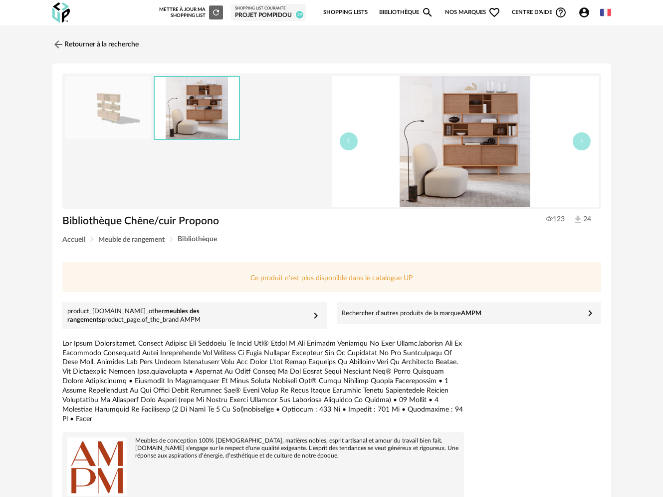
click at [493, 107] on img at bounding box center [465, 141] width 267 height 131
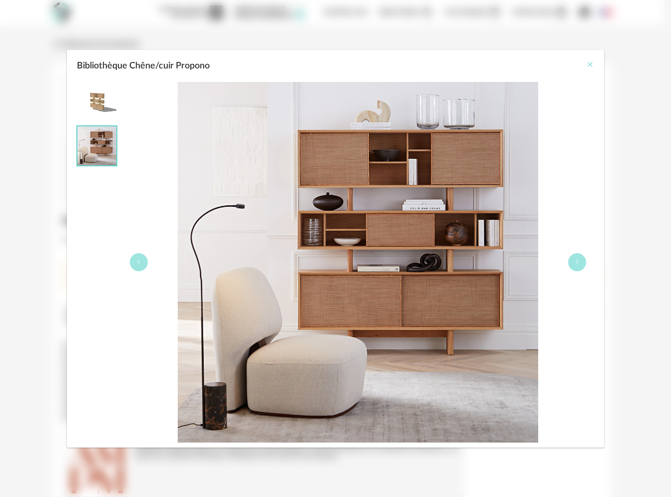
click at [593, 66] on icon "Close" at bounding box center [590, 64] width 8 height 8
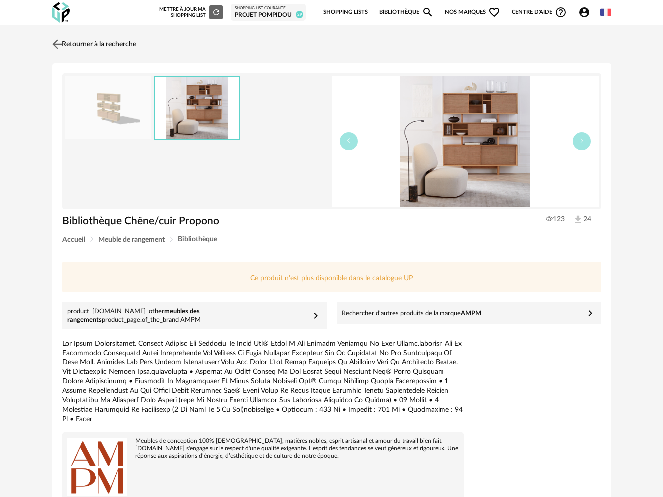
click at [56, 38] on img at bounding box center [57, 44] width 14 height 14
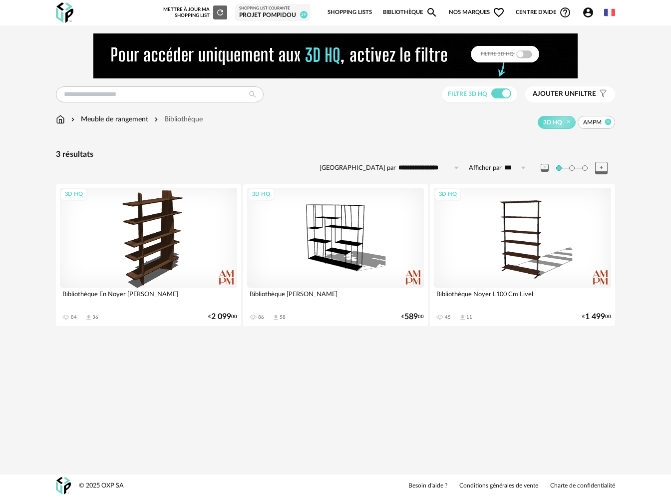
click at [608, 120] on icon at bounding box center [608, 122] width 6 height 6
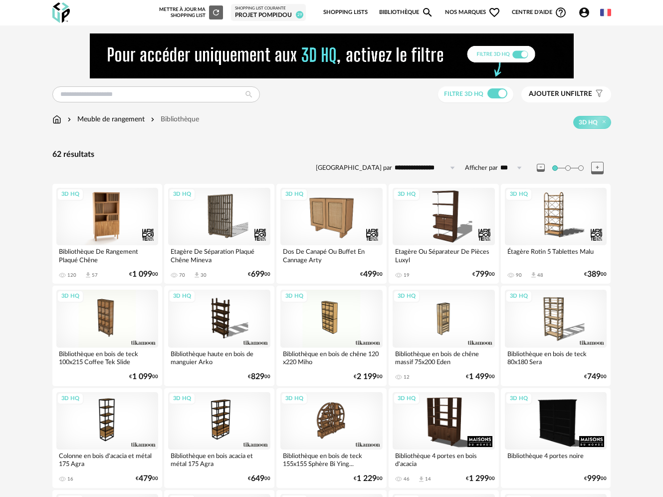
click at [102, 218] on div "3D HQ" at bounding box center [107, 216] width 102 height 57
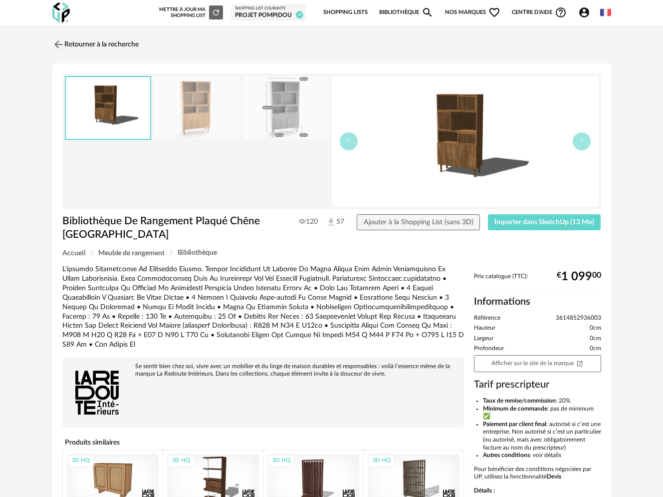
click at [217, 115] on img at bounding box center [197, 107] width 86 height 63
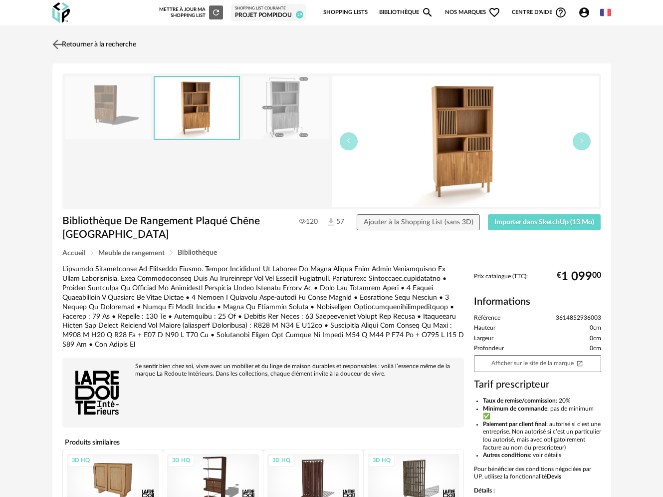
click at [66, 42] on link "Retourner à la recherche" at bounding box center [93, 44] width 86 height 22
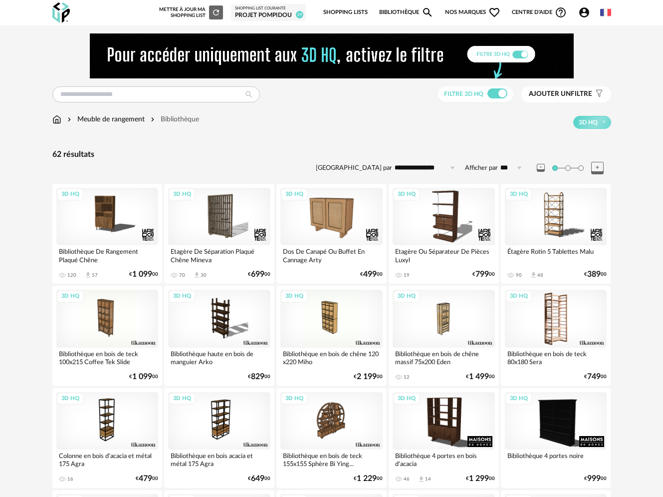
click at [553, 333] on div "3D HQ" at bounding box center [556, 317] width 102 height 57
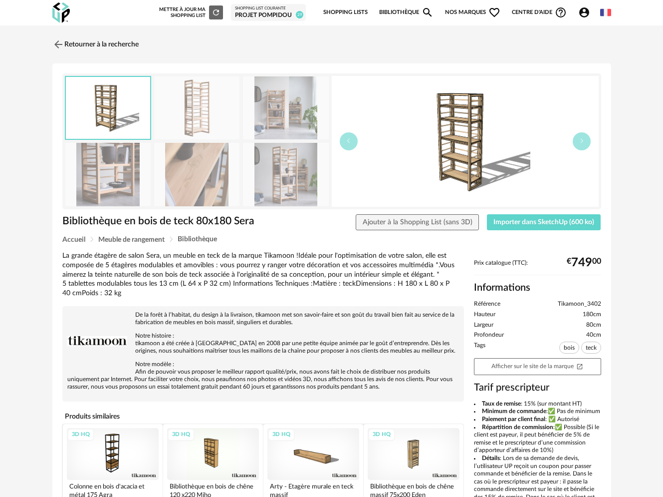
click at [277, 166] on img at bounding box center [286, 174] width 86 height 63
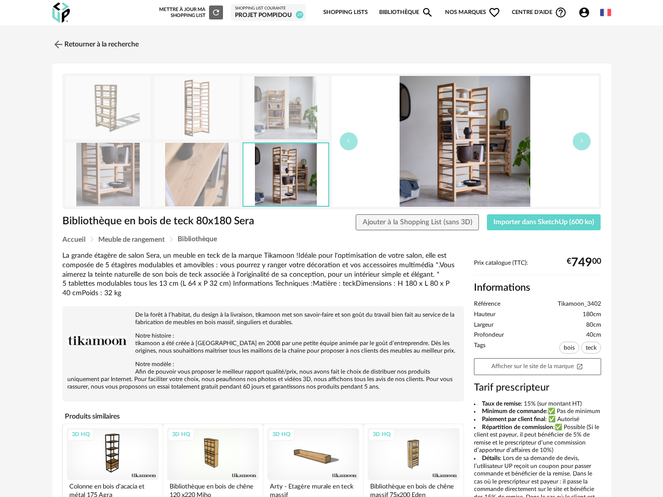
click at [142, 158] on img at bounding box center [108, 174] width 86 height 63
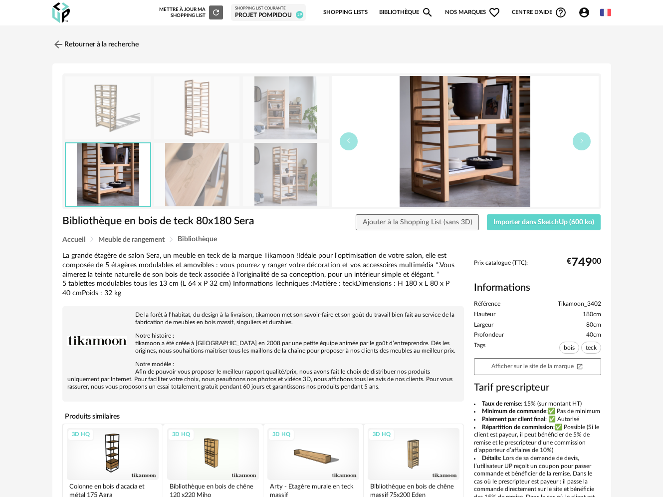
click at [142, 158] on img at bounding box center [108, 174] width 85 height 62
click at [128, 118] on img at bounding box center [108, 107] width 86 height 63
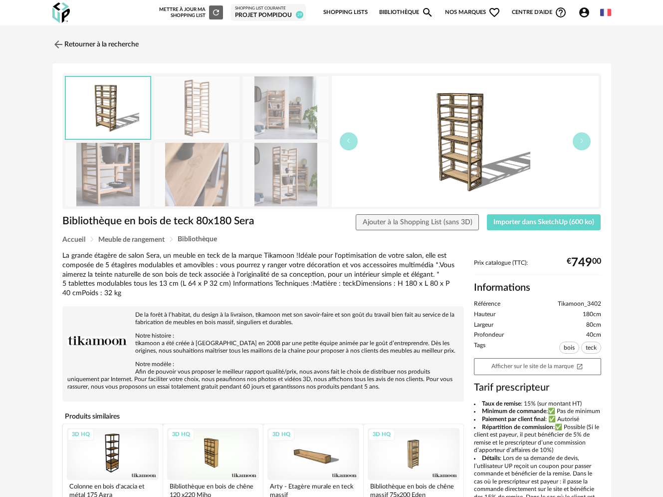
click at [192, 111] on img at bounding box center [197, 107] width 86 height 63
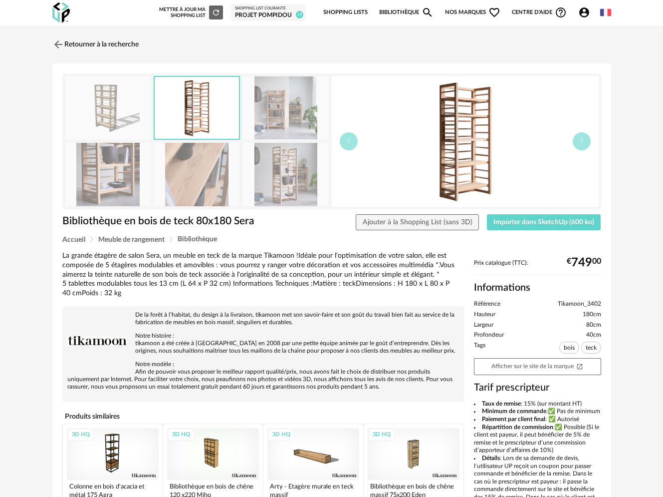
click at [415, 459] on div "3D HQ" at bounding box center [414, 454] width 92 height 52
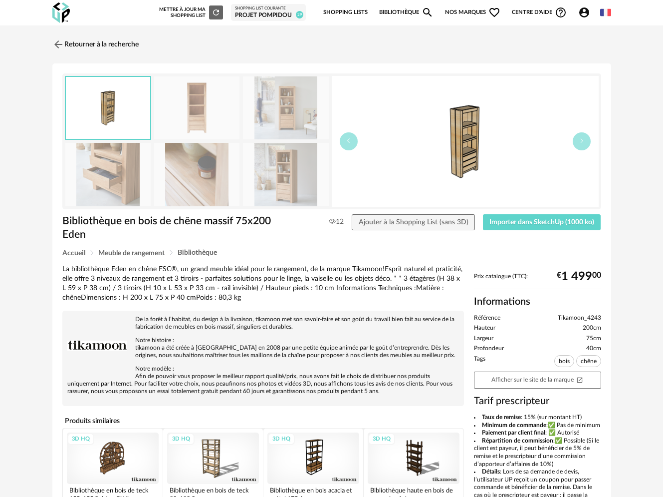
click at [202, 95] on img at bounding box center [197, 107] width 86 height 63
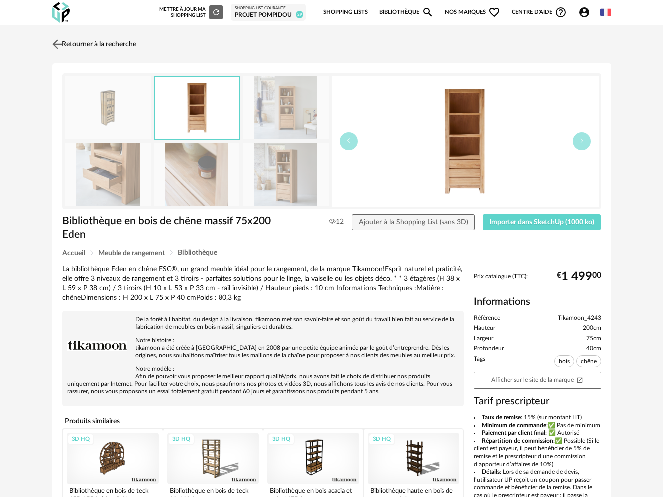
click at [59, 45] on img at bounding box center [57, 44] width 14 height 14
